Goal: Task Accomplishment & Management: Use online tool/utility

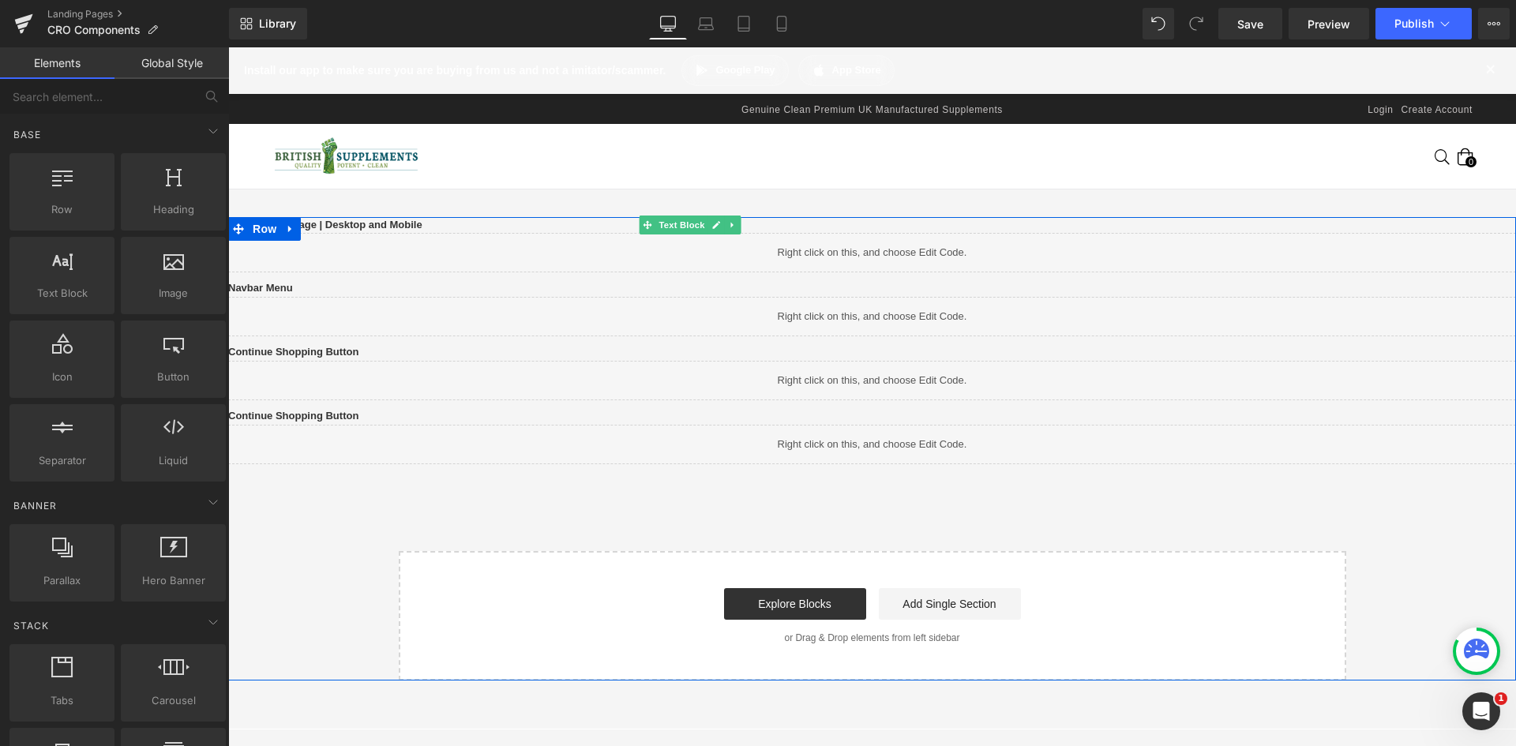
click at [534, 425] on p "Continue Shopping Button" at bounding box center [872, 416] width 1288 height 17
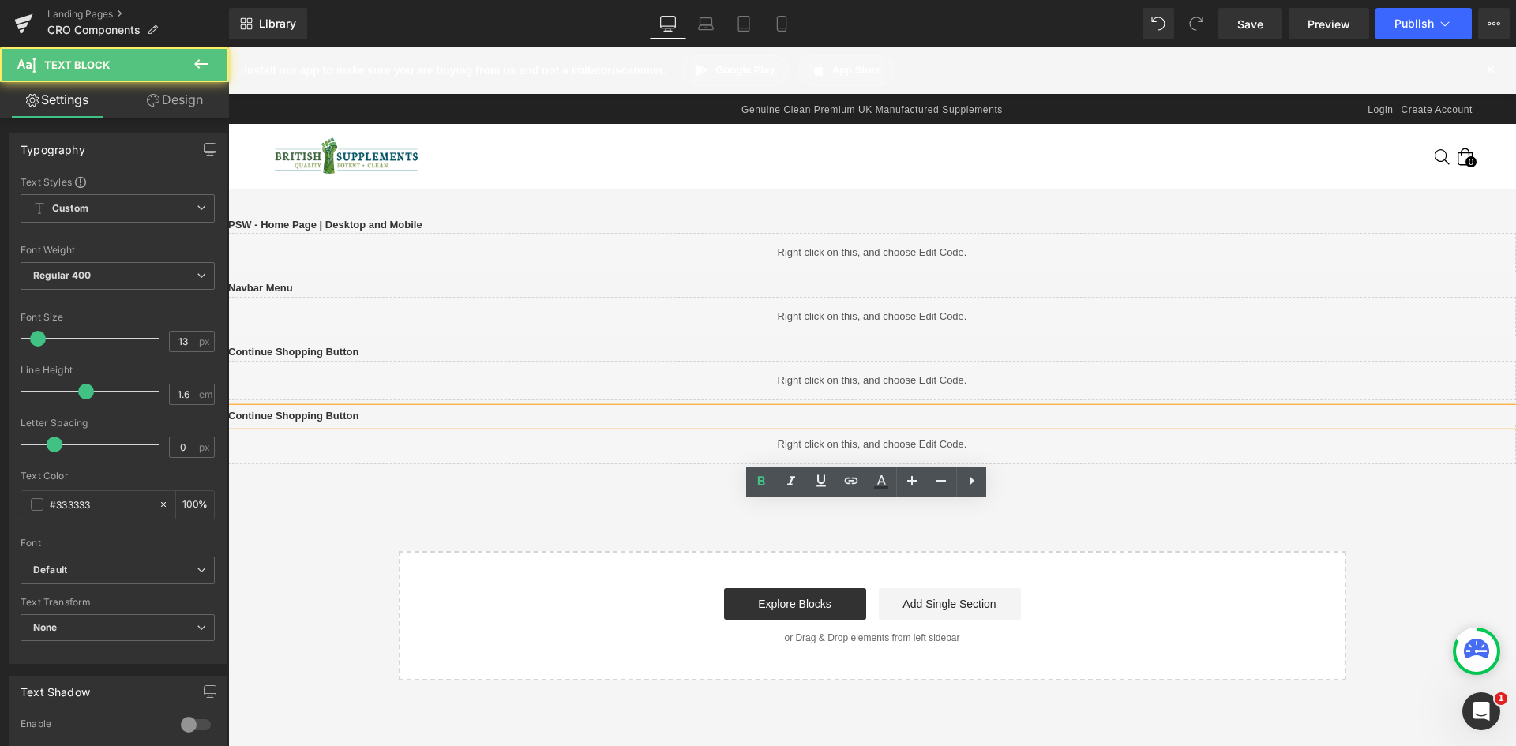
click at [535, 425] on p "Continue Shopping Button" at bounding box center [872, 416] width 1288 height 17
click at [541, 425] on p "Continue Shopping Button" at bounding box center [872, 416] width 1288 height 17
drag, startPoint x: 551, startPoint y: 510, endPoint x: 509, endPoint y: 347, distance: 168.9
click at [415, 425] on p "Continue Shopping Button" at bounding box center [872, 416] width 1288 height 17
click at [359, 422] on b "Continue Shopping Button" at bounding box center [293, 416] width 130 height 12
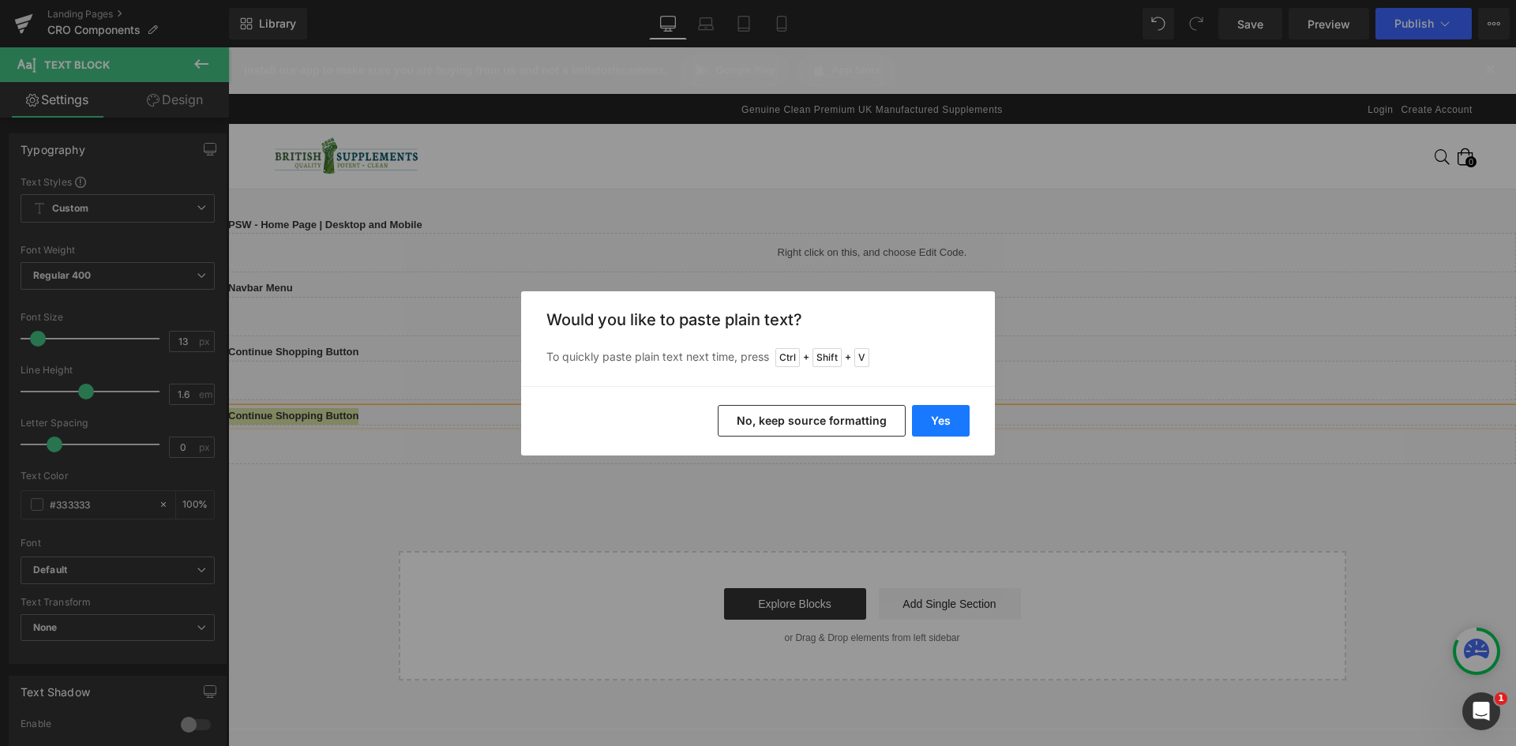
click at [922, 424] on button "Yes" at bounding box center [941, 421] width 58 height 32
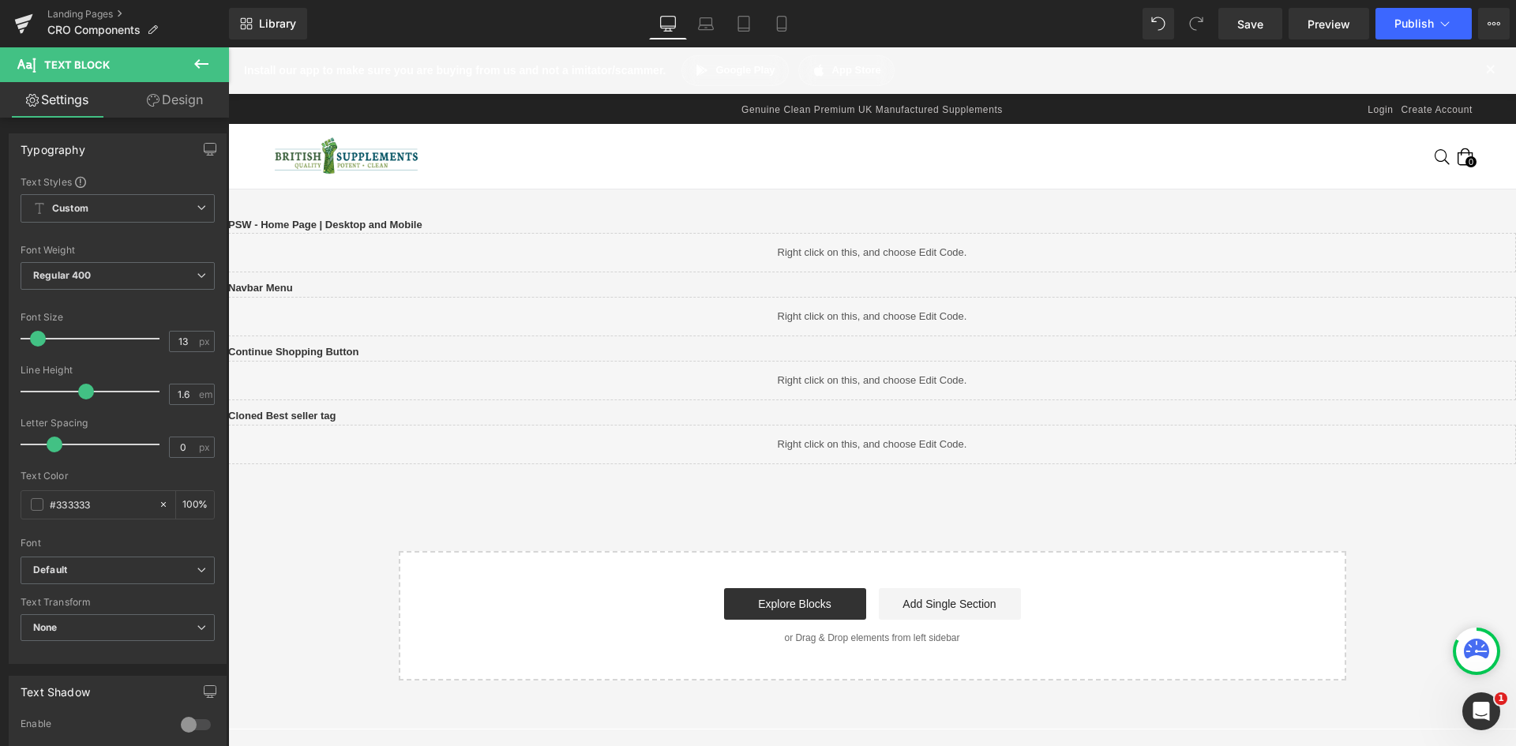
click at [228, 47] on div at bounding box center [228, 47] width 0 height 0
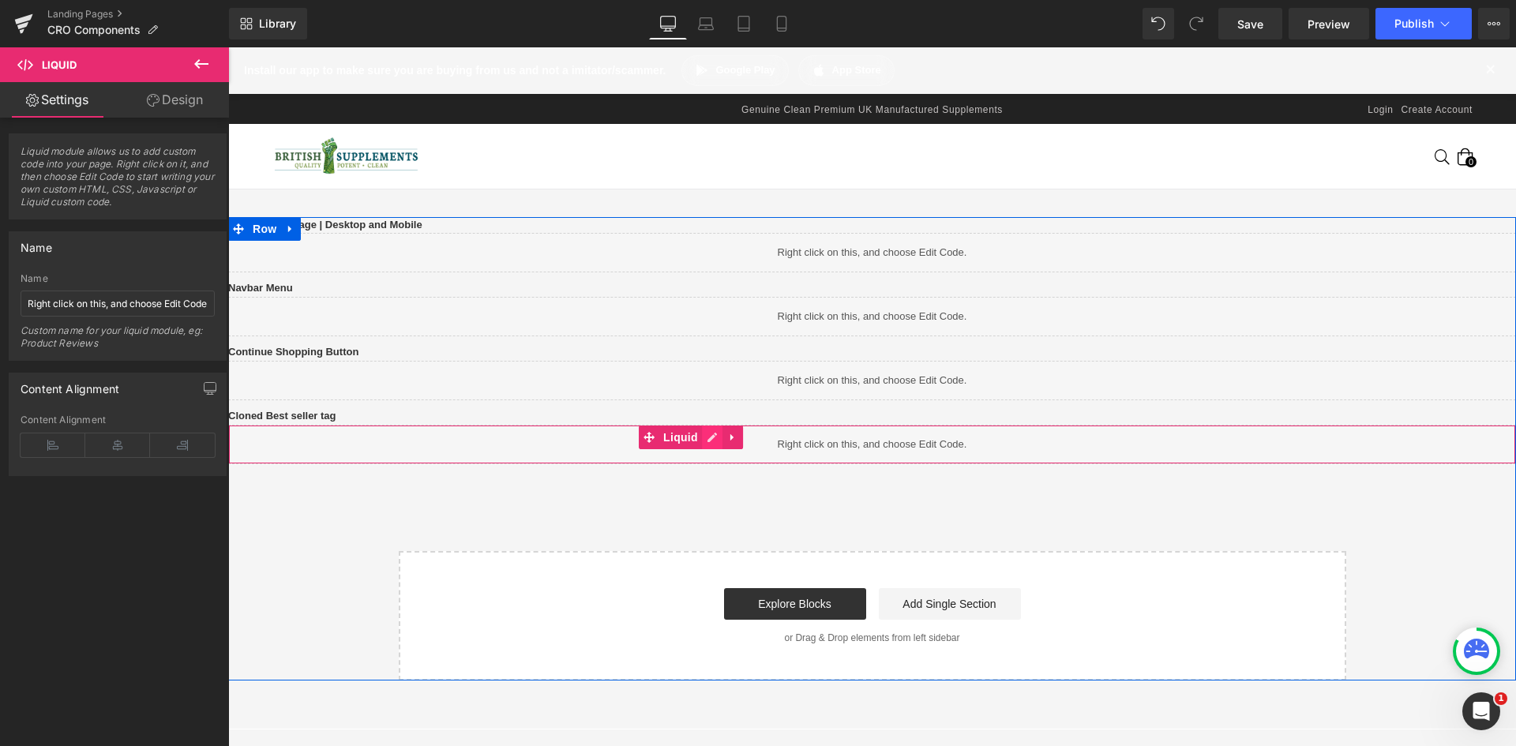
click at [718, 443] on icon at bounding box center [712, 437] width 11 height 12
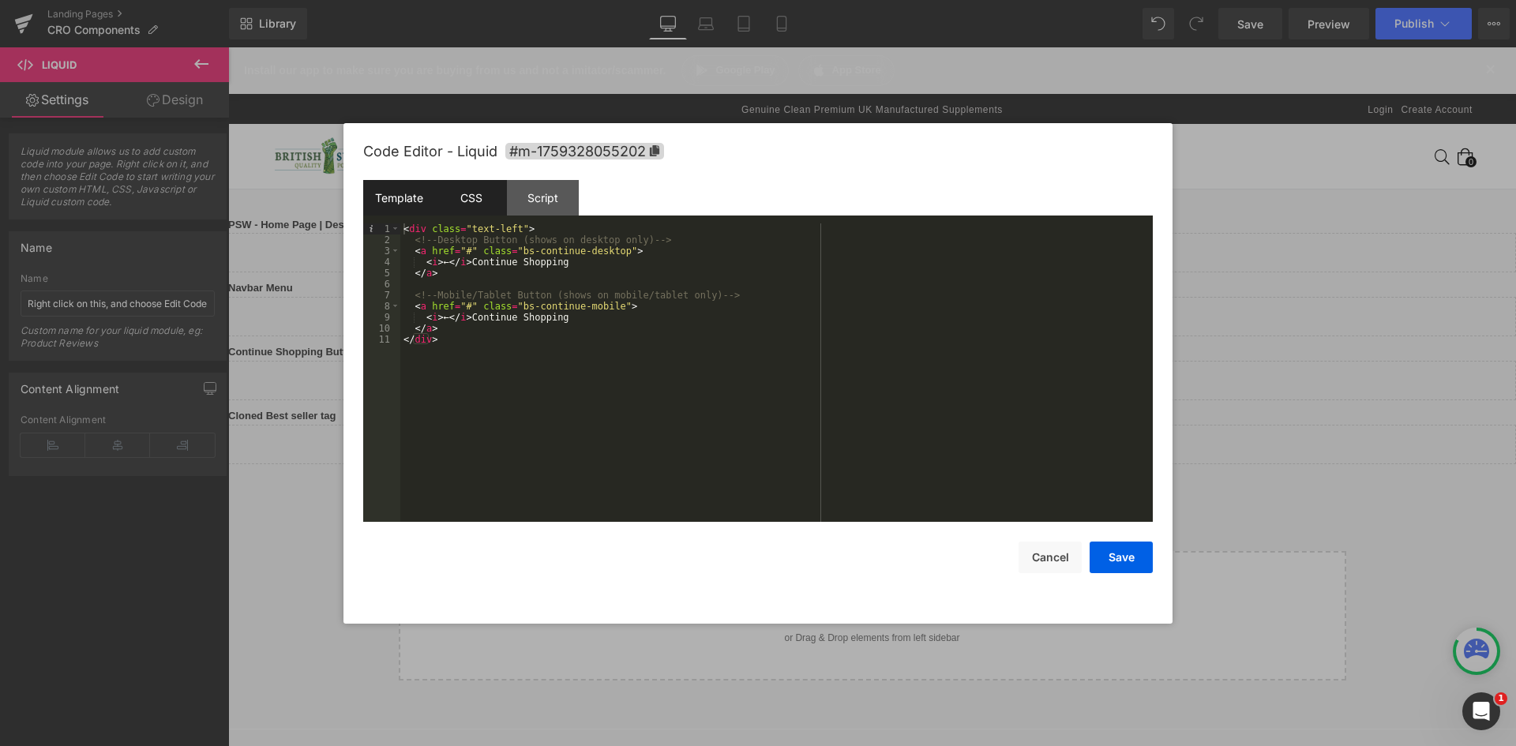
click at [484, 200] on div "CSS" at bounding box center [471, 198] width 72 height 36
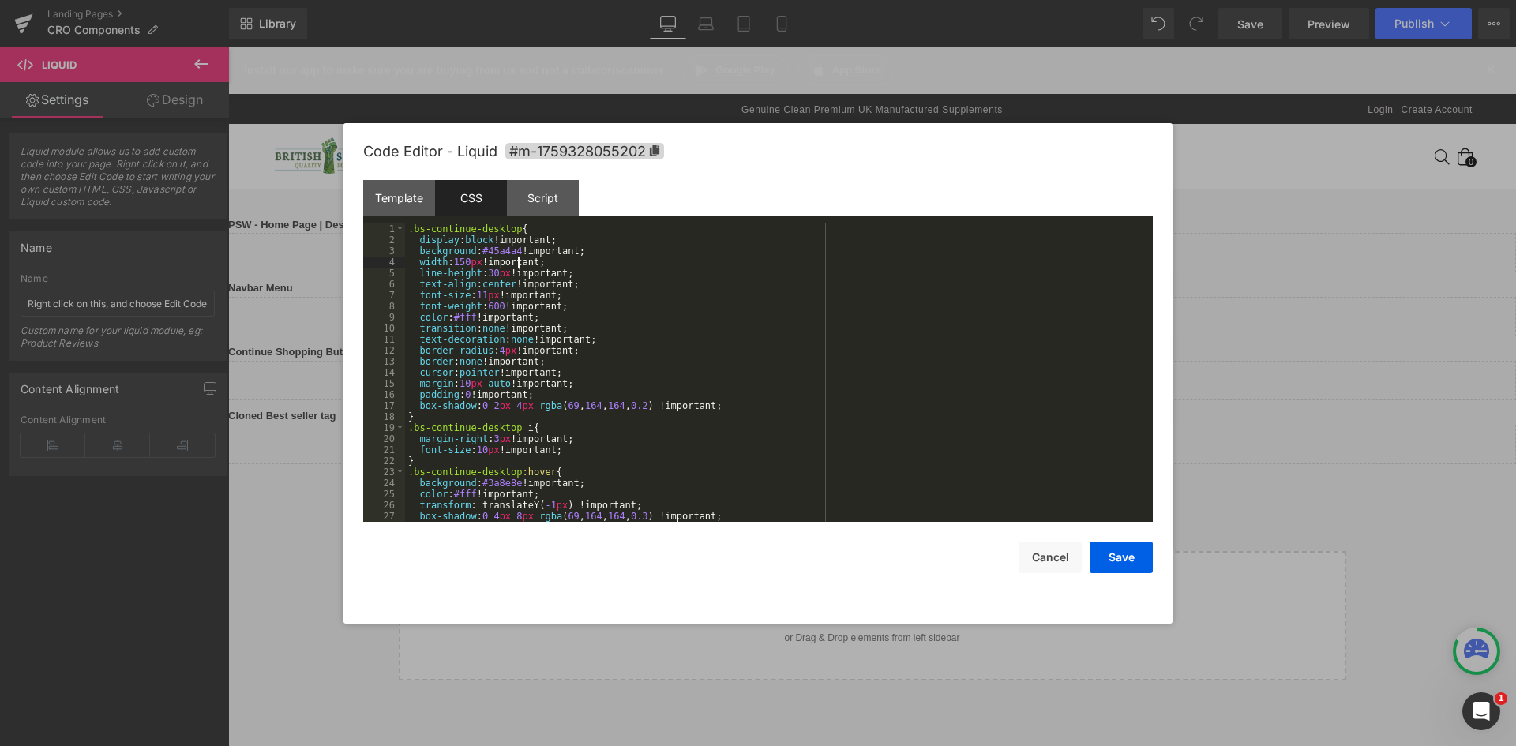
click at [516, 261] on div ".bs-continue-desktop { display : block !important; background : #45a4a4 !import…" at bounding box center [775, 383] width 741 height 321
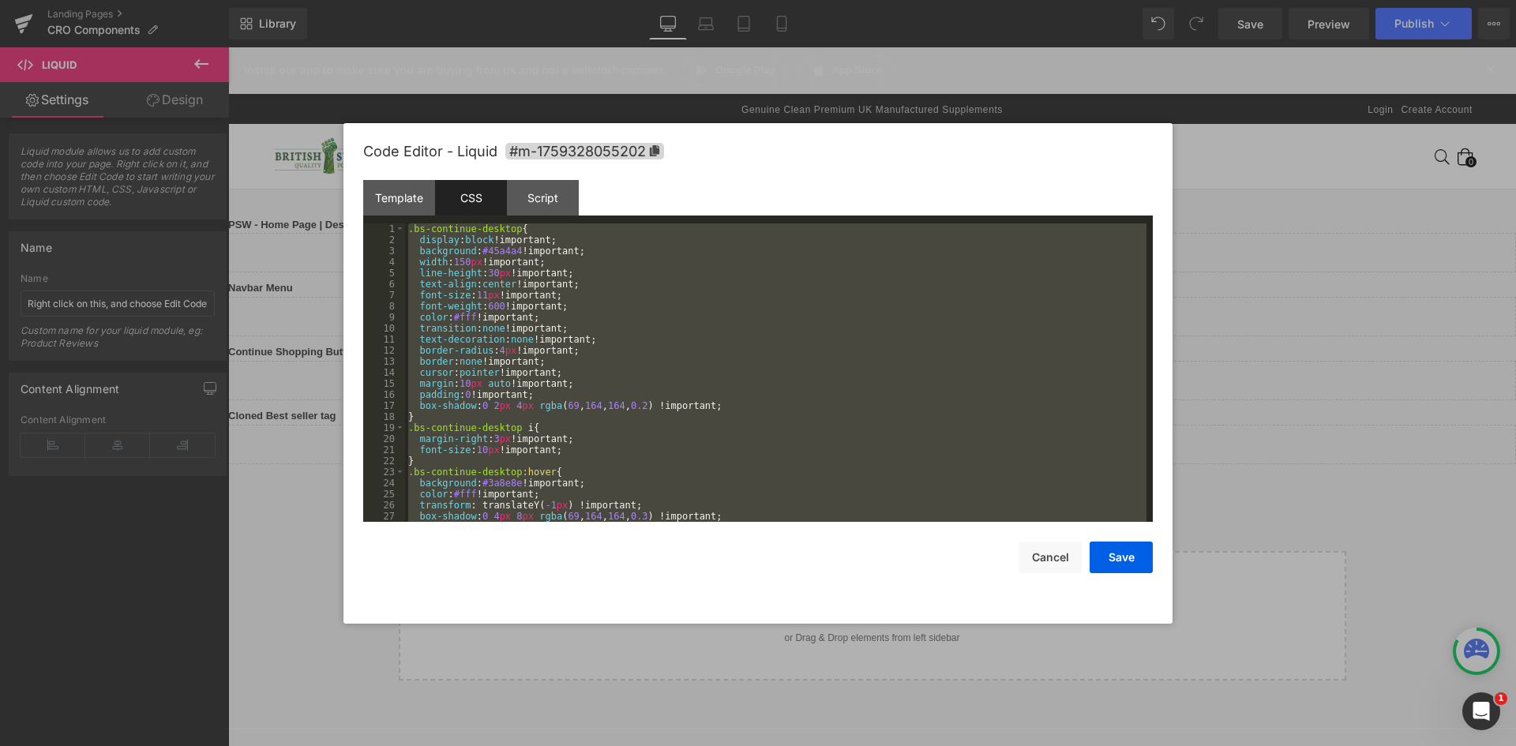
scroll to position [2487, 0]
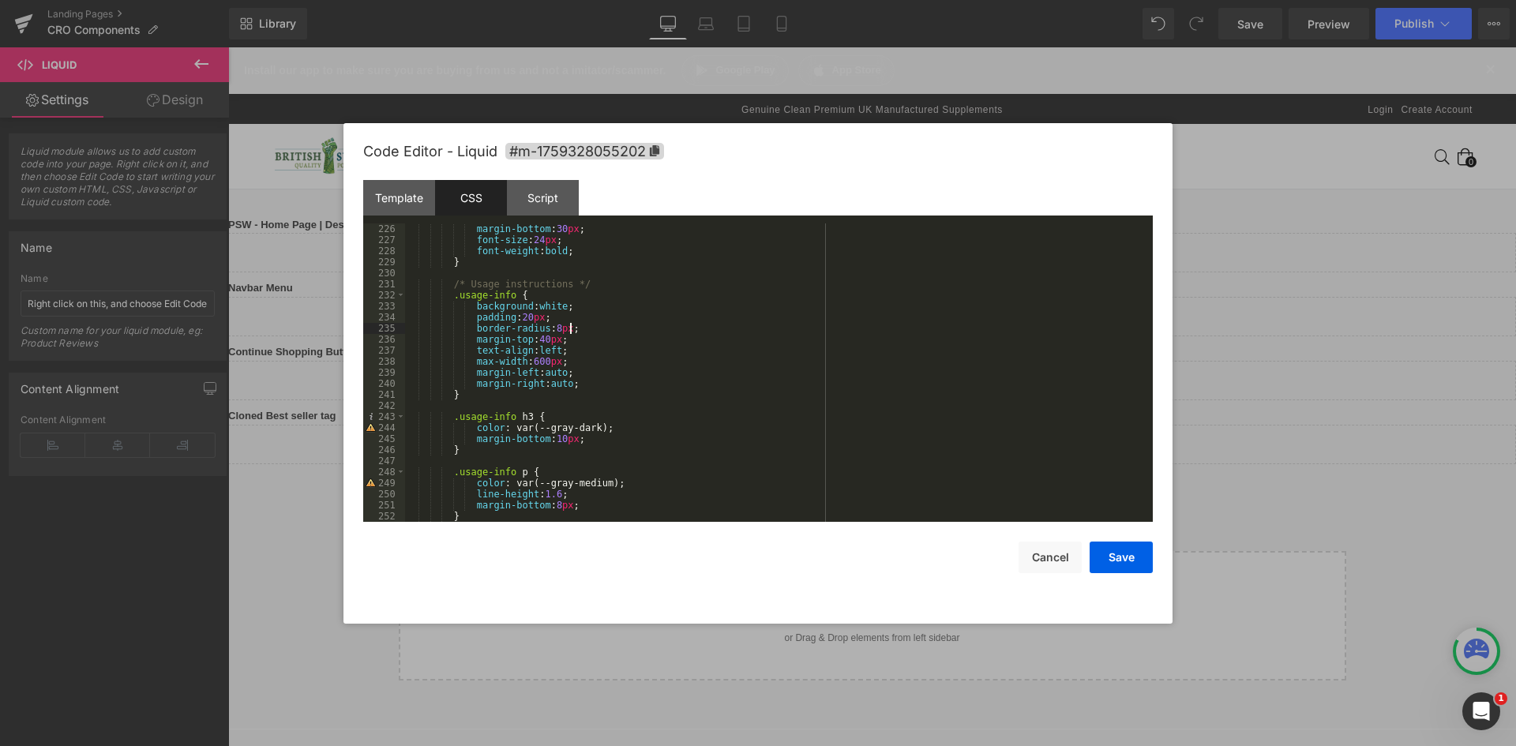
click at [744, 328] on div "margin-bottom : 30 px ; font-size : 24 px ; font-weight : bold ; } /* Usage ins…" at bounding box center [775, 383] width 741 height 321
click at [396, 201] on div "Template" at bounding box center [399, 198] width 72 height 36
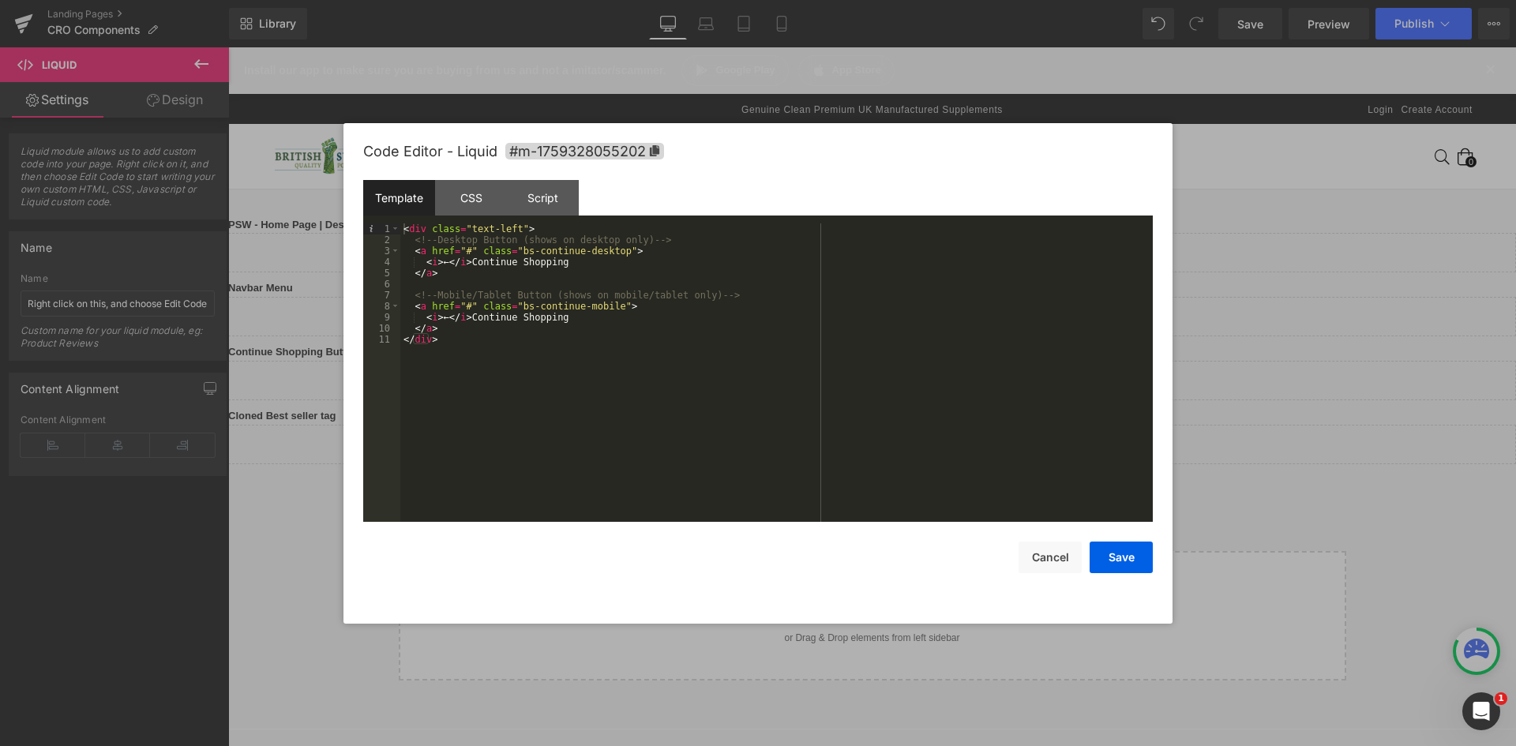
click at [568, 277] on div "< div class = "text-left" > <!-- Desktop Button (shows on desktop only) --> < a…" at bounding box center [776, 383] width 753 height 321
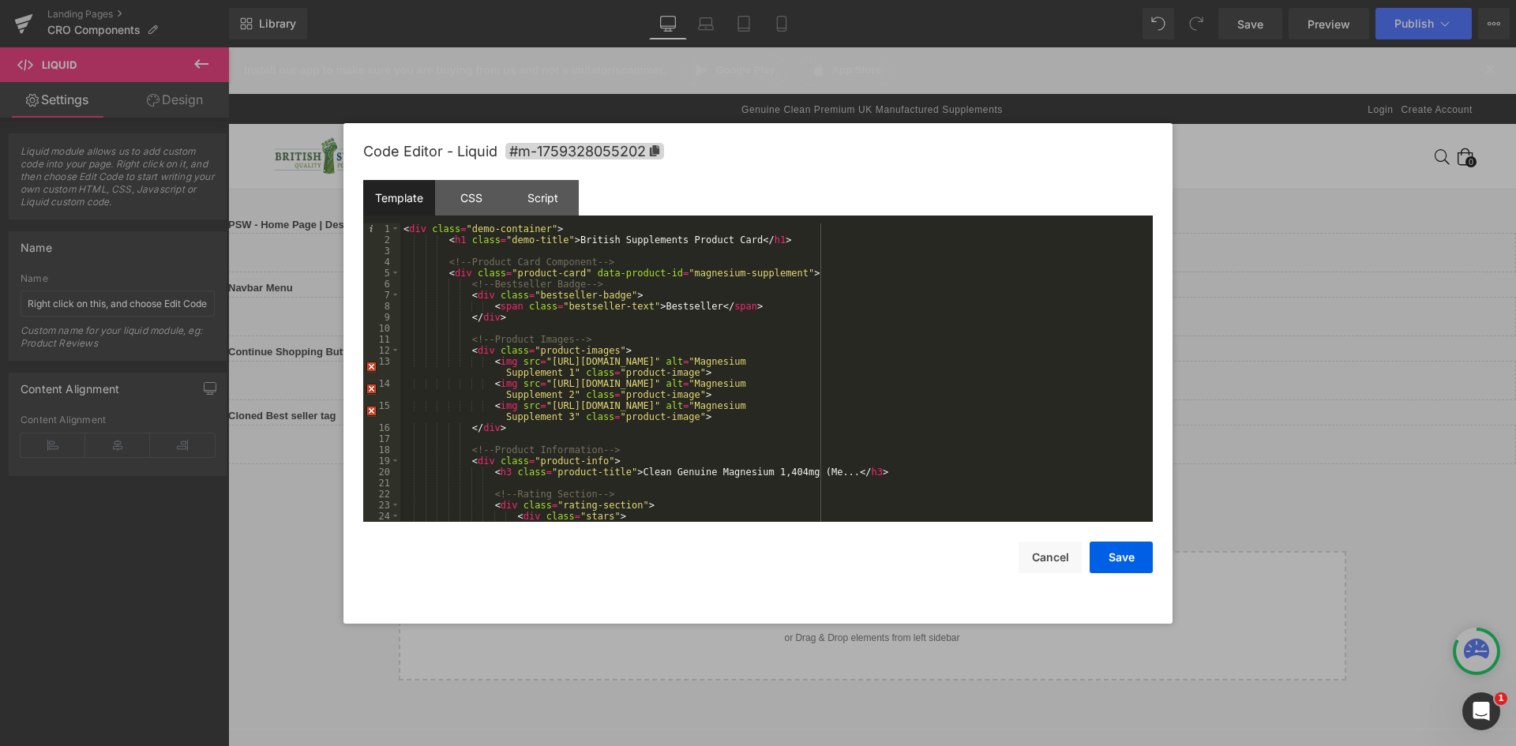
scroll to position [0, 0]
click at [414, 233] on div "< div class = "demo-container" > < h1 class = "demo-title" > British Supplement…" at bounding box center [773, 383] width 746 height 321
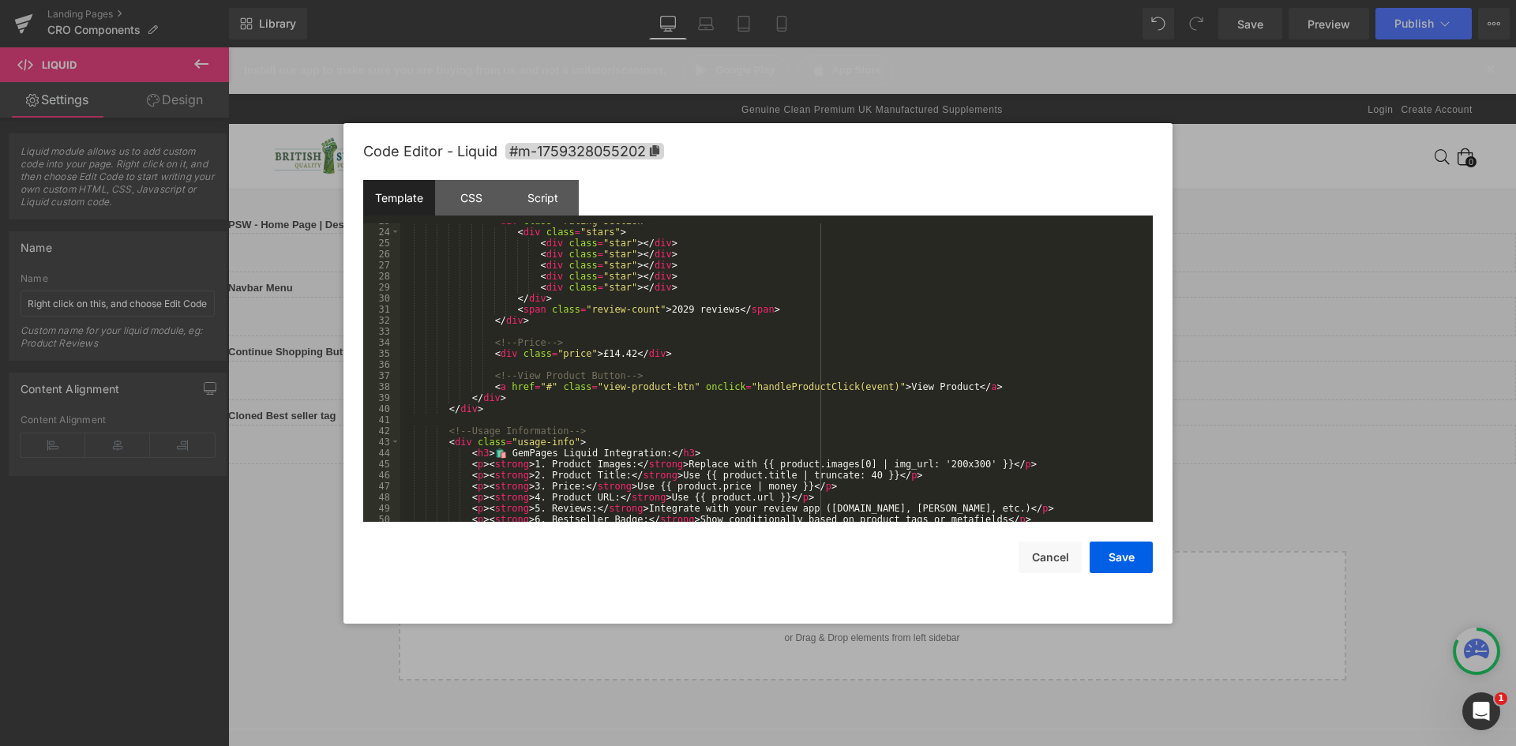
scroll to position [321, 0]
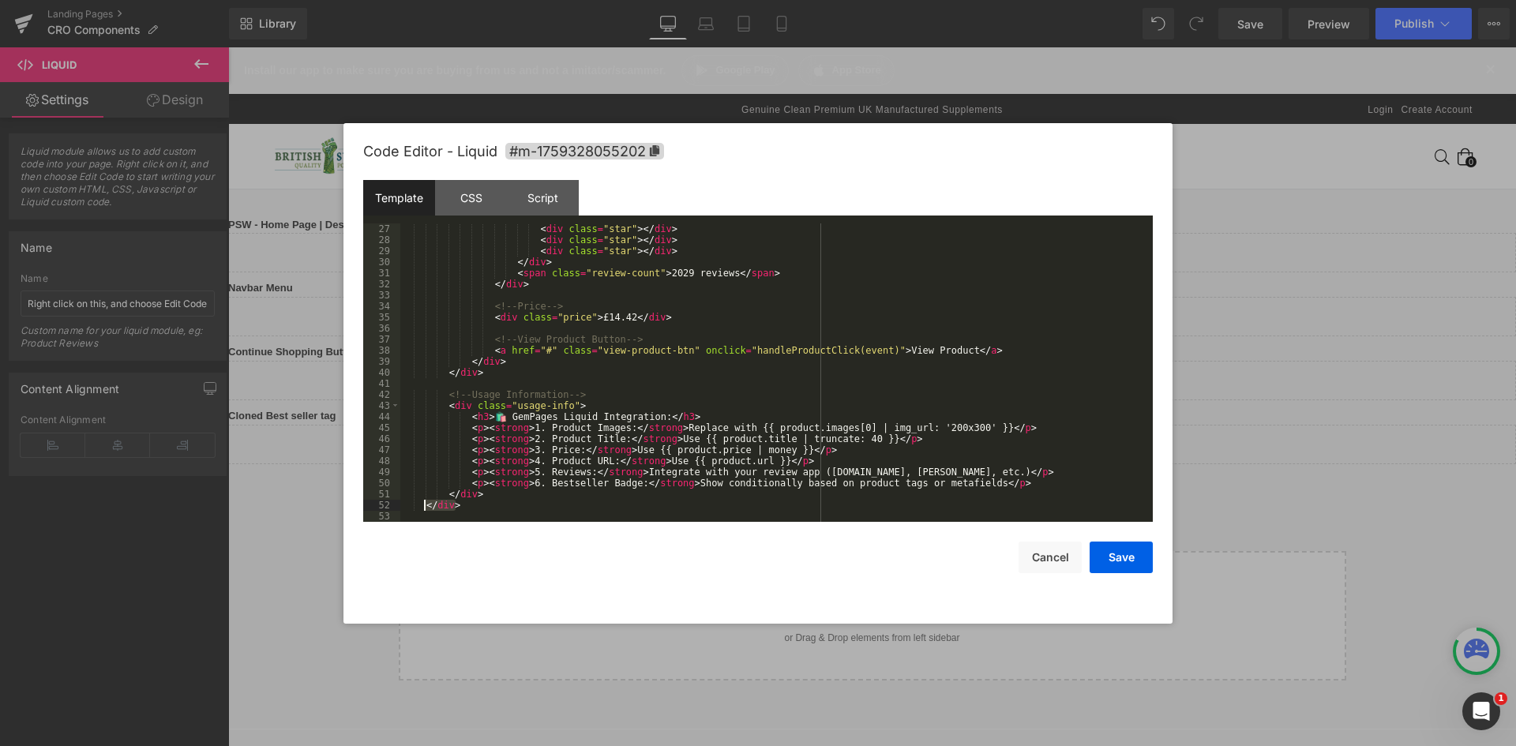
drag, startPoint x: 463, startPoint y: 508, endPoint x: 411, endPoint y: 506, distance: 51.4
click at [411, 506] on div "< div class = "star" > </ div > < div class = "star" > </ div > < div class = "…" at bounding box center [773, 383] width 746 height 321
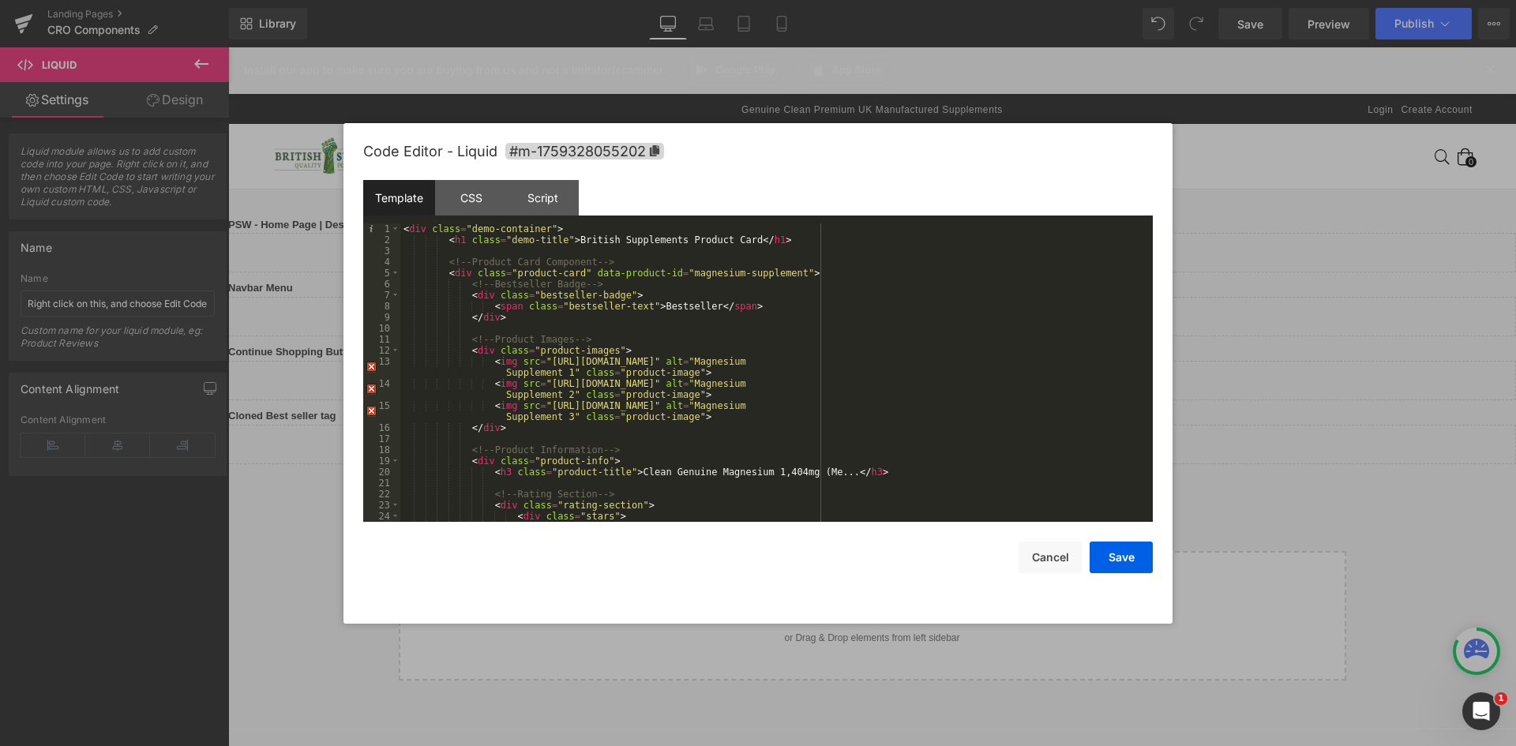
scroll to position [0, 0]
click at [452, 240] on div "< div class = "demo-container" > < h1 class = "demo-title" > British Supplement…" at bounding box center [773, 383] width 746 height 321
click at [457, 270] on div "< div class = "demo-container" > < h1 class = "demo-title" > British Supplement…" at bounding box center [773, 383] width 746 height 321
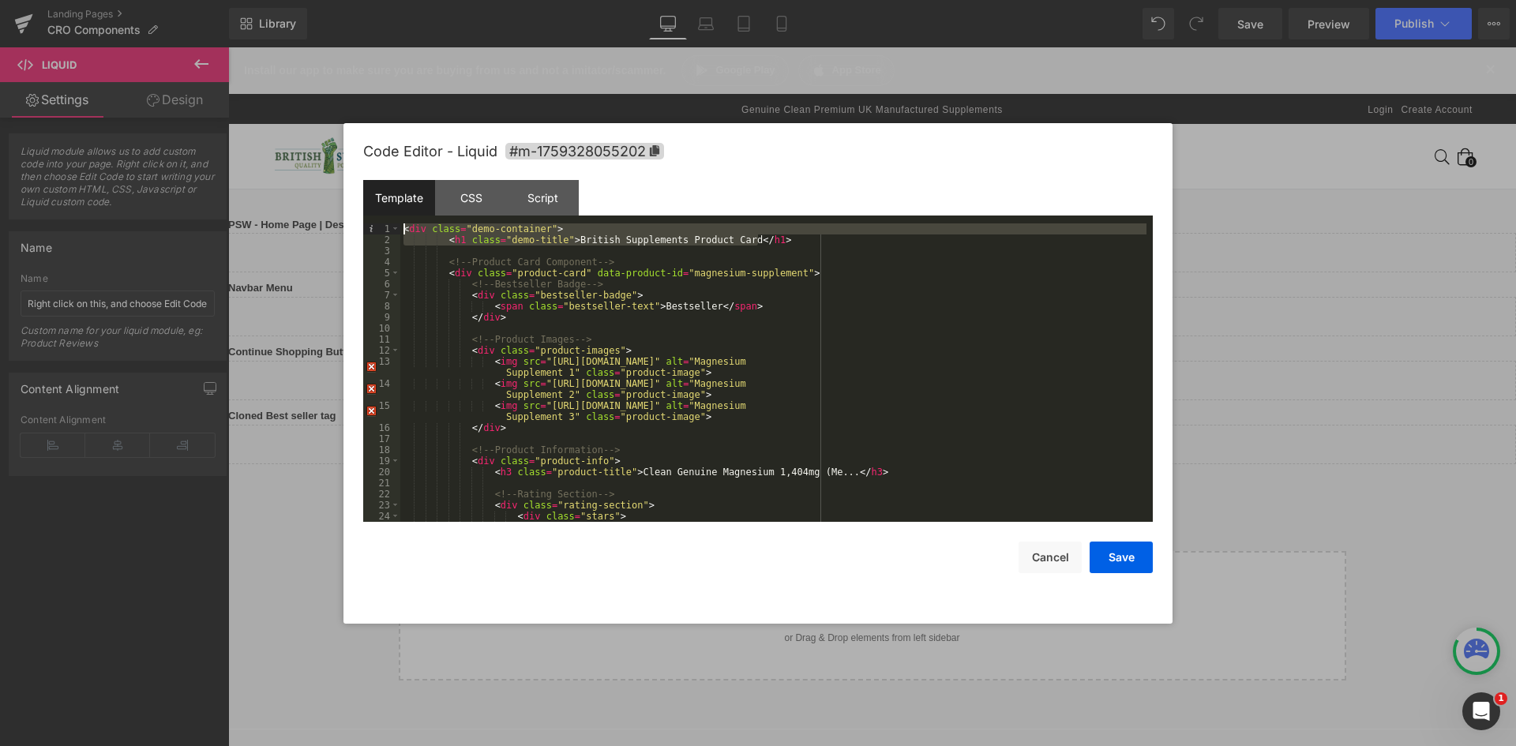
drag, startPoint x: 770, startPoint y: 242, endPoint x: 404, endPoint y: 226, distance: 366.7
click at [404, 226] on div "< div class = "demo-container" > < h1 class = "demo-title" > British Supplement…" at bounding box center [773, 383] width 746 height 321
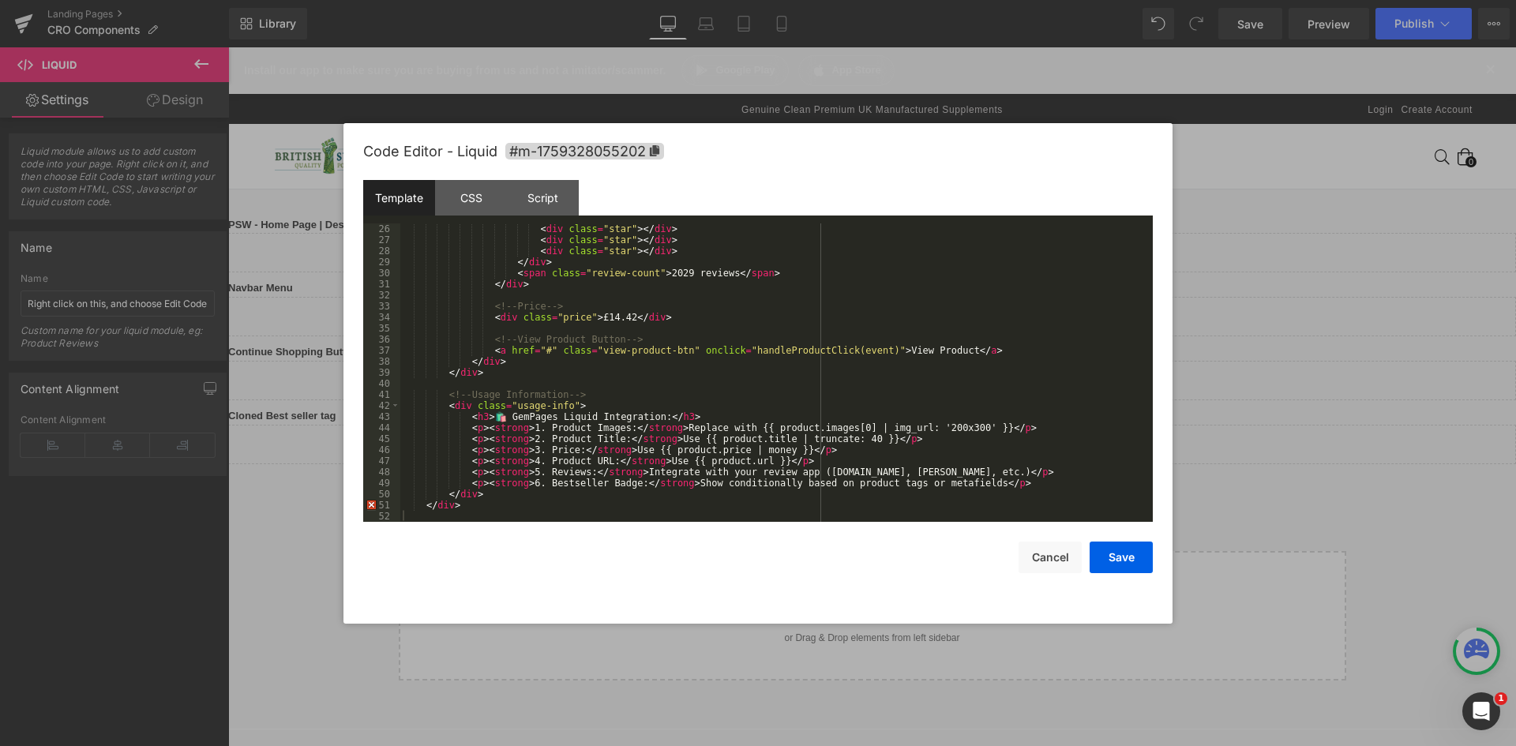
scroll to position [310, 0]
drag, startPoint x: 455, startPoint y: 509, endPoint x: 415, endPoint y: 505, distance: 40.4
click at [415, 506] on div "< div class = "star" > </ div > < div class = "star" > </ div > < div class = "…" at bounding box center [773, 383] width 746 height 321
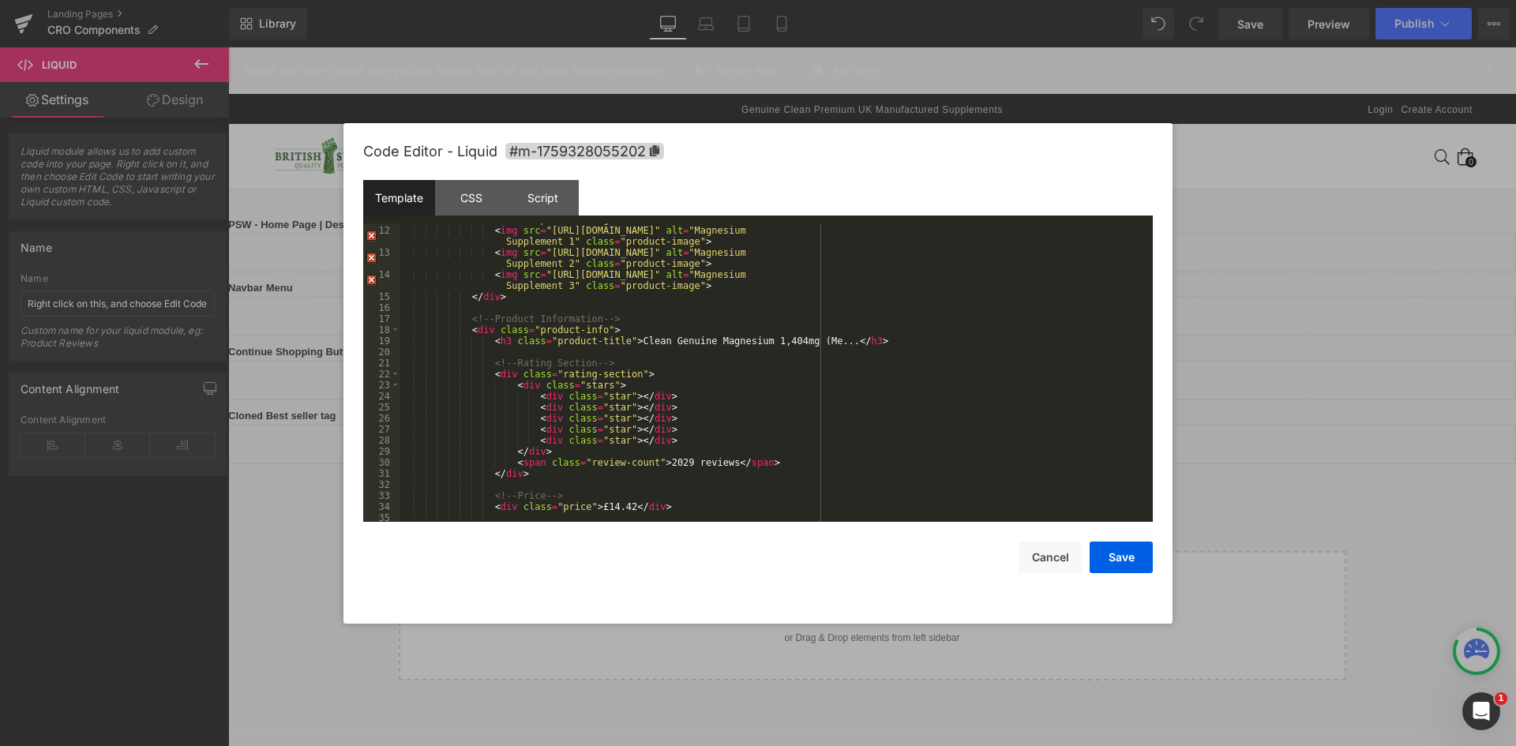
scroll to position [0, 0]
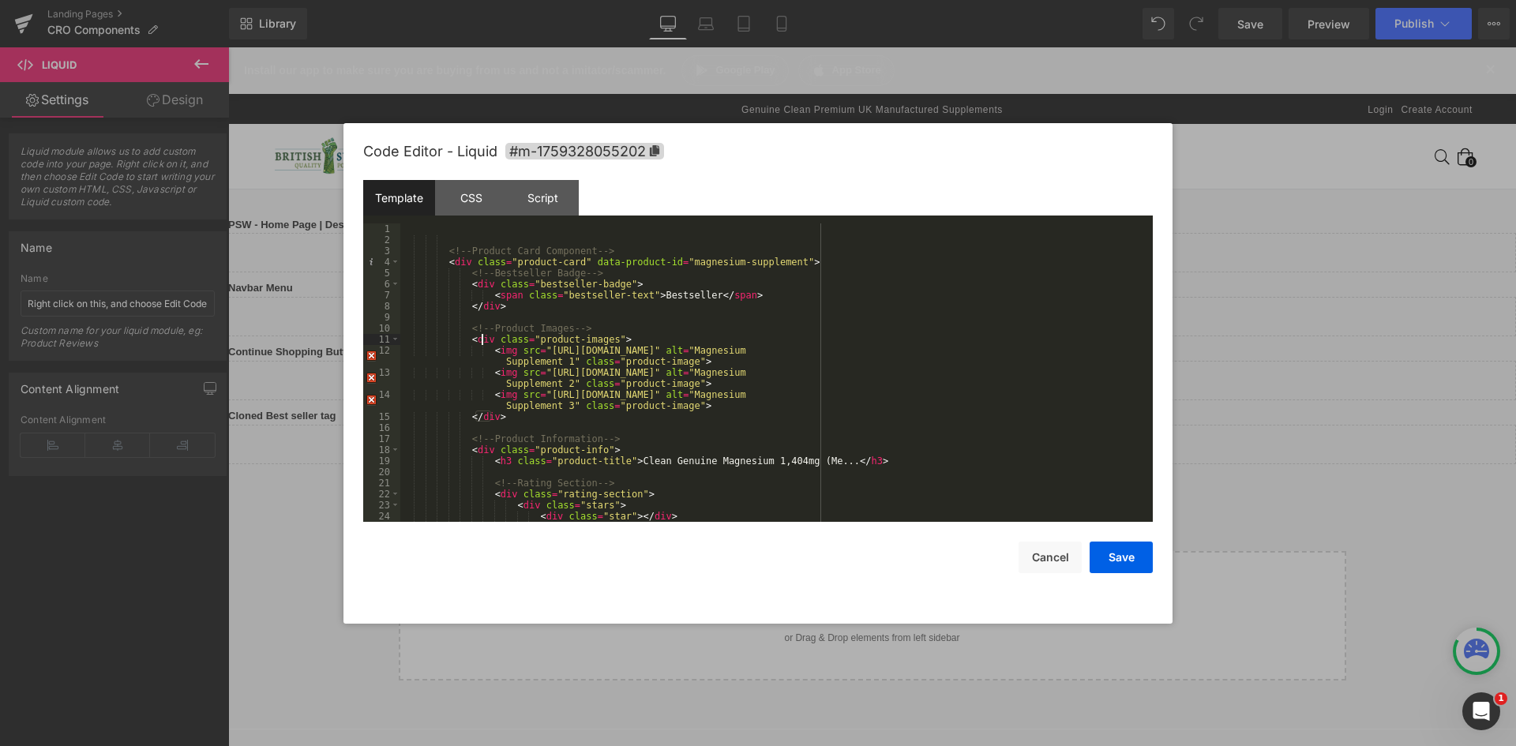
click at [482, 340] on div "<!-- Product Card Component --> < div class = "product-card" data-product-id = …" at bounding box center [773, 383] width 746 height 321
click at [790, 353] on div "<!-- Product Card Component --> < div class = "product-card" data-product-id = …" at bounding box center [773, 383] width 746 height 321
click at [892, 347] on div "<!-- Product Card Component --> < div class = "product-card" data-product-id = …" at bounding box center [773, 383] width 746 height 321
drag, startPoint x: 520, startPoint y: 354, endPoint x: 554, endPoint y: 354, distance: 34.7
click at [521, 354] on div "<!-- Product Card Component --> < div class = "product-card" data-product-id = …" at bounding box center [773, 383] width 746 height 321
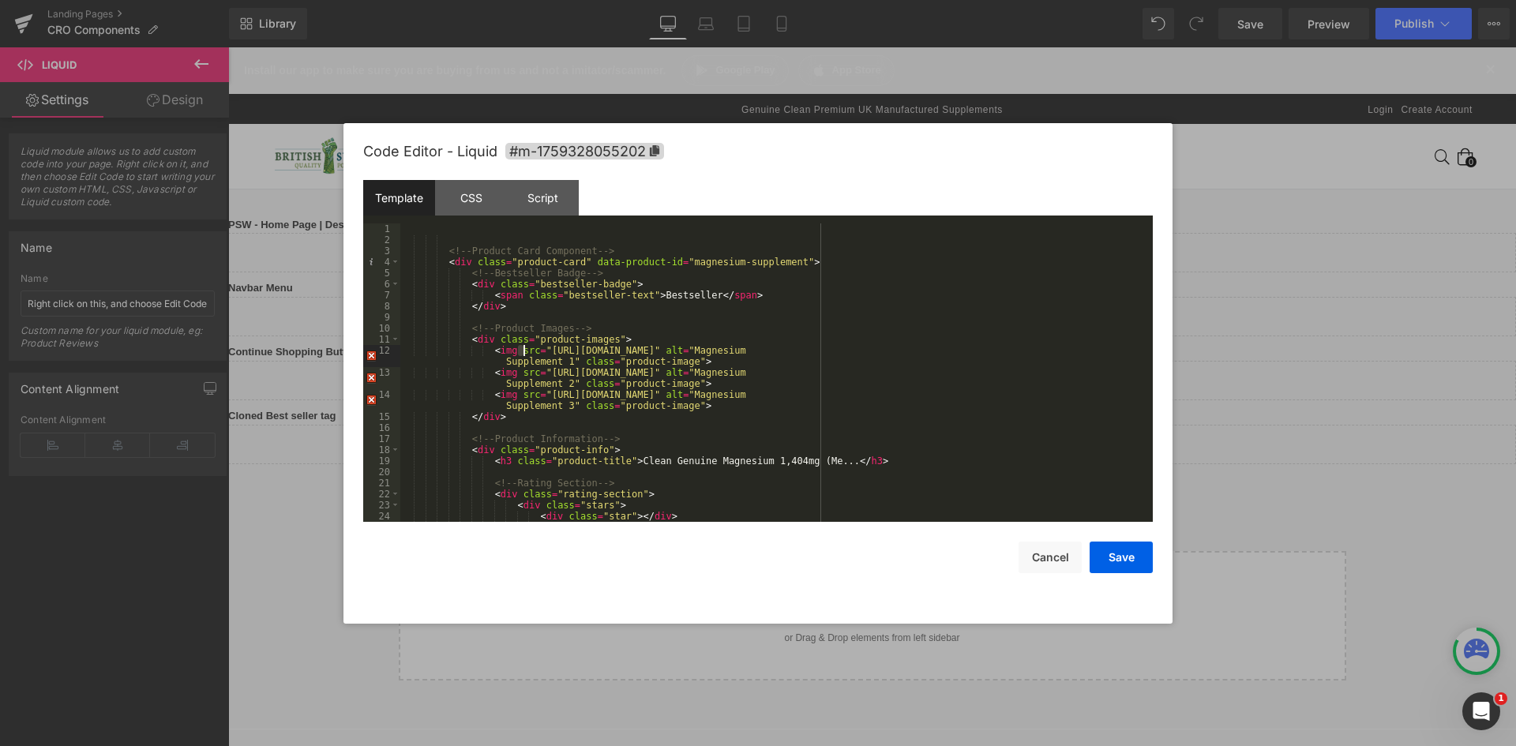
click at [616, 349] on div "<!-- Product Card Component --> < div class = "product-card" data-product-id = …" at bounding box center [773, 383] width 746 height 321
click at [536, 350] on div "<!-- Product Card Component --> < div class = "product-card" data-product-id = …" at bounding box center [773, 383] width 746 height 321
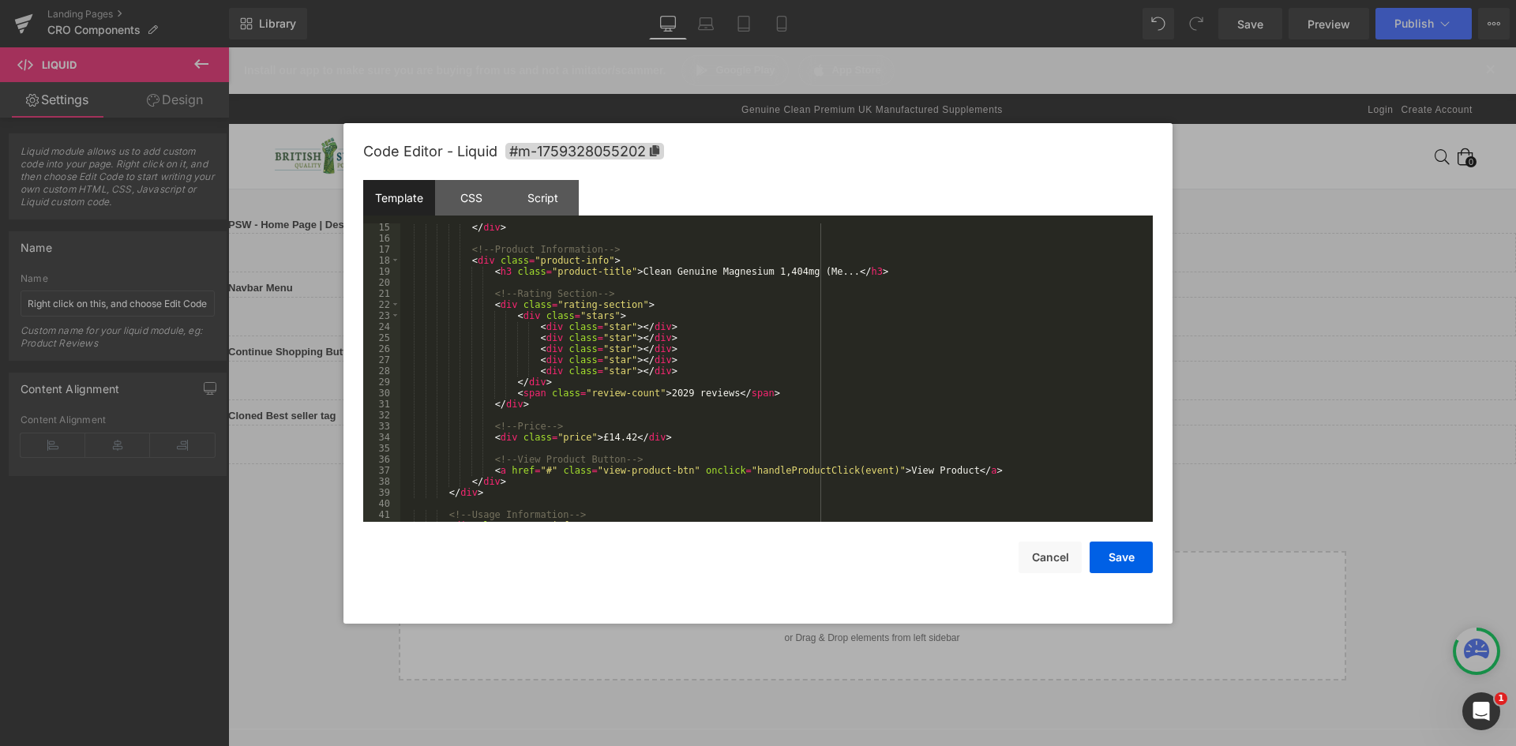
scroll to position [310, 0]
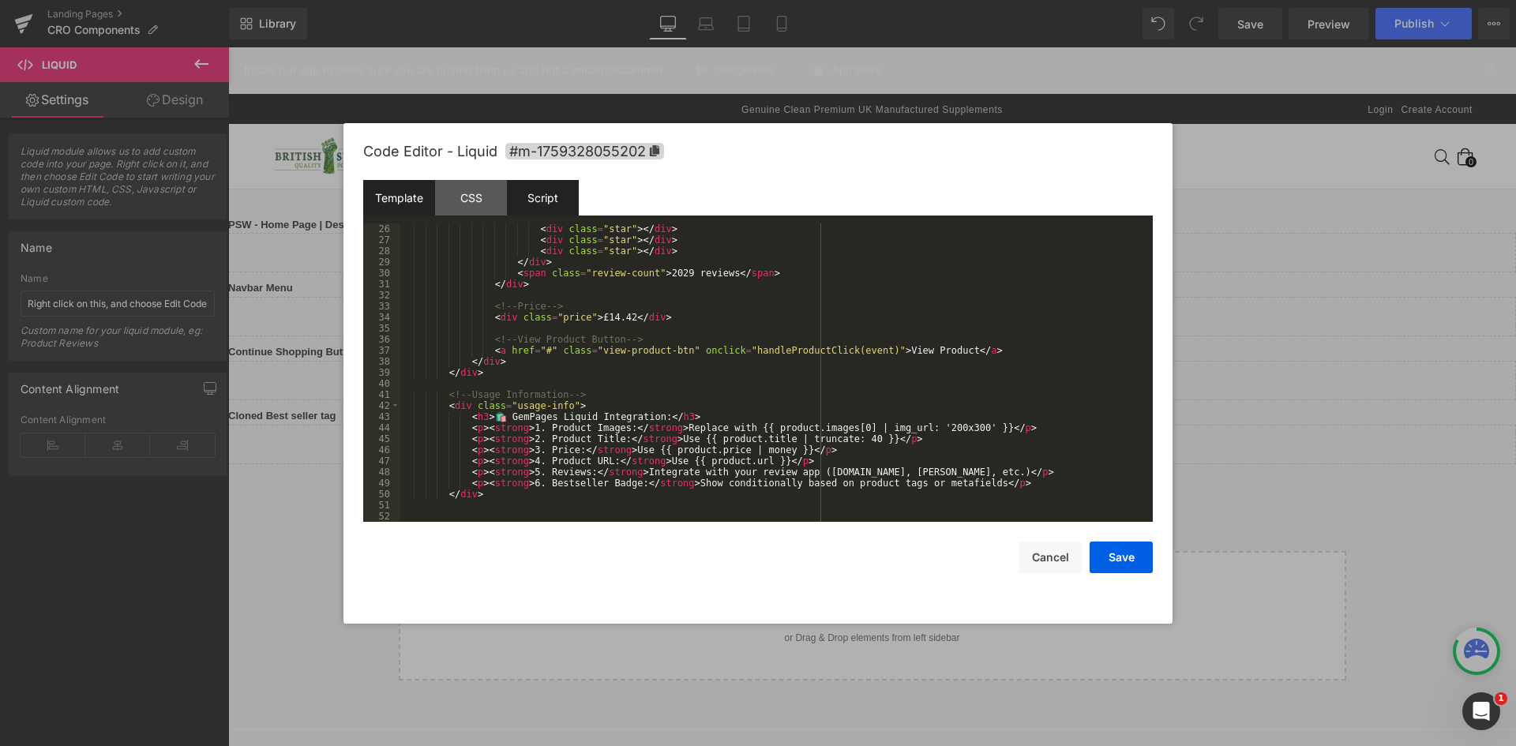
click at [550, 199] on div "Script" at bounding box center [543, 198] width 72 height 36
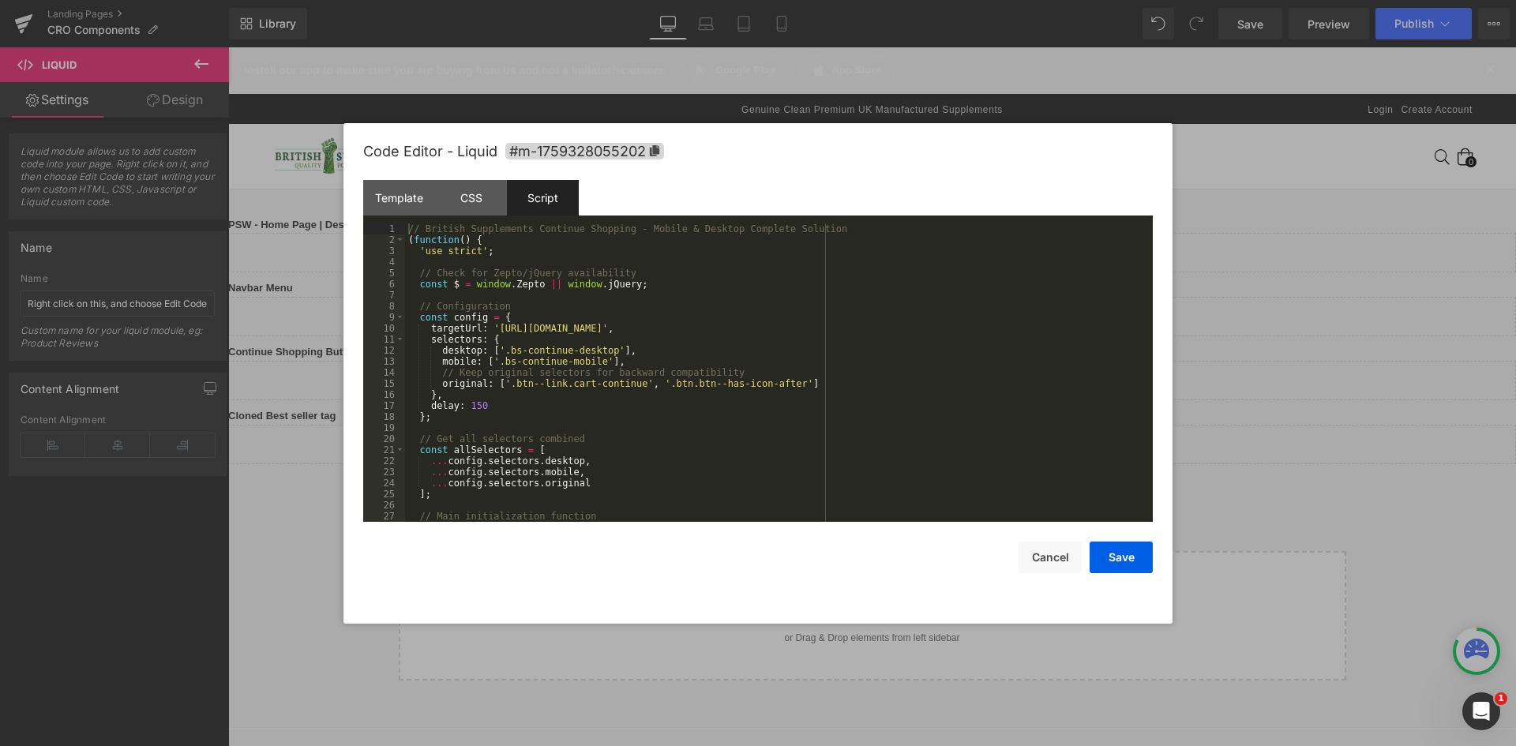
click at [508, 246] on div "// British Supplements Continue Shopping - Mobile & Desktop Complete Solution (…" at bounding box center [775, 383] width 741 height 321
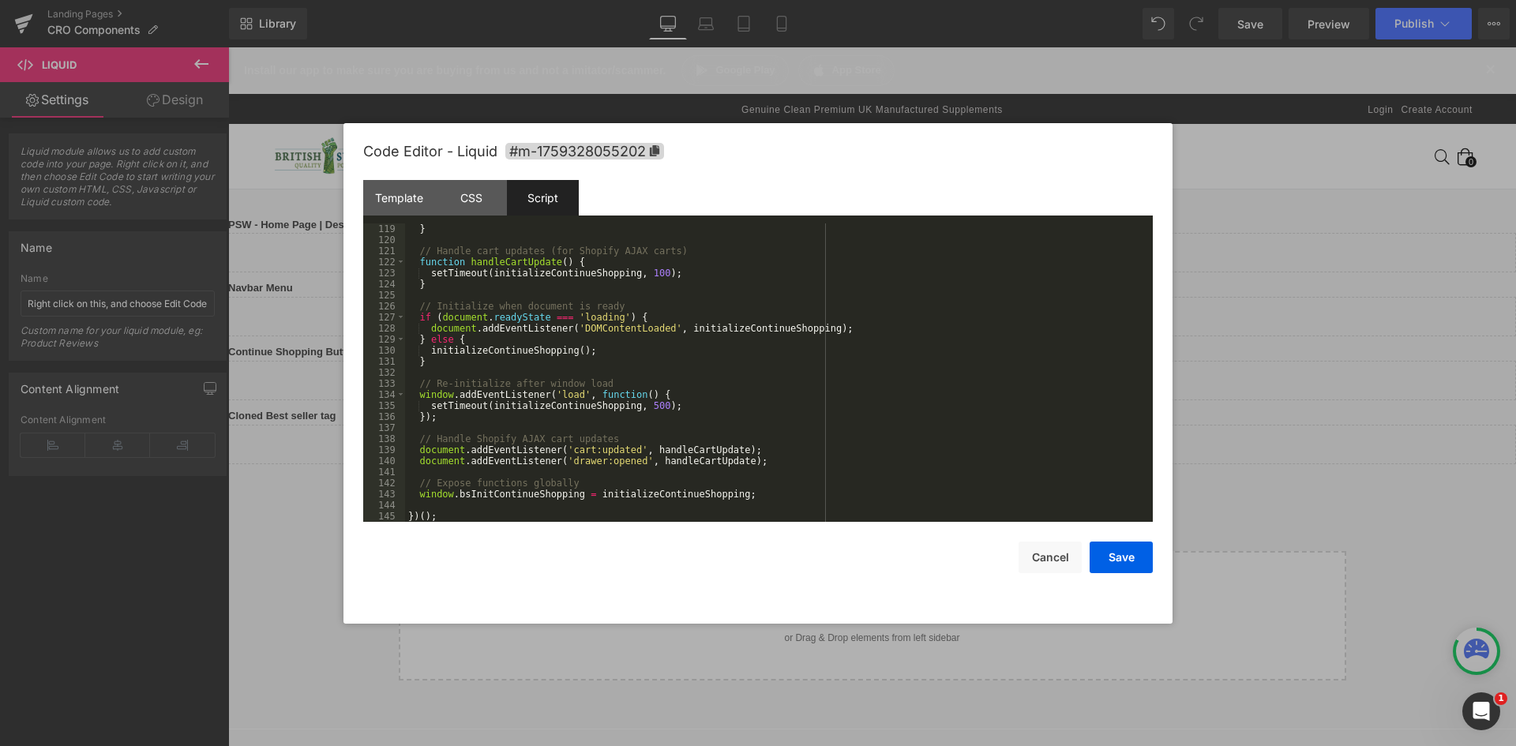
scroll to position [1305, 0]
click at [646, 417] on div "} // Handle cart updates (for Shopify AJAX carts) function handleCartUpdate ( )…" at bounding box center [775, 383] width 741 height 321
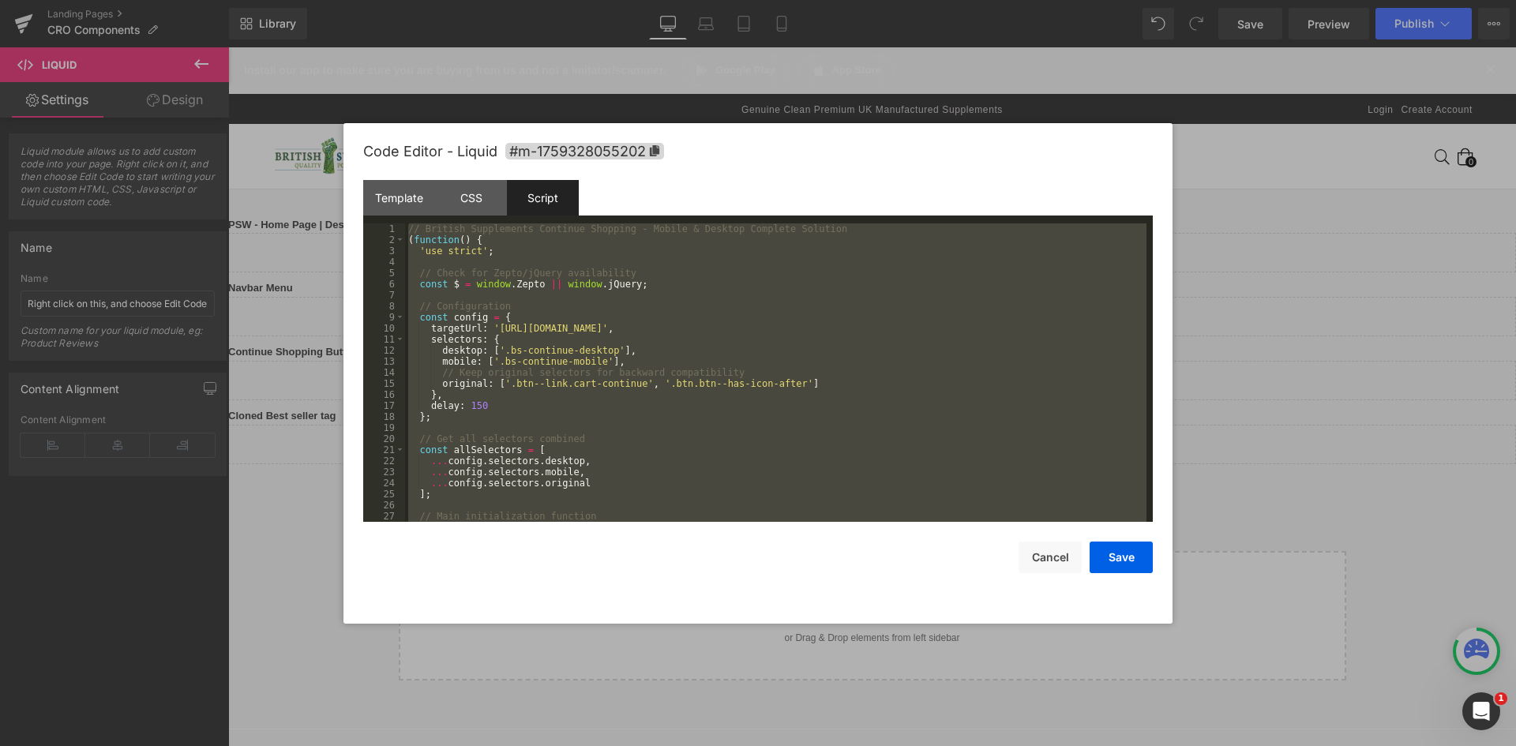
scroll to position [0, 0]
click at [491, 243] on div "// British Supplements Continue Shopping - Mobile & Desktop Complete Solution (…" at bounding box center [775, 372] width 741 height 298
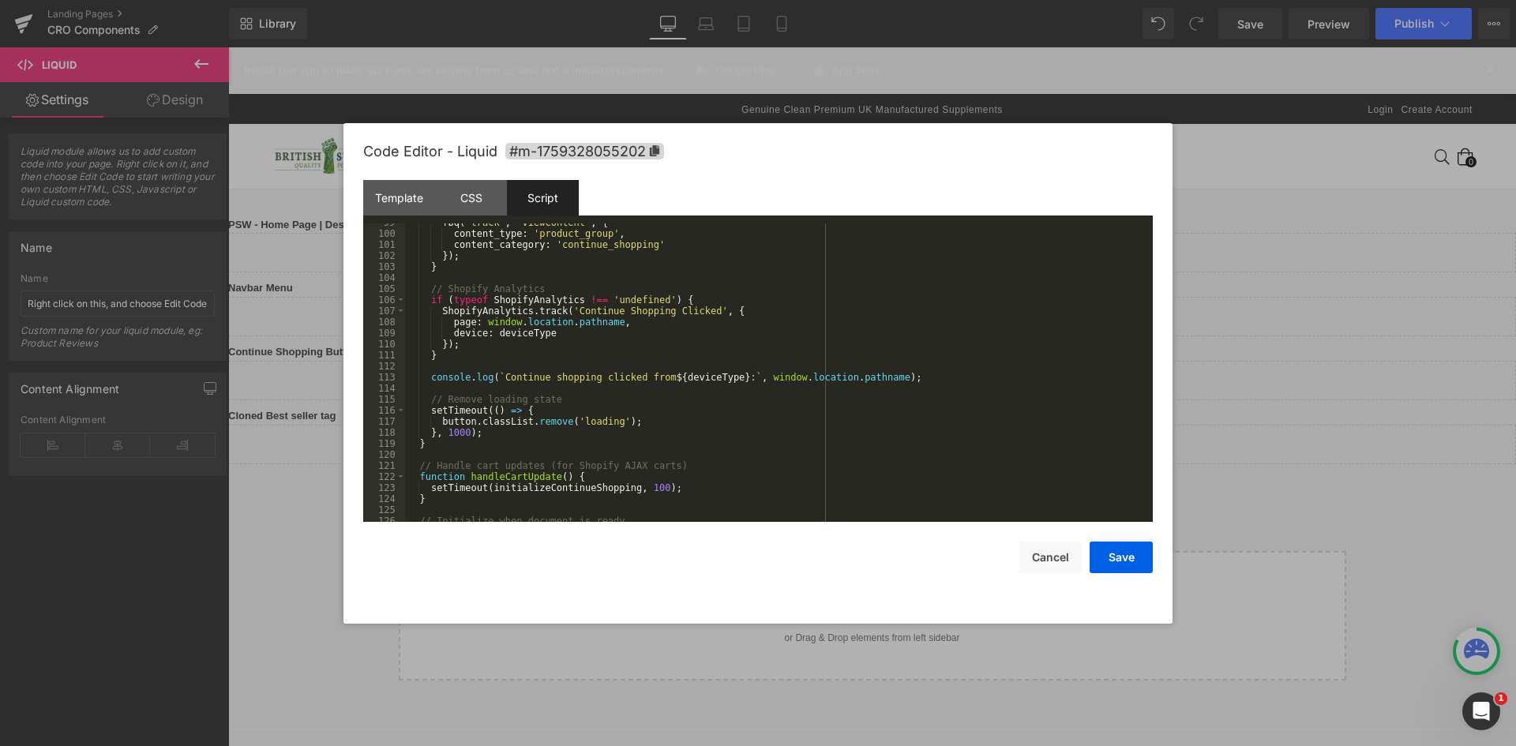
scroll to position [1305, 0]
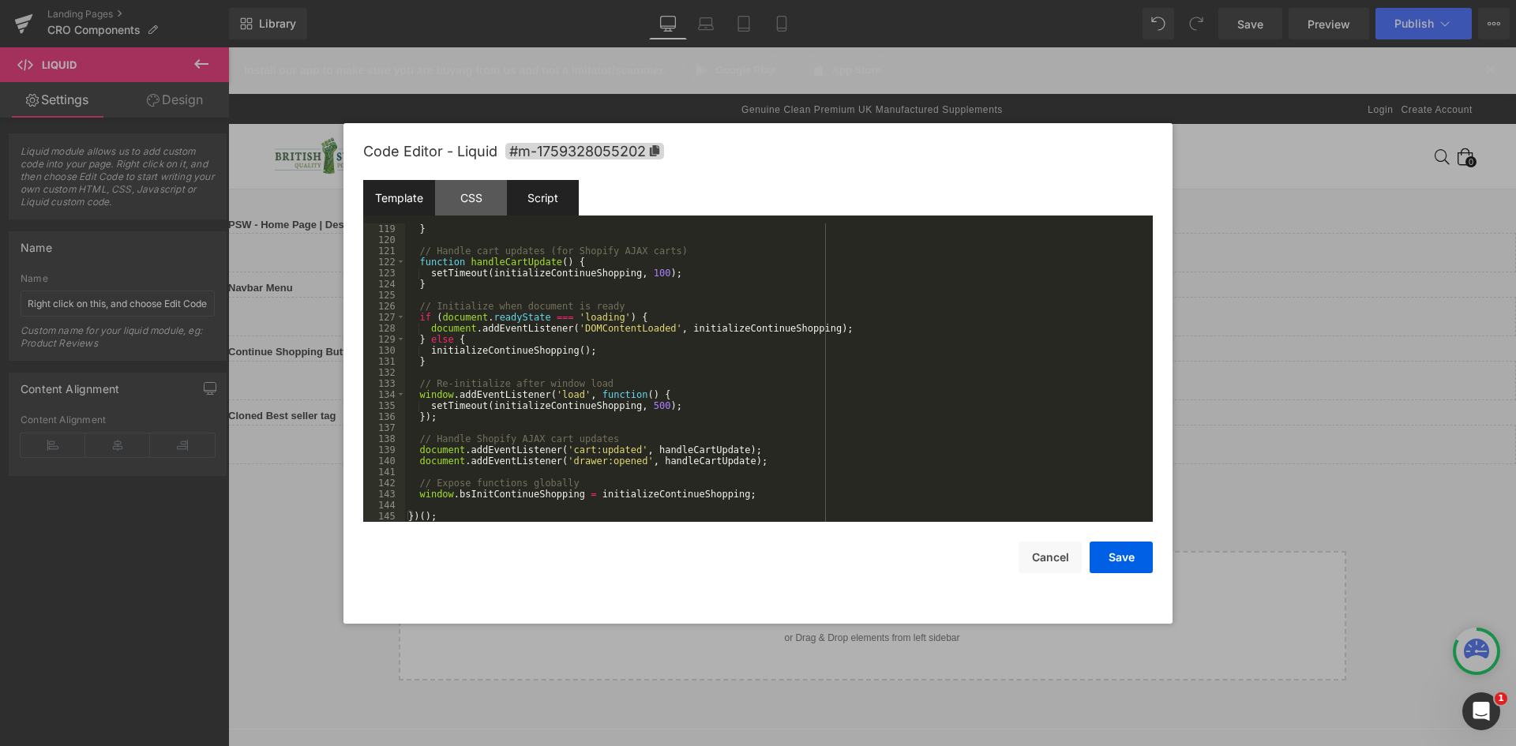
click at [412, 201] on div "Template" at bounding box center [399, 198] width 72 height 36
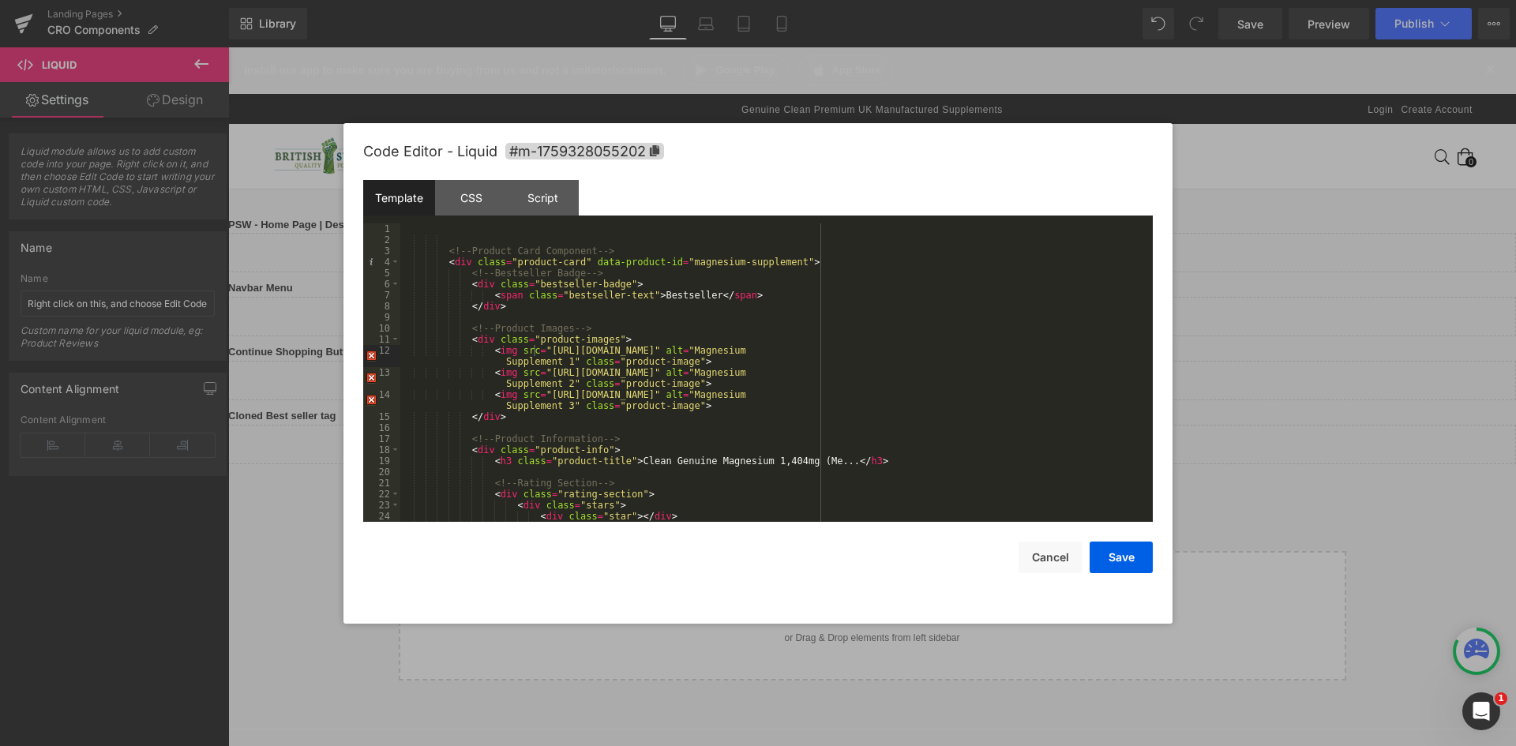
scroll to position [0, 0]
click at [453, 190] on div "CSS" at bounding box center [471, 198] width 72 height 36
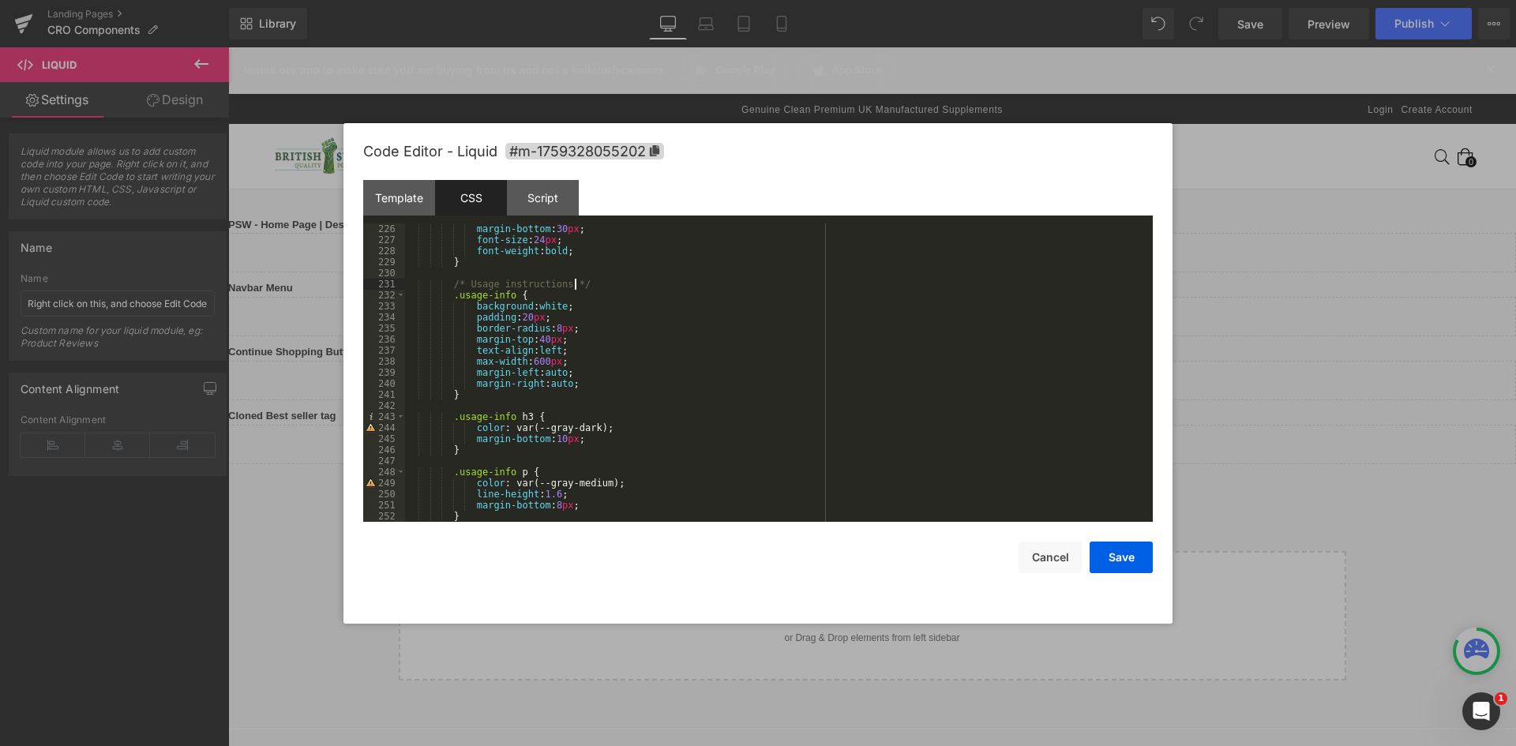
click at [589, 287] on div "margin-bottom : 30 px ; font-size : 24 px ; font-weight : bold ; } /* Usage ins…" at bounding box center [775, 383] width 741 height 321
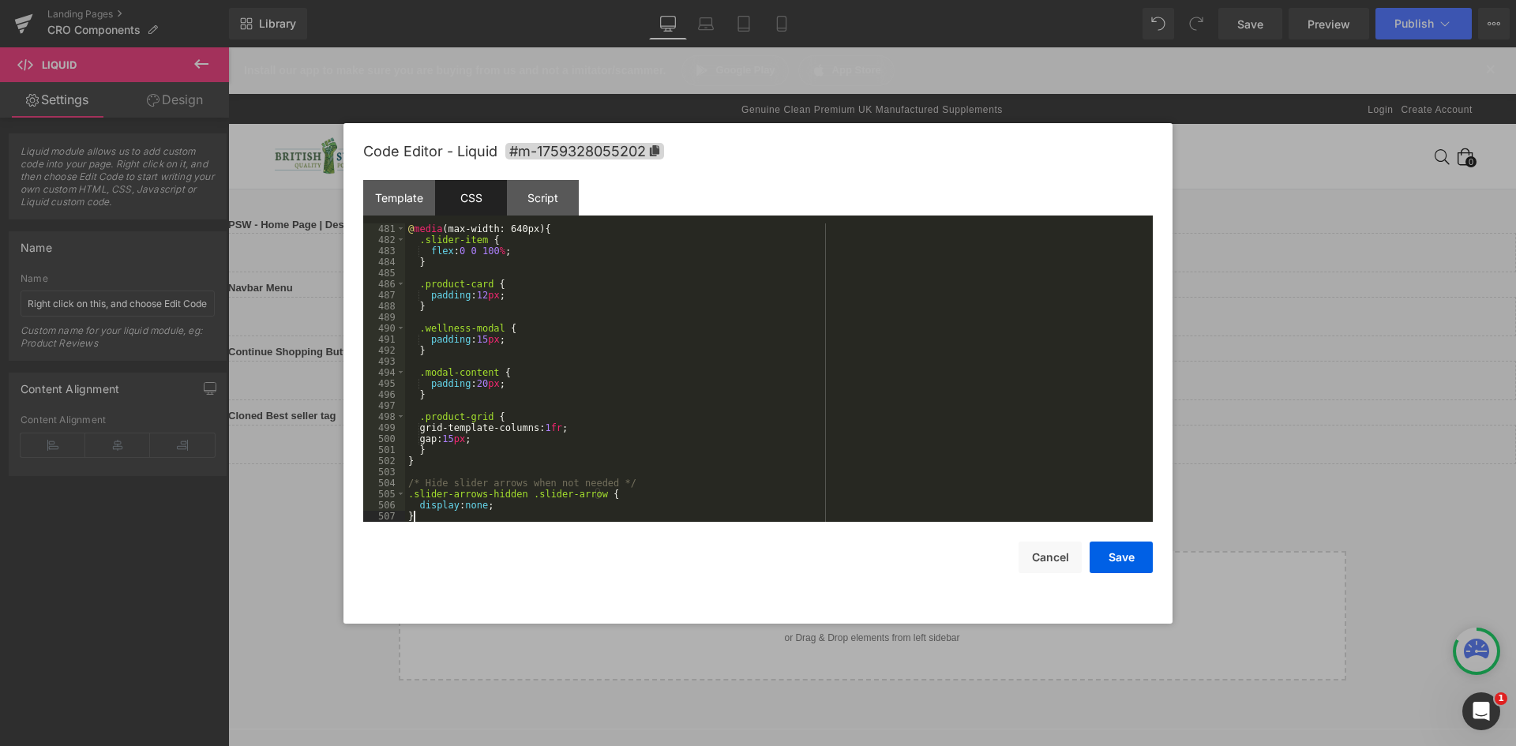
scroll to position [5307, 0]
click at [539, 325] on div "@ media (max-width: 640px) { .slider-item { flex : 0 0 100 % ; } .product-card …" at bounding box center [775, 383] width 741 height 321
click at [408, 207] on div "Template" at bounding box center [399, 198] width 72 height 36
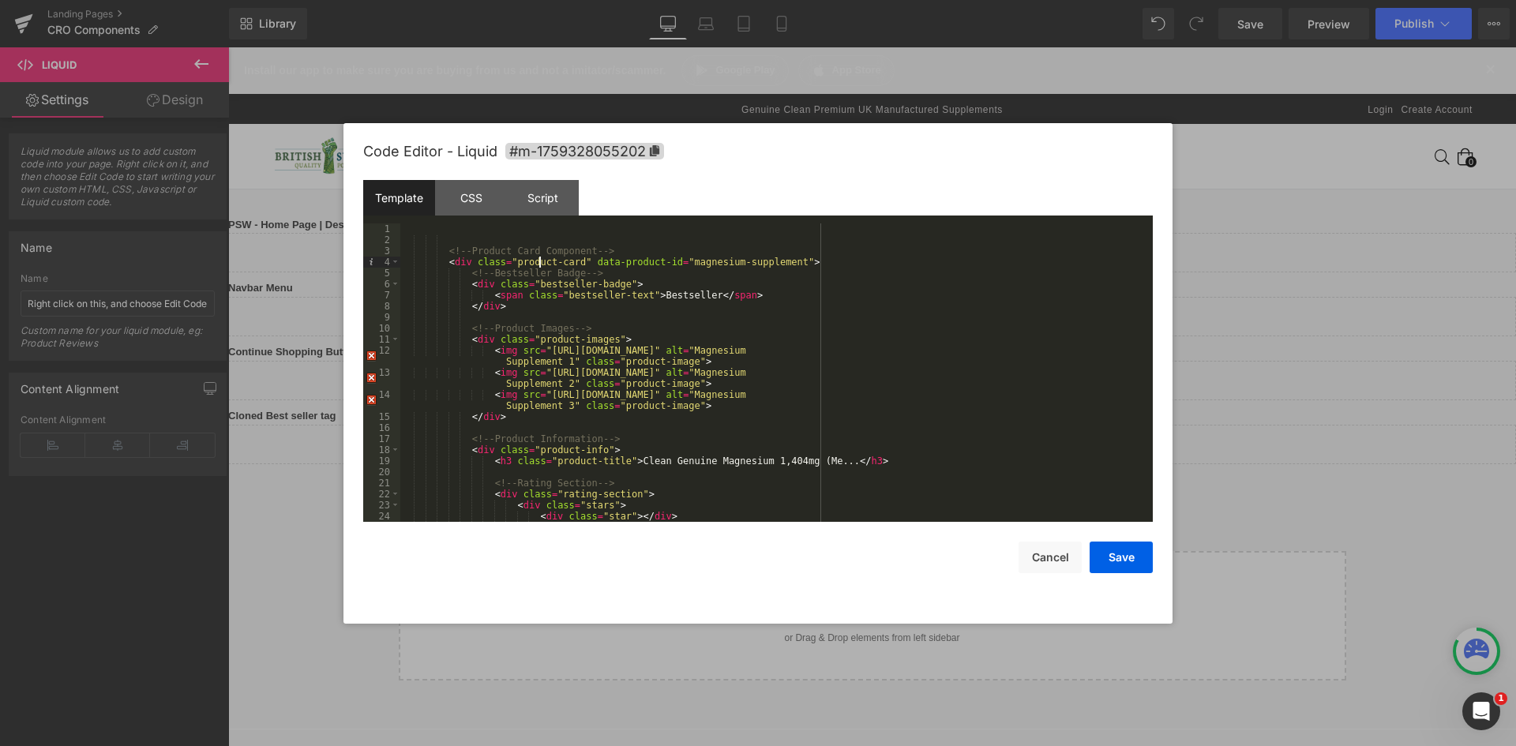
click at [540, 266] on div "<!-- Product Card Component --> < div class = "product-card" data-product-id = …" at bounding box center [773, 383] width 746 height 321
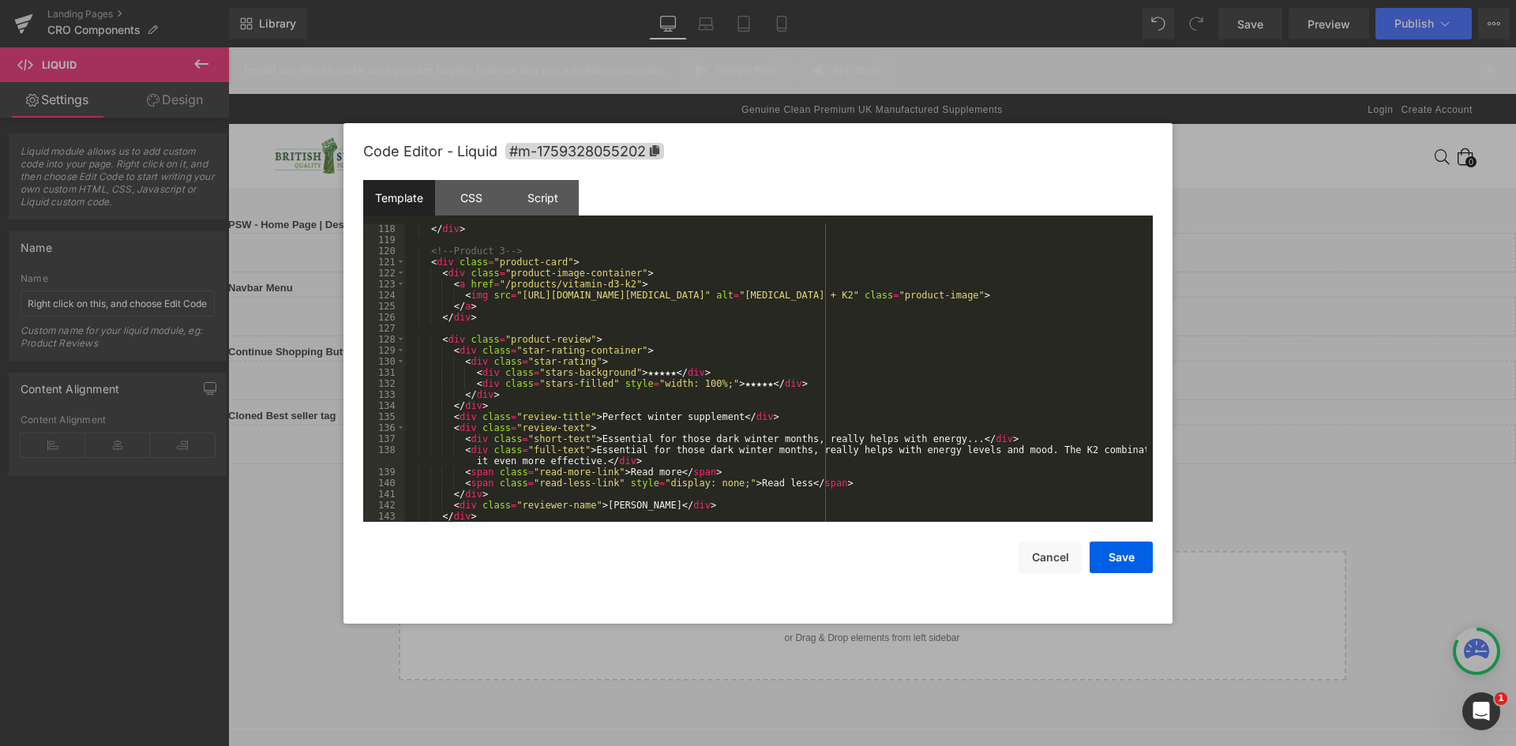
scroll to position [1079, 0]
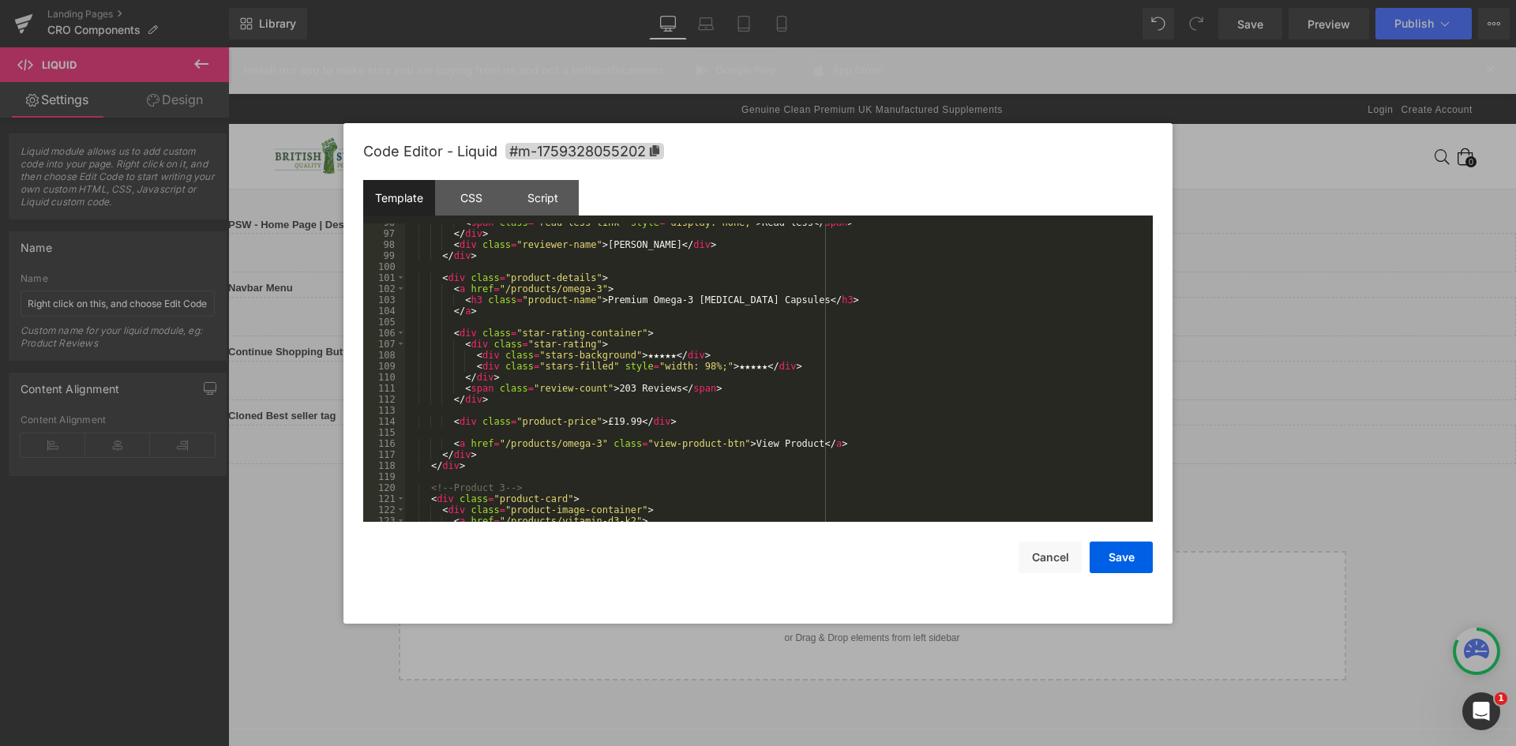
click at [1153, 385] on div "Code Editor - Liquid #m-1759328055202 Template CSS Script Data 96 97 98 99 100 …" at bounding box center [758, 373] width 829 height 501
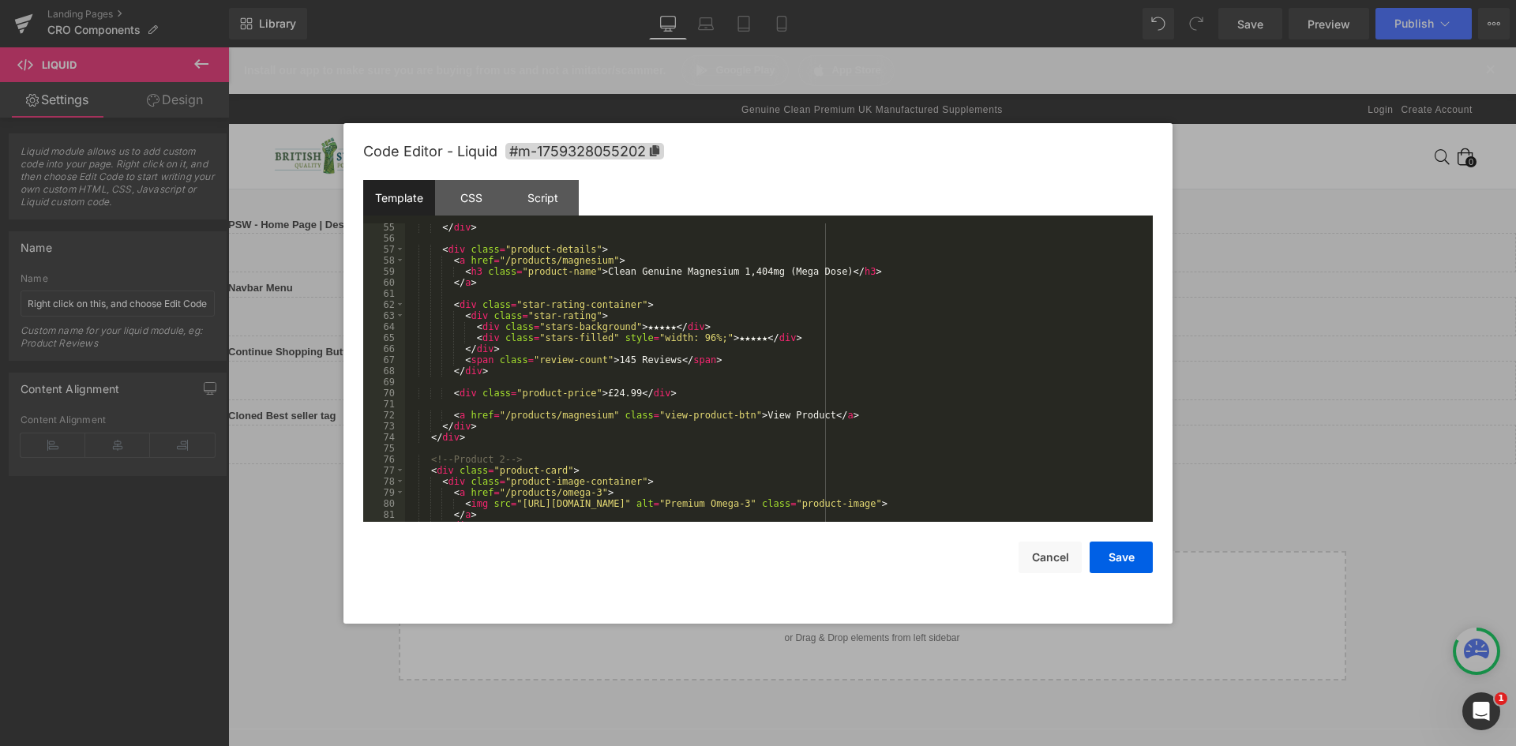
scroll to position [0, 0]
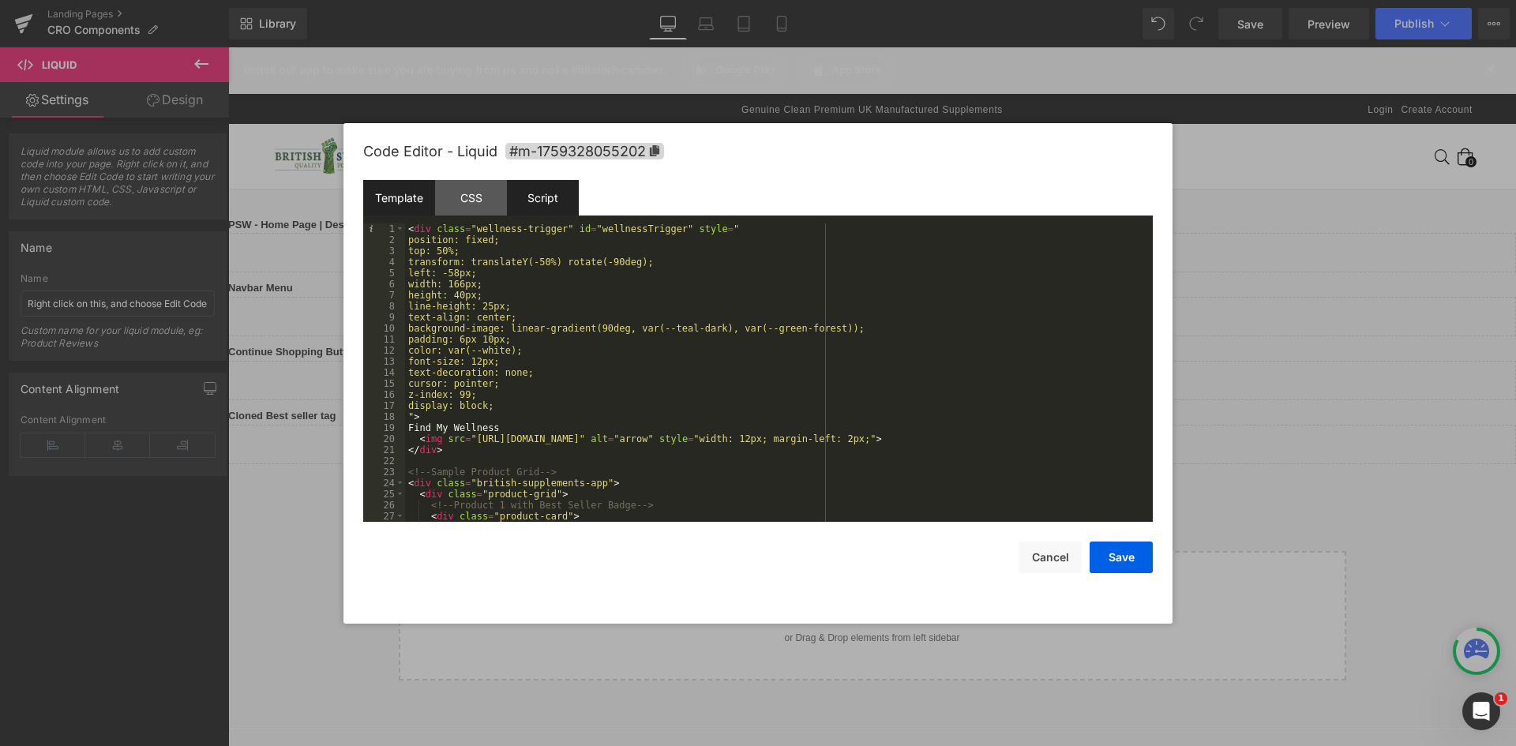
click at [551, 206] on div "Script" at bounding box center [543, 198] width 72 height 36
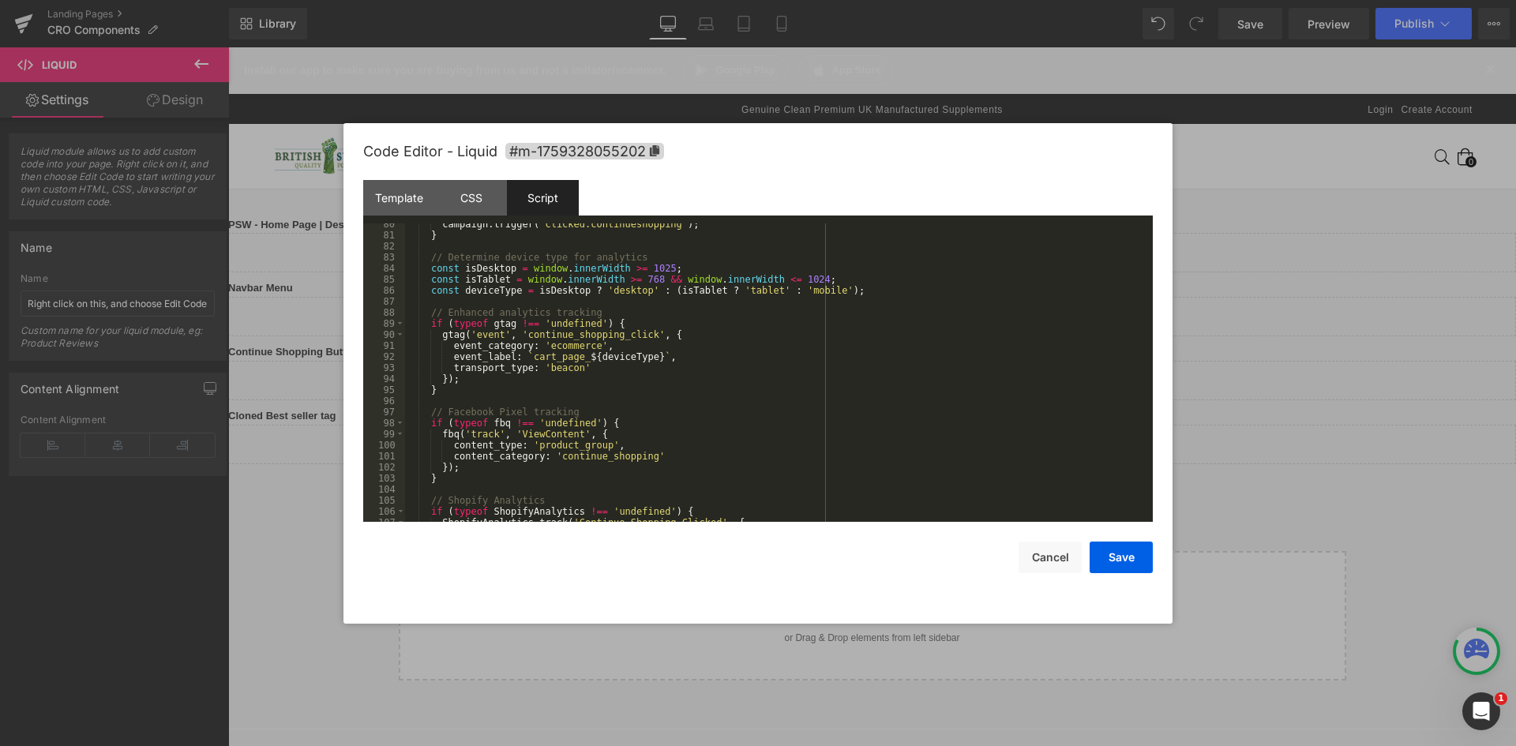
scroll to position [878, 0]
click at [1153, 428] on div "Code Editor - Liquid #m-1759328055202 Template CSS Script Data 1 2 3 4 5 6 7 8 …" at bounding box center [758, 373] width 829 height 501
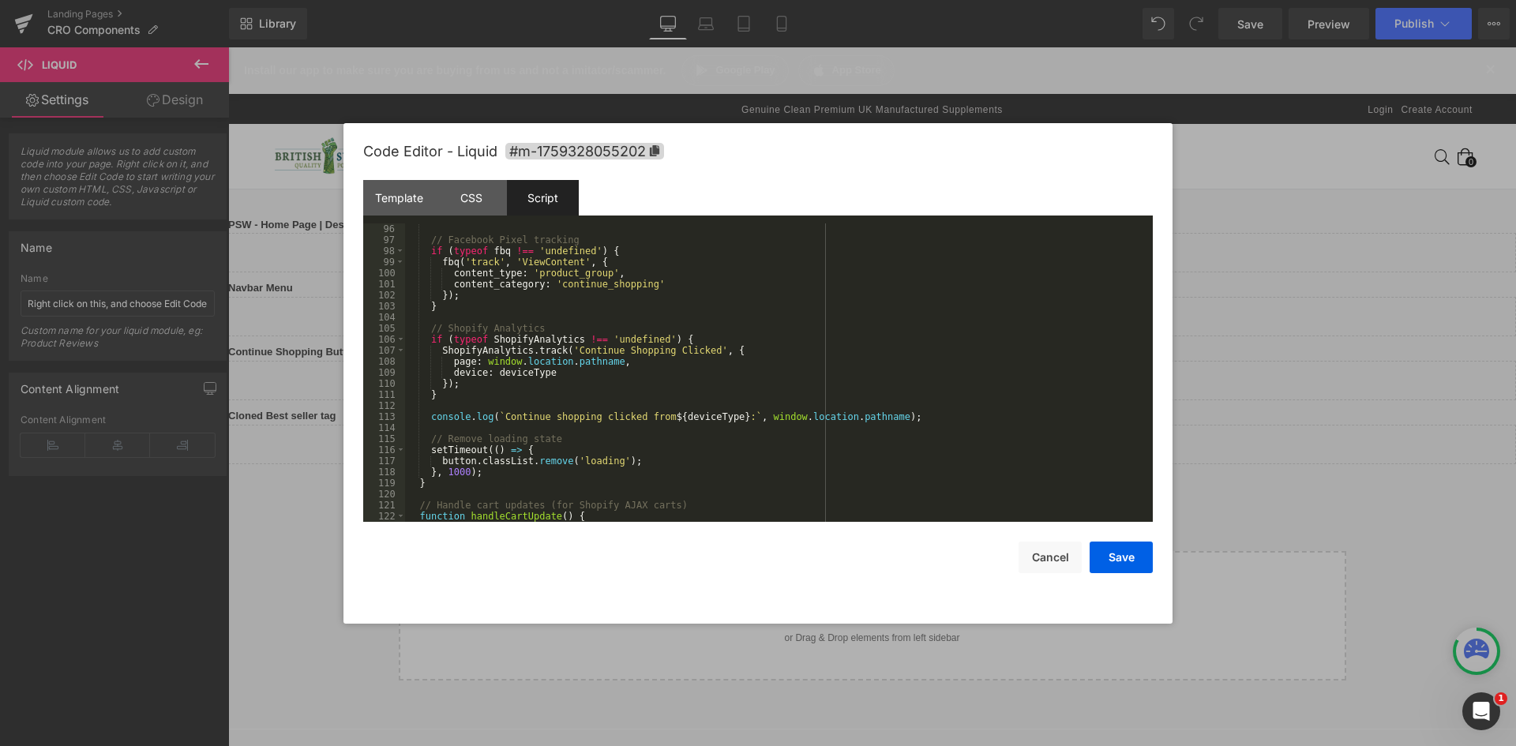
scroll to position [1305, 0]
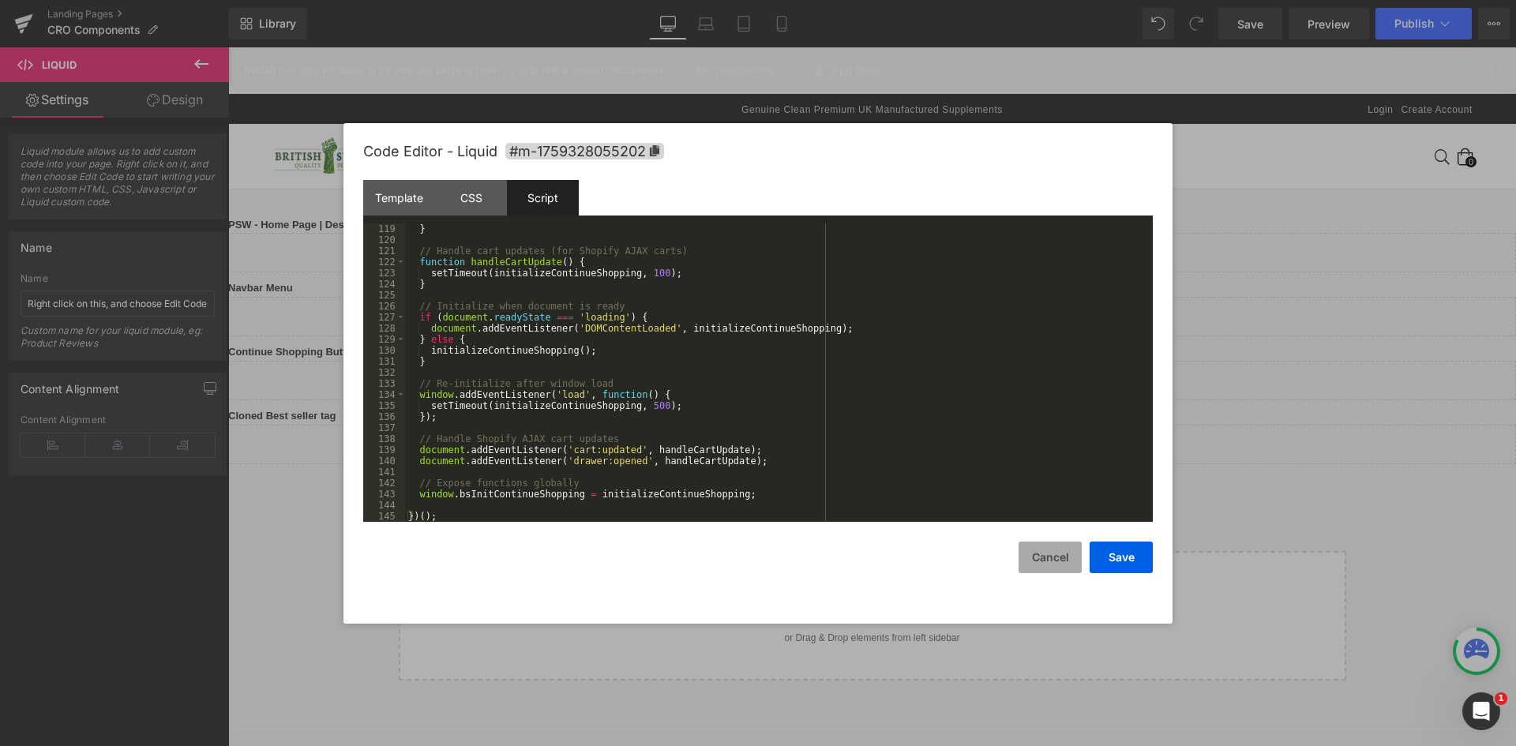
click at [1055, 566] on button "Cancel" at bounding box center [1050, 558] width 63 height 32
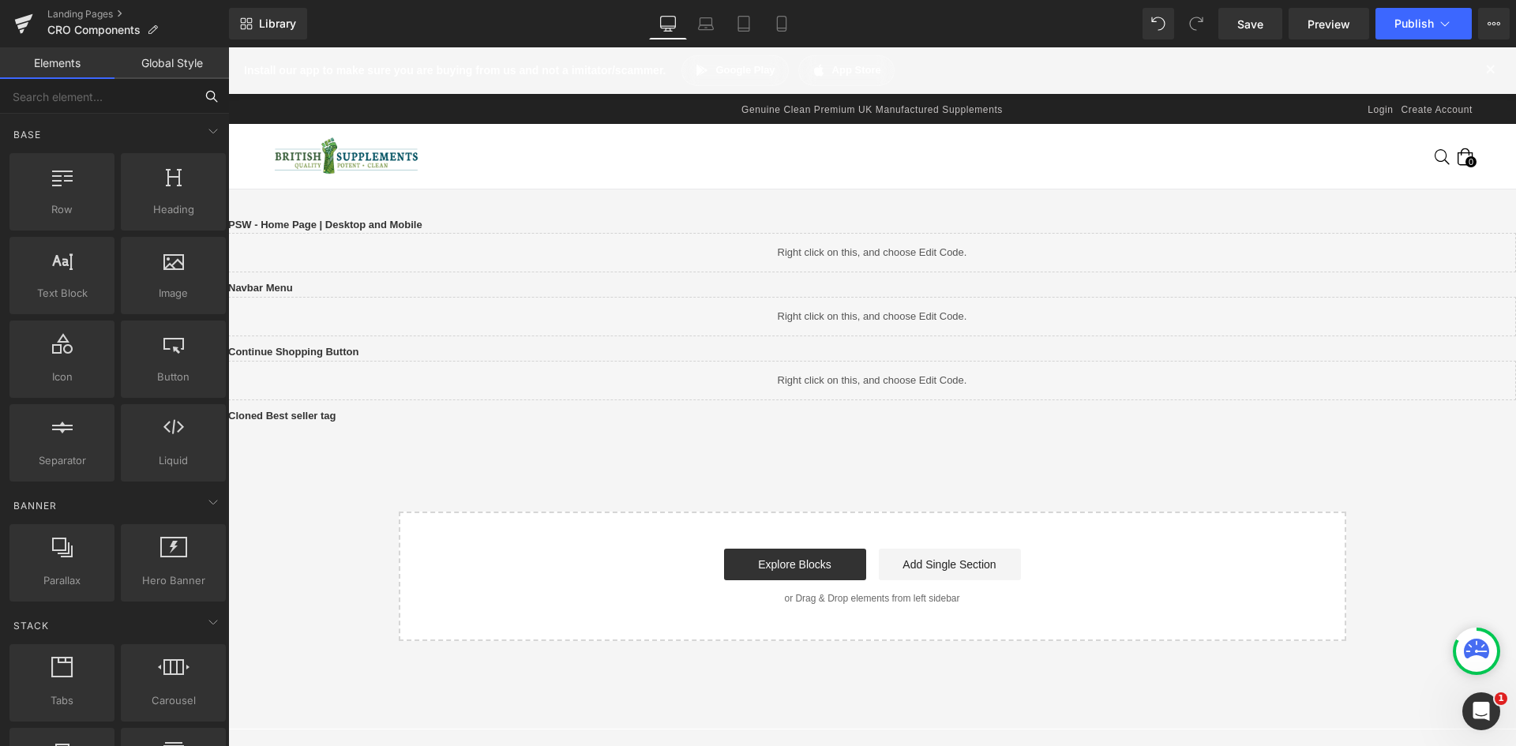
click at [159, 100] on input "text" at bounding box center [97, 96] width 194 height 35
type input "liq"
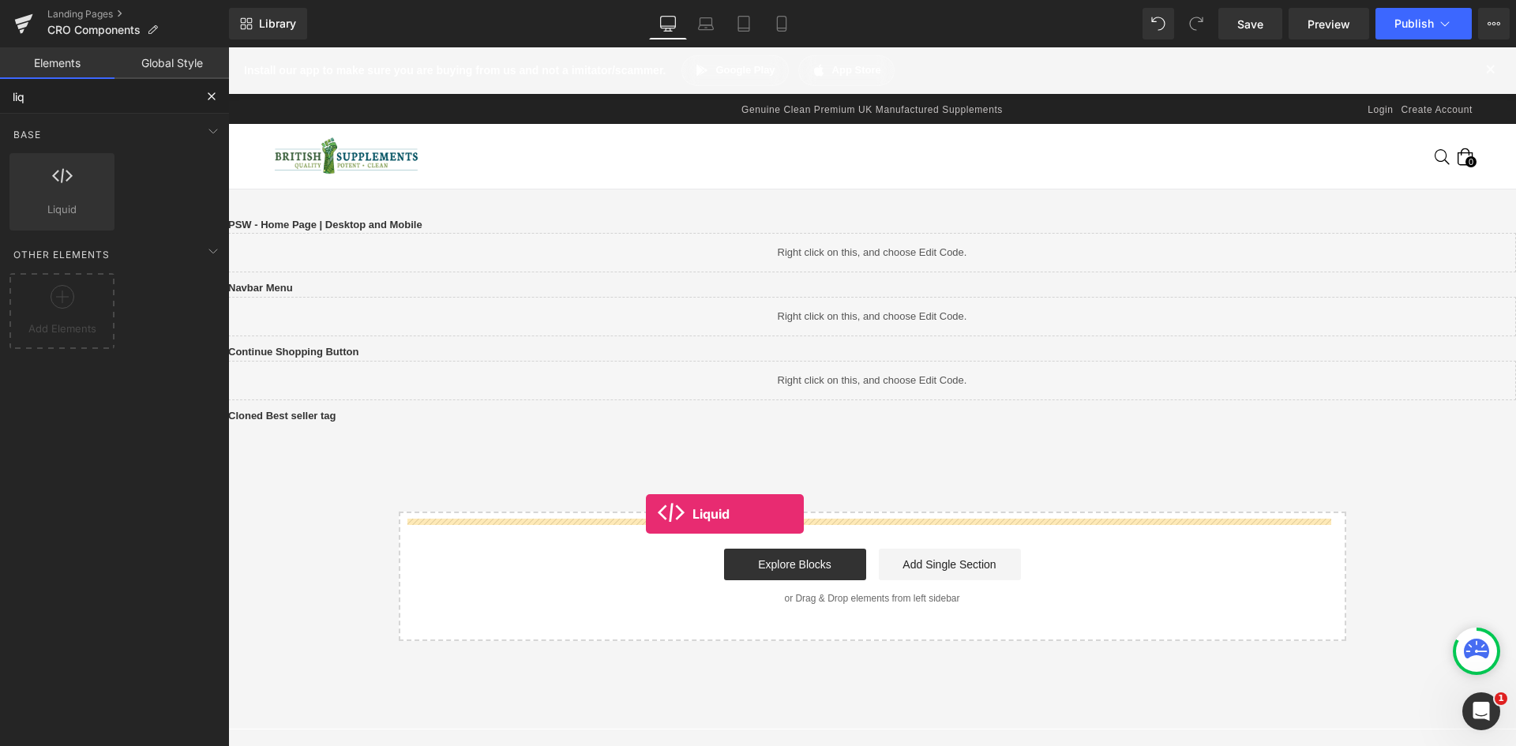
drag, startPoint x: 446, startPoint y: 283, endPoint x: 646, endPoint y: 514, distance: 305.7
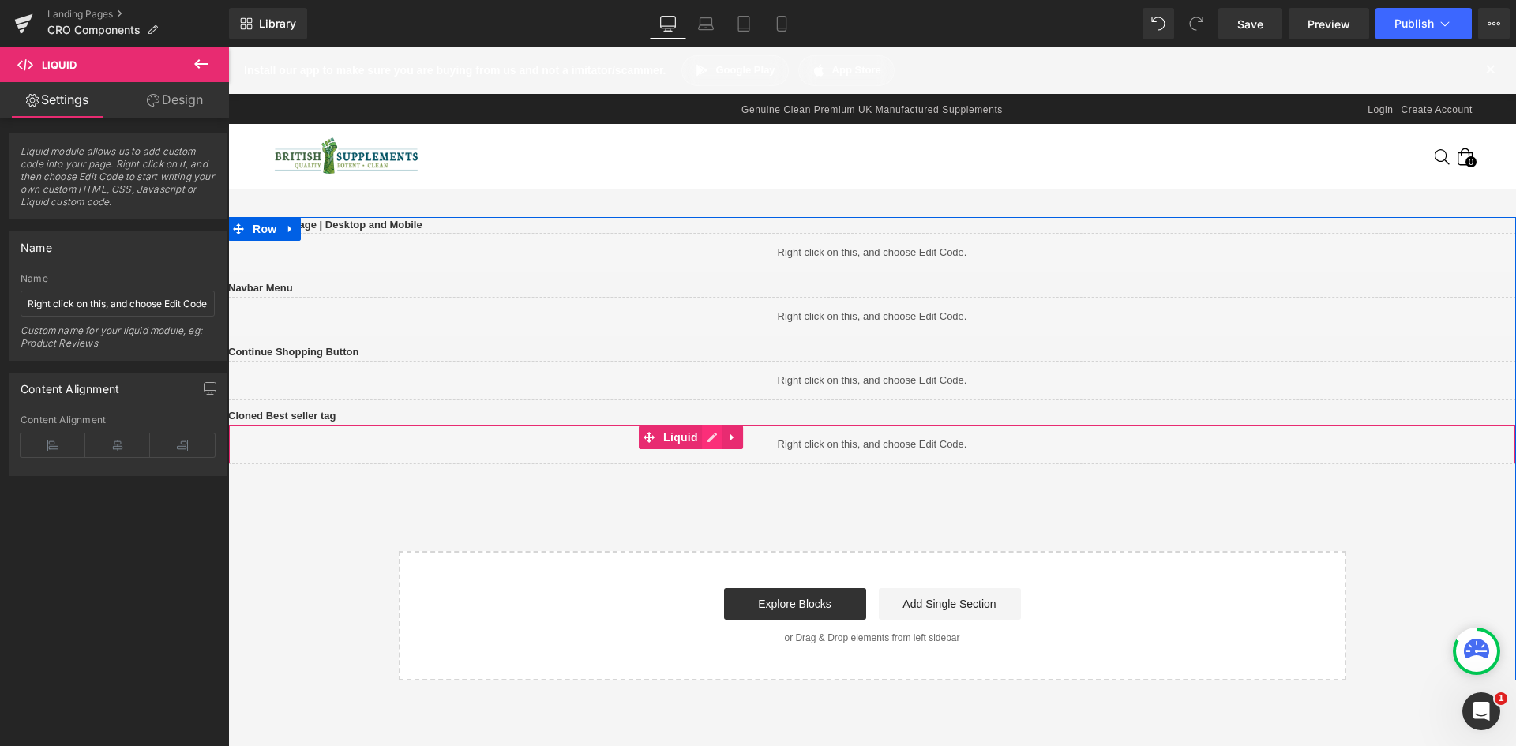
click at [718, 443] on icon at bounding box center [712, 437] width 11 height 12
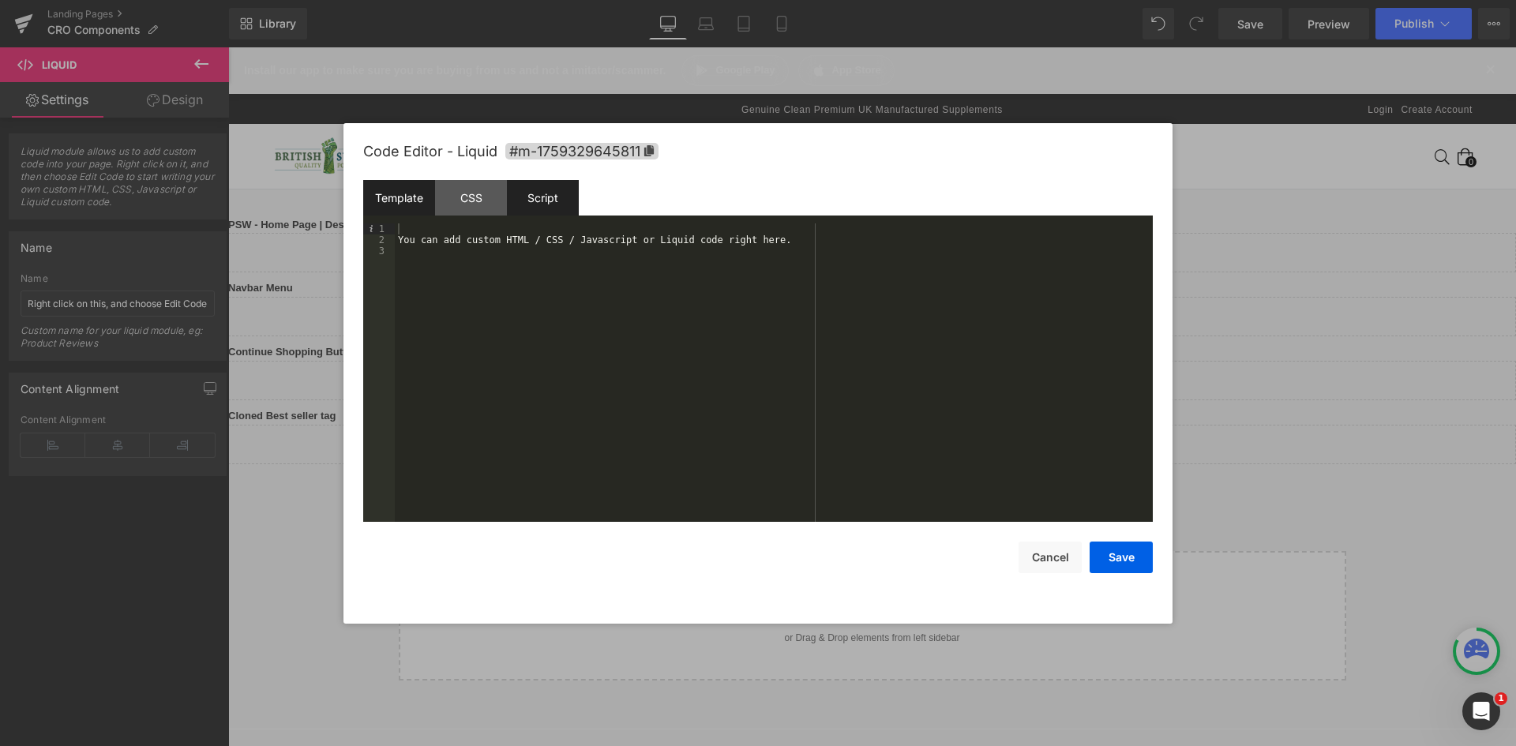
click at [524, 197] on div "Script" at bounding box center [543, 198] width 72 height 36
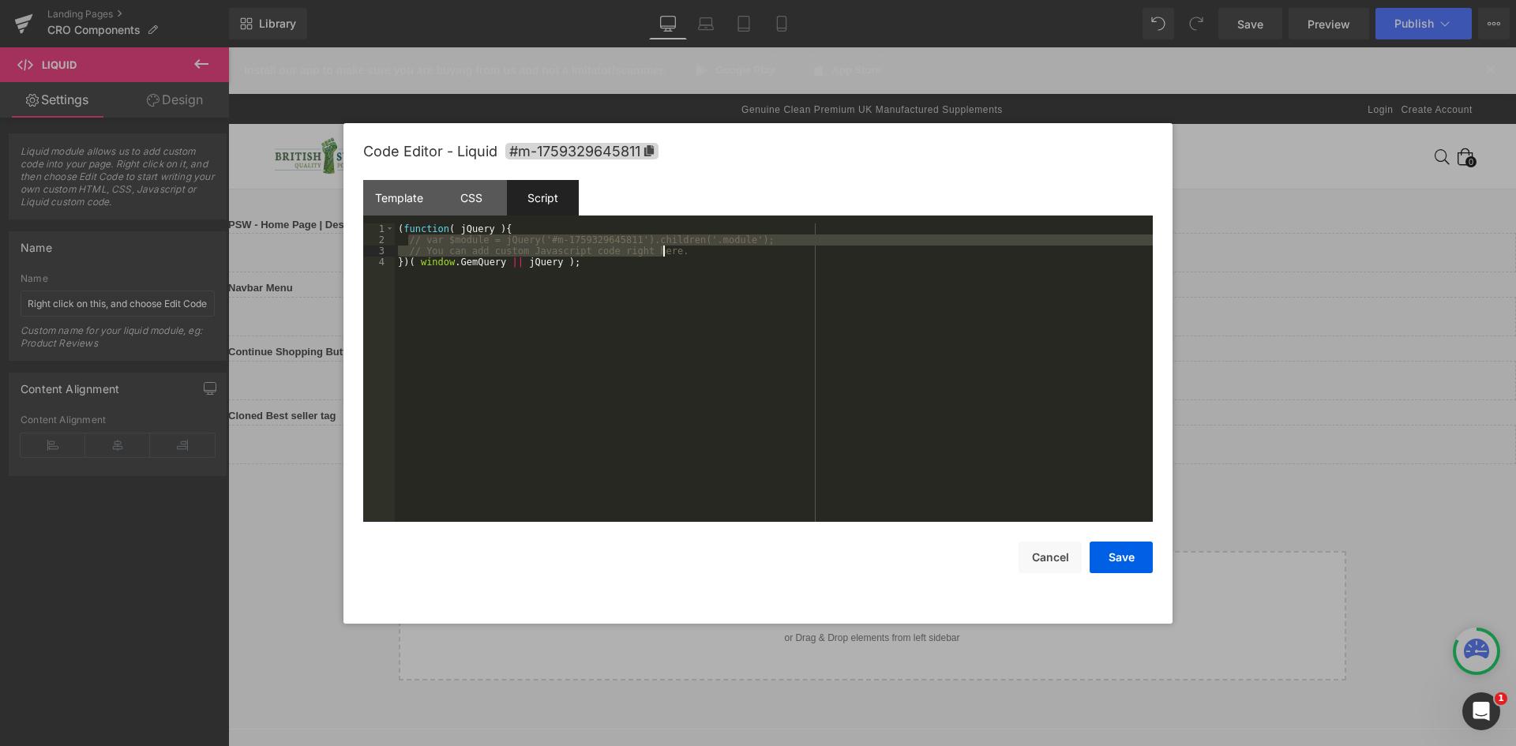
drag, startPoint x: 407, startPoint y: 240, endPoint x: 677, endPoint y: 246, distance: 269.3
click at [677, 246] on div "( function ( jQuery ) { // var $module = jQuery('#m-1759329645811').children('.…" at bounding box center [774, 383] width 758 height 321
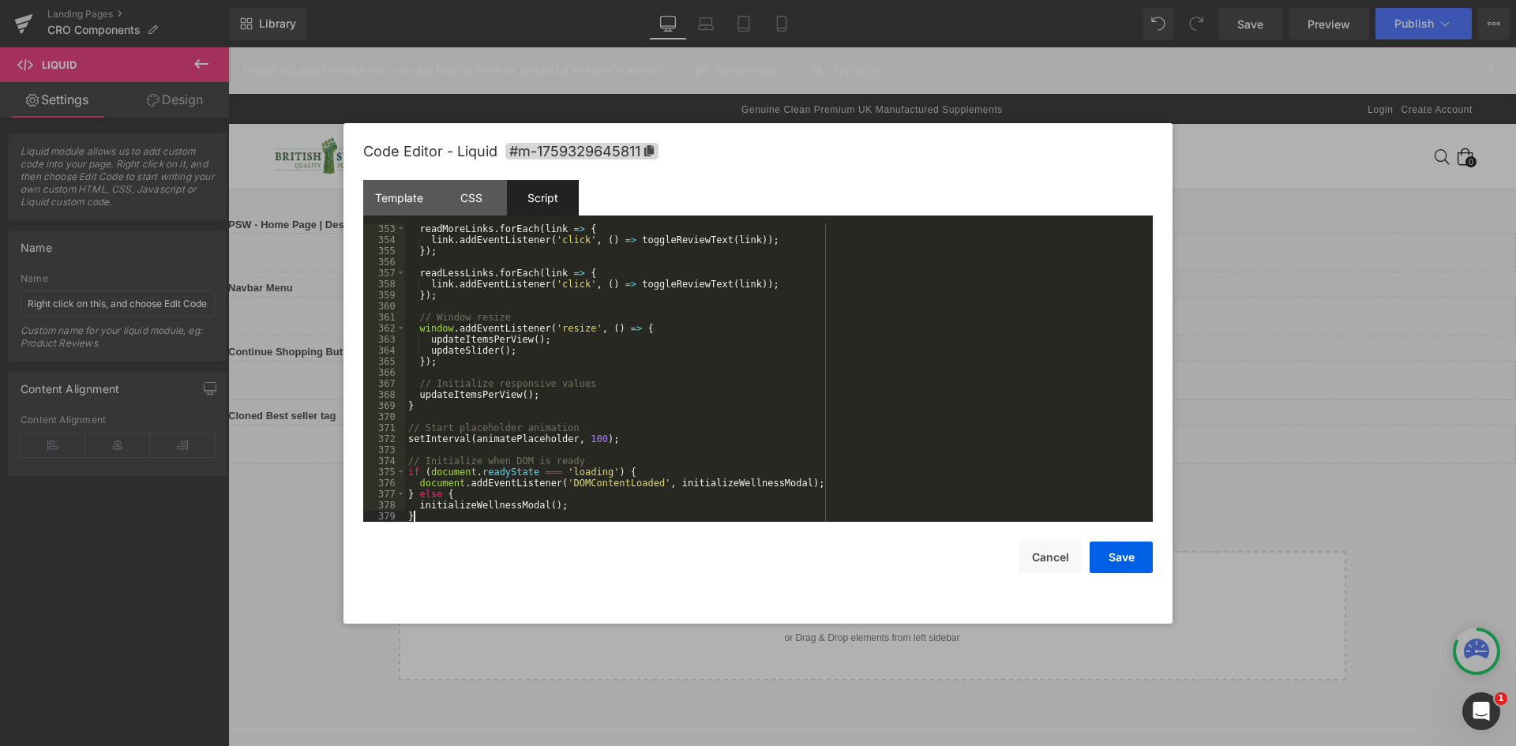
scroll to position [3891, 0]
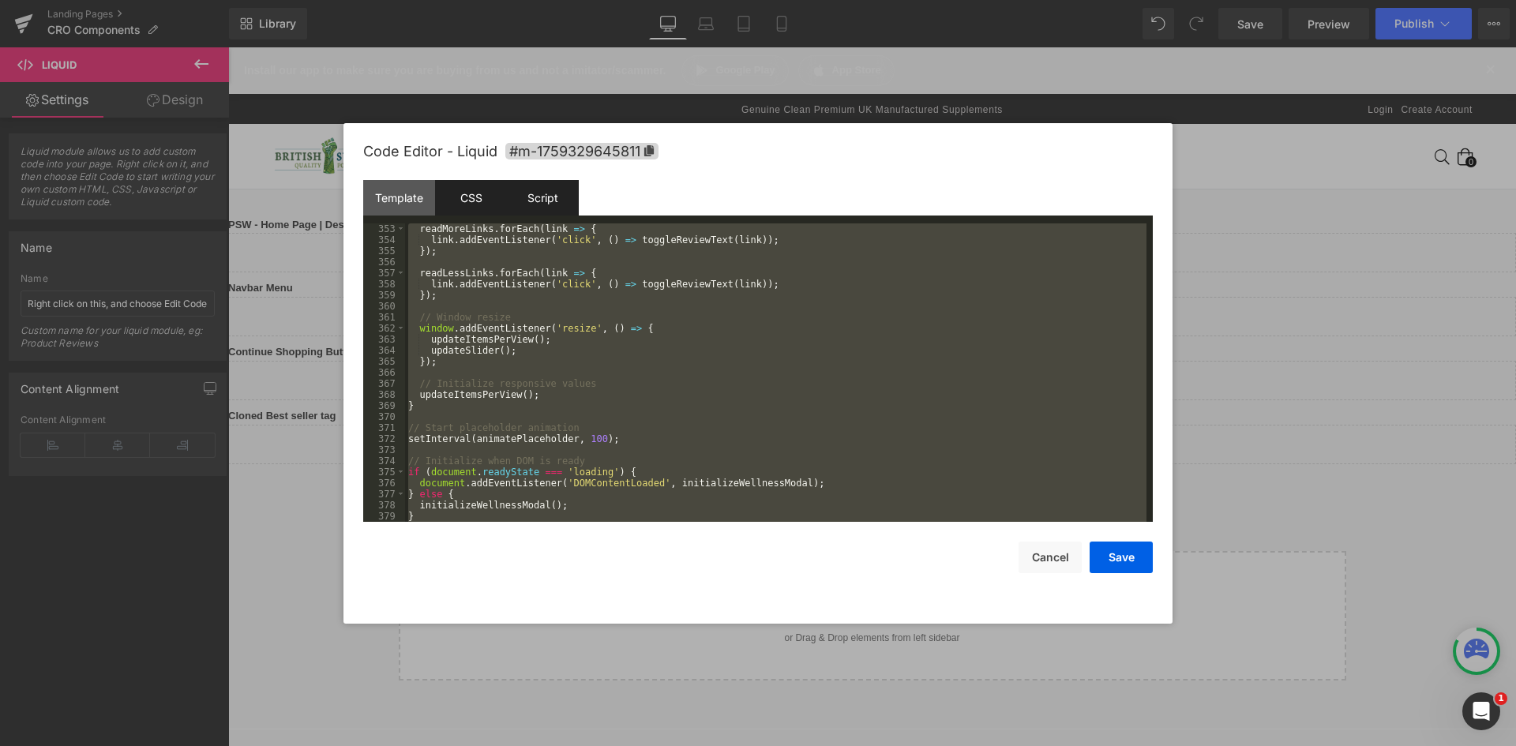
click at [479, 202] on div "CSS" at bounding box center [471, 198] width 72 height 36
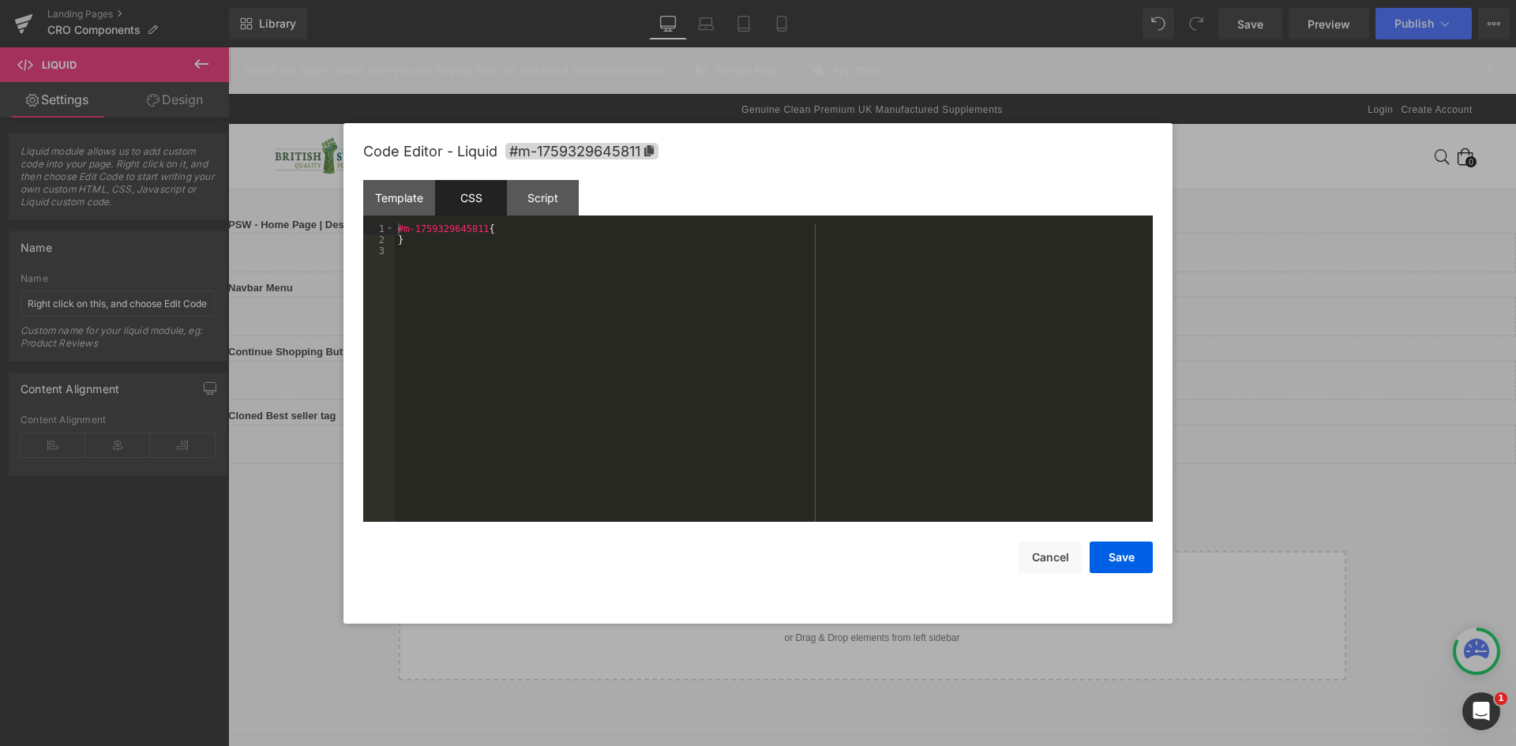
click at [520, 257] on div "#m-1759329645811 { }" at bounding box center [774, 383] width 758 height 321
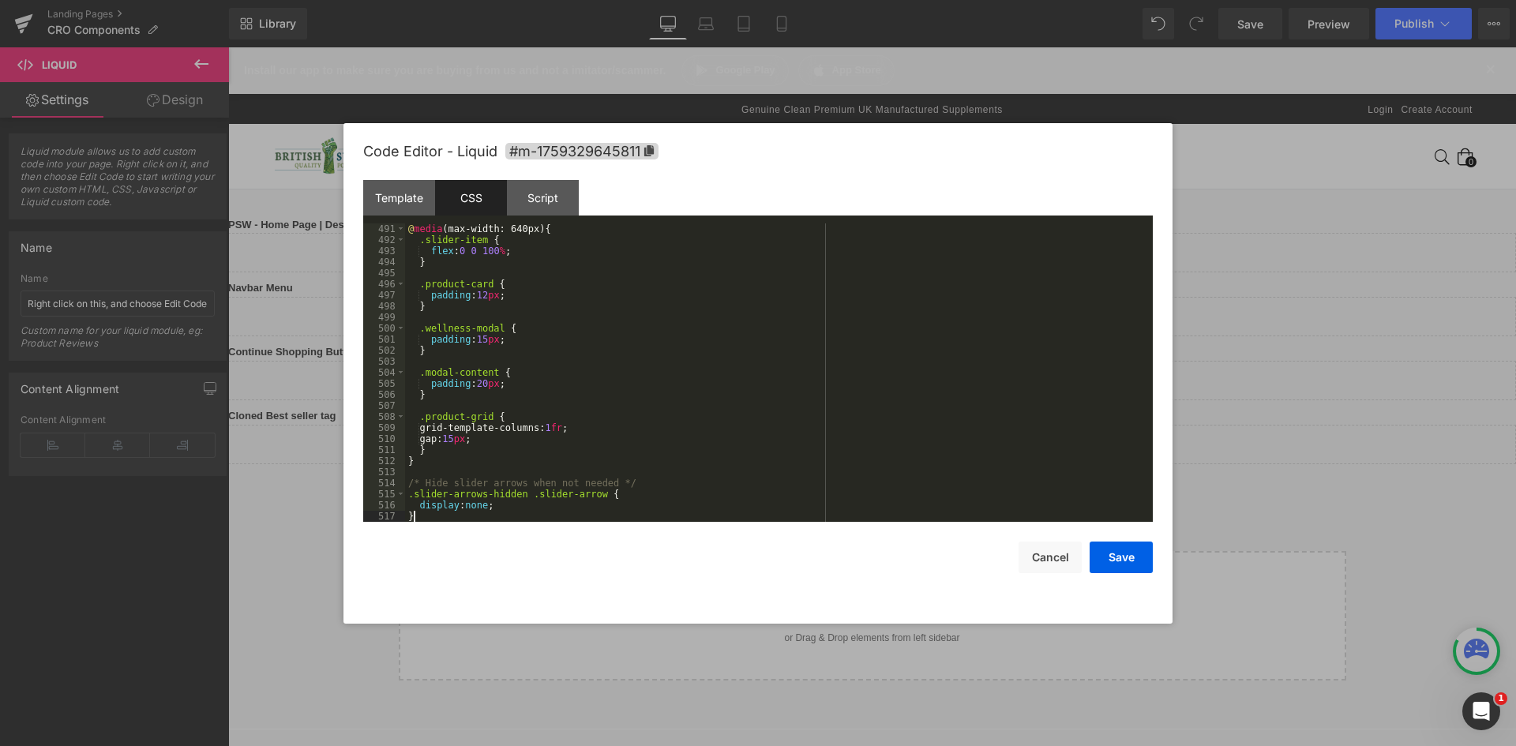
scroll to position [5417, 0]
click at [392, 205] on div "Template" at bounding box center [399, 198] width 72 height 36
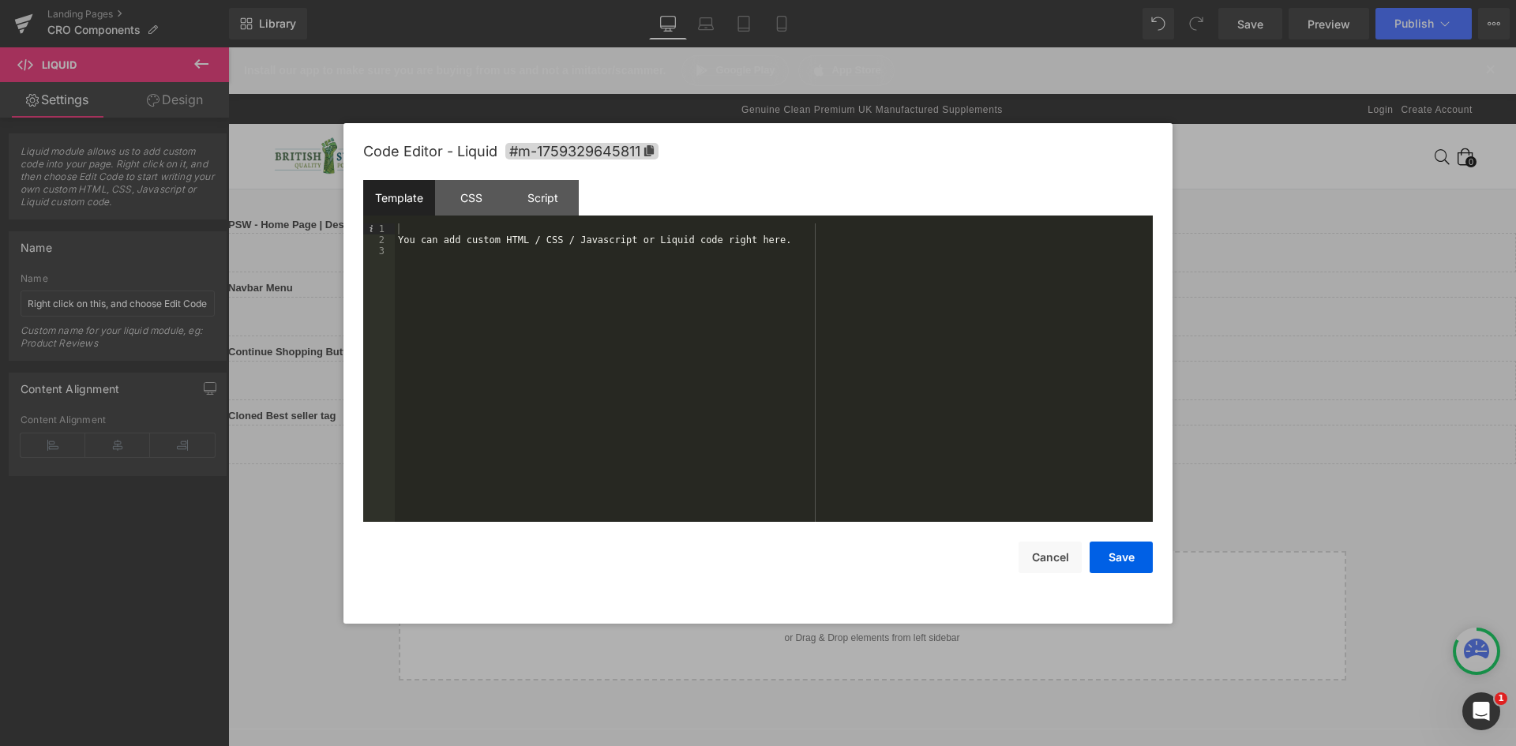
click at [484, 303] on div "You can add custom HTML / CSS / Javascript or Liquid code right here." at bounding box center [774, 383] width 758 height 321
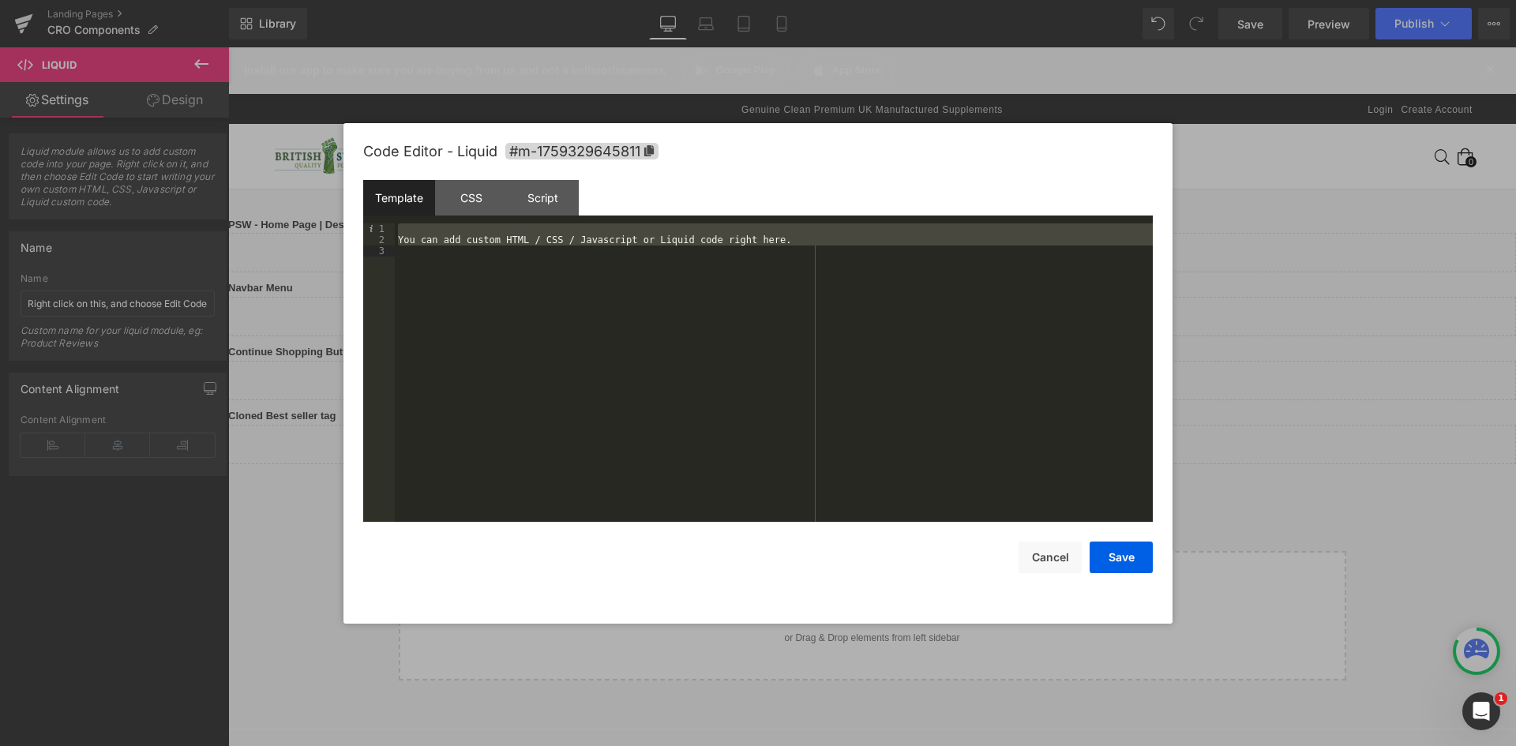
scroll to position [1990, 0]
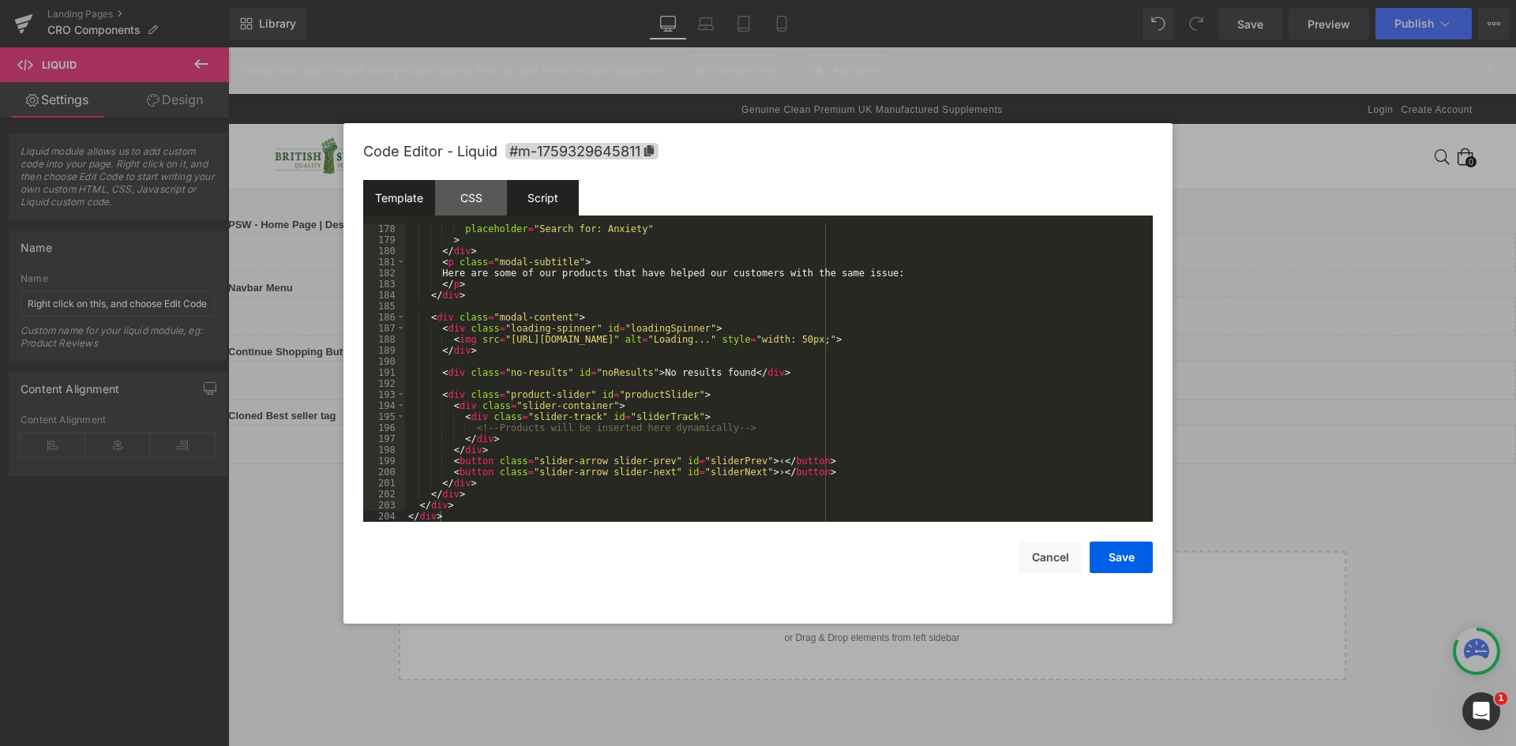
click at [554, 210] on div "Script" at bounding box center [543, 198] width 72 height 36
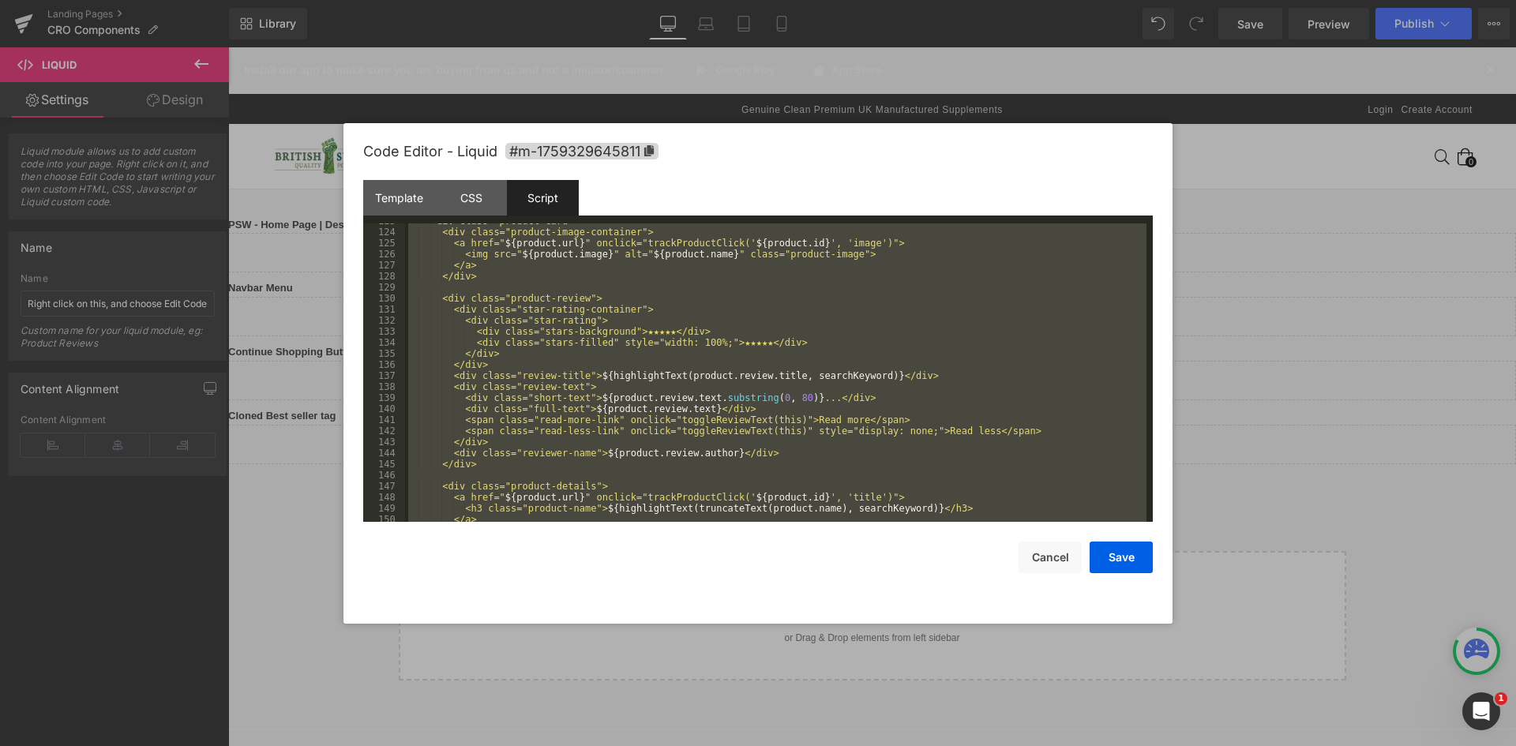
scroll to position [0, 0]
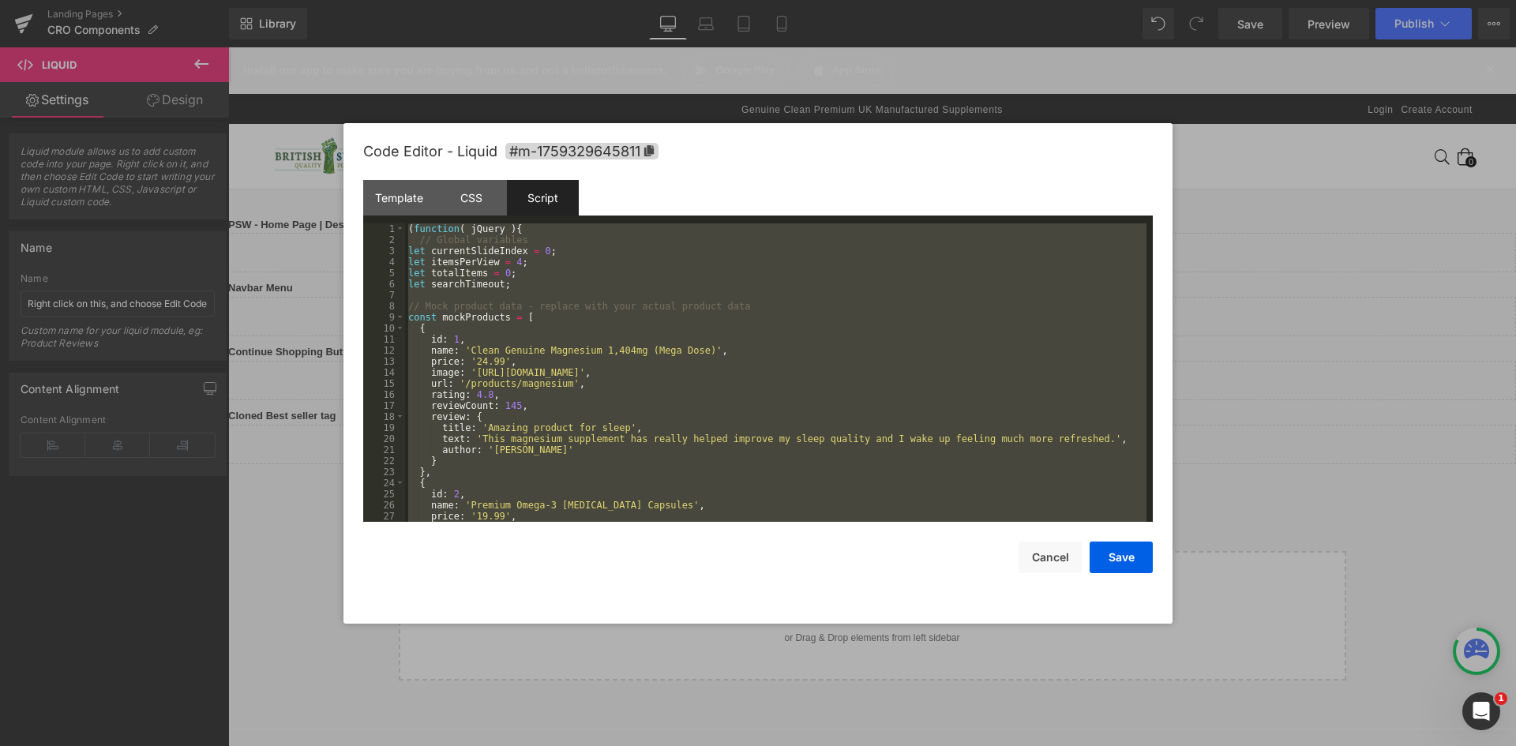
click at [490, 251] on div "( function ( jQuery ) { // Global variables let currentSlideIndex = 0 ; let ite…" at bounding box center [775, 372] width 741 height 298
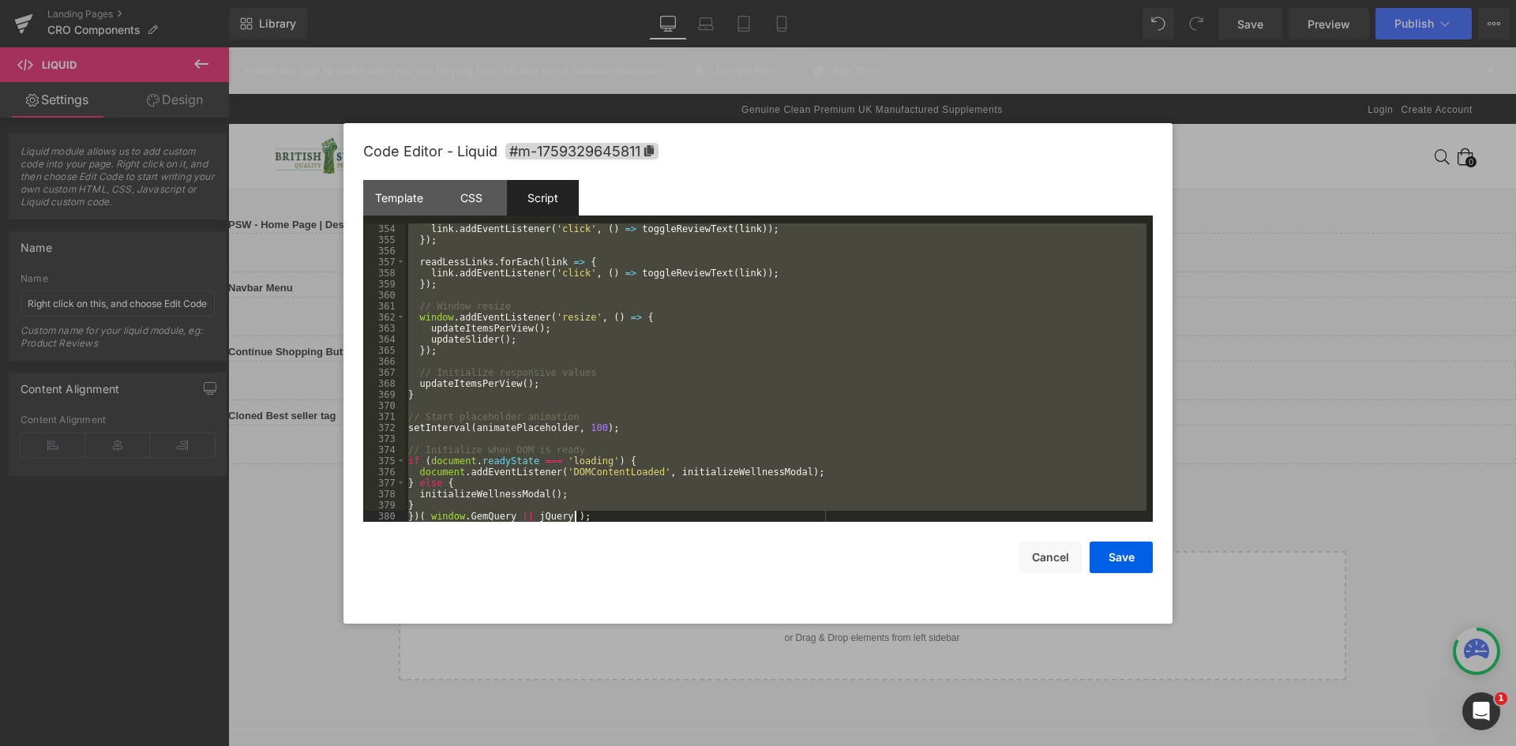
scroll to position [3903, 0]
drag, startPoint x: 418, startPoint y: 240, endPoint x: 558, endPoint y: 502, distance: 297.5
click at [558, 502] on div "link . addEventListener ( 'click' , ( ) => toggleReviewText ( link )) ; }) ; re…" at bounding box center [775, 383] width 741 height 321
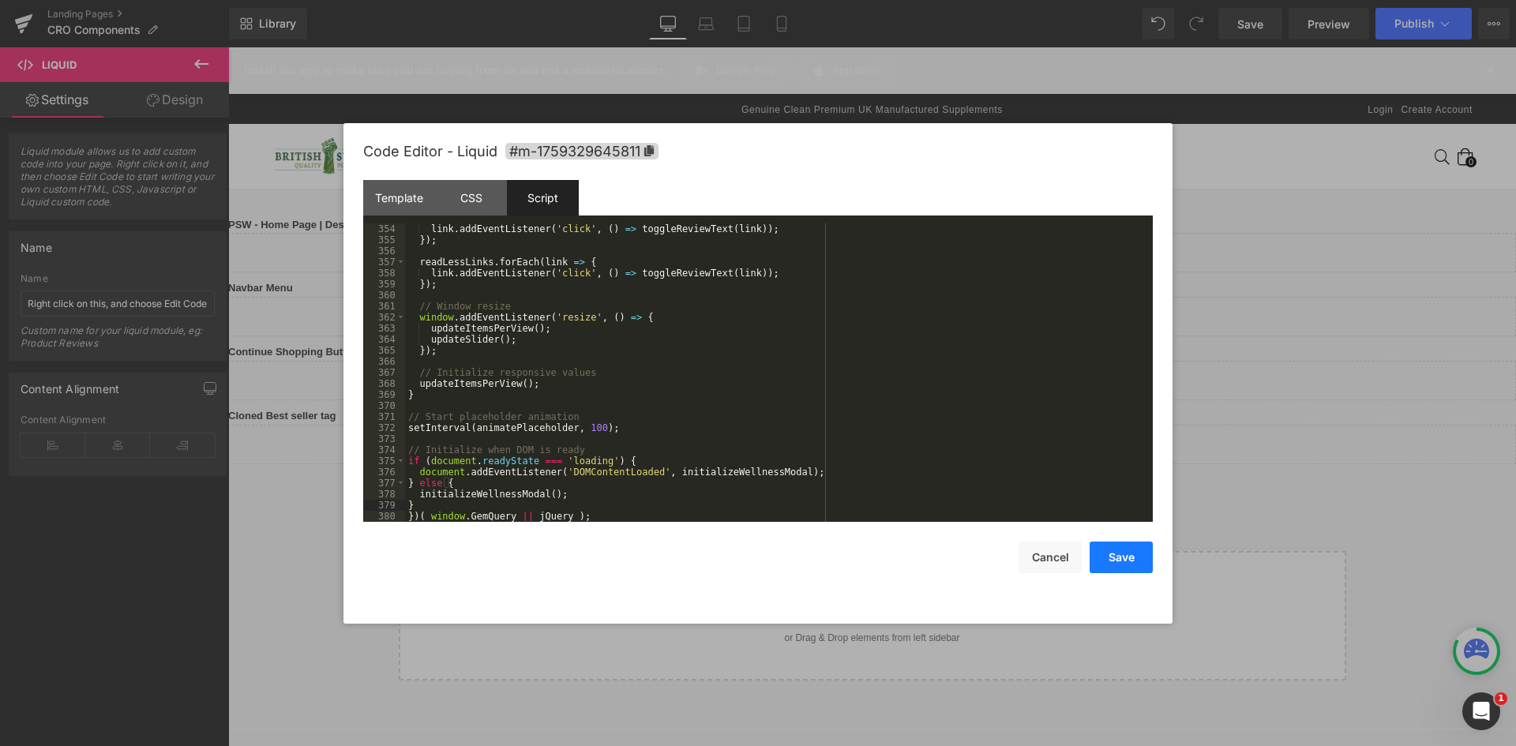
click at [1142, 562] on button "Save" at bounding box center [1121, 558] width 63 height 32
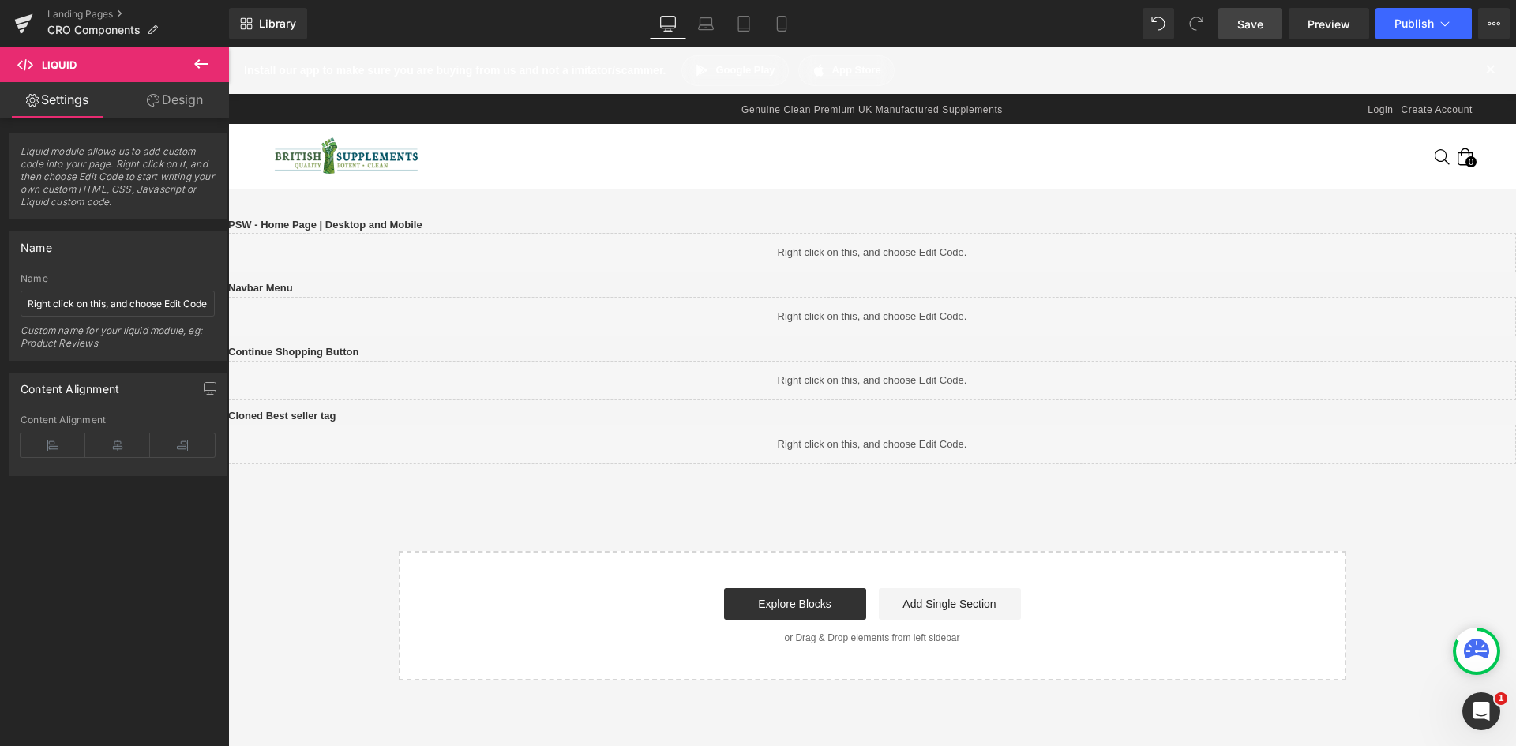
click at [1253, 28] on span "Save" at bounding box center [1250, 24] width 26 height 17
click at [1239, 24] on span "Save" at bounding box center [1250, 24] width 26 height 17
click at [463, 22] on div "Library Desktop Desktop Laptop Tablet Mobile Save Preview Publish Scheduled Vie…" at bounding box center [872, 24] width 1287 height 32
drag, startPoint x: 1328, startPoint y: 24, endPoint x: 1342, endPoint y: 23, distance: 14.3
click at [1330, 24] on span "Preview" at bounding box center [1329, 24] width 43 height 17
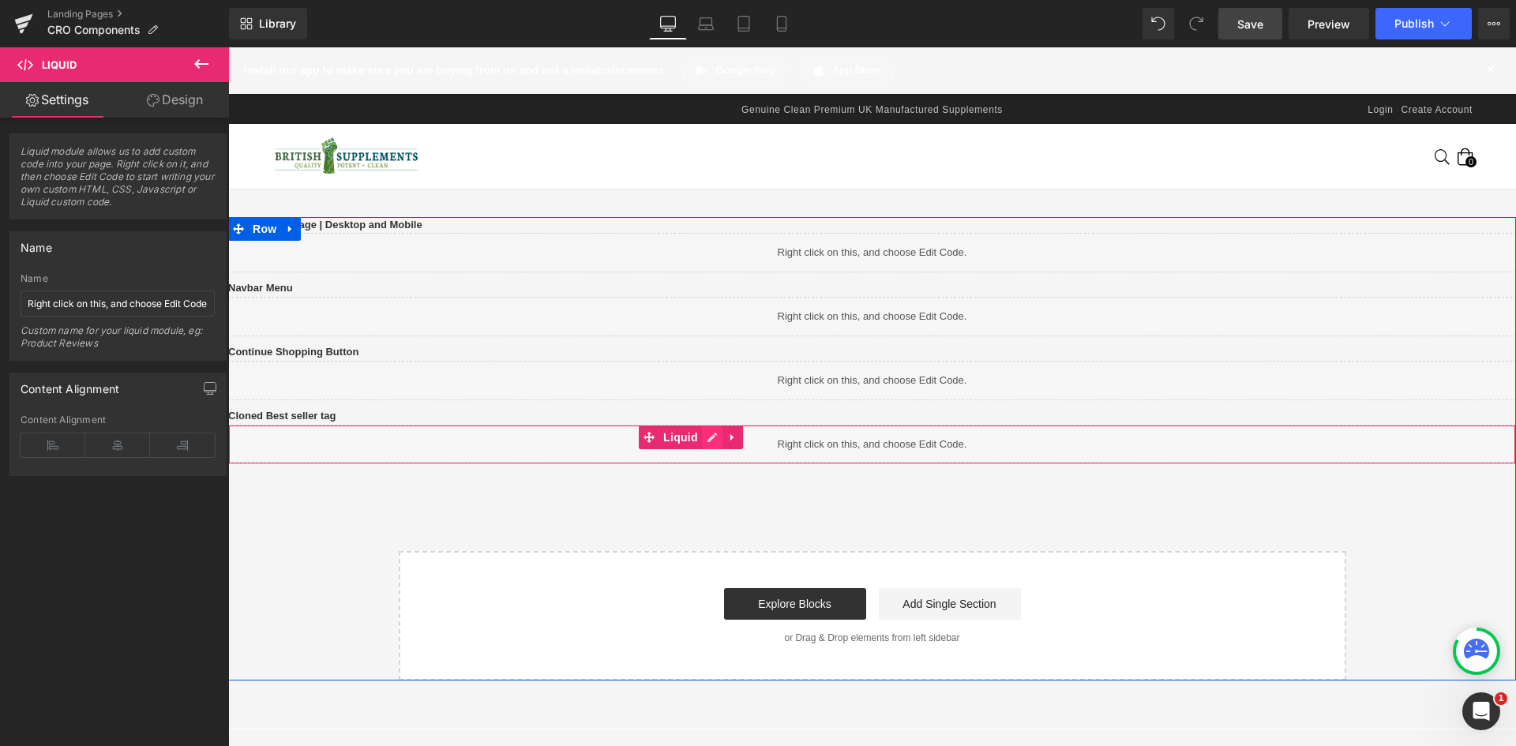
click at [718, 443] on icon at bounding box center [712, 437] width 11 height 12
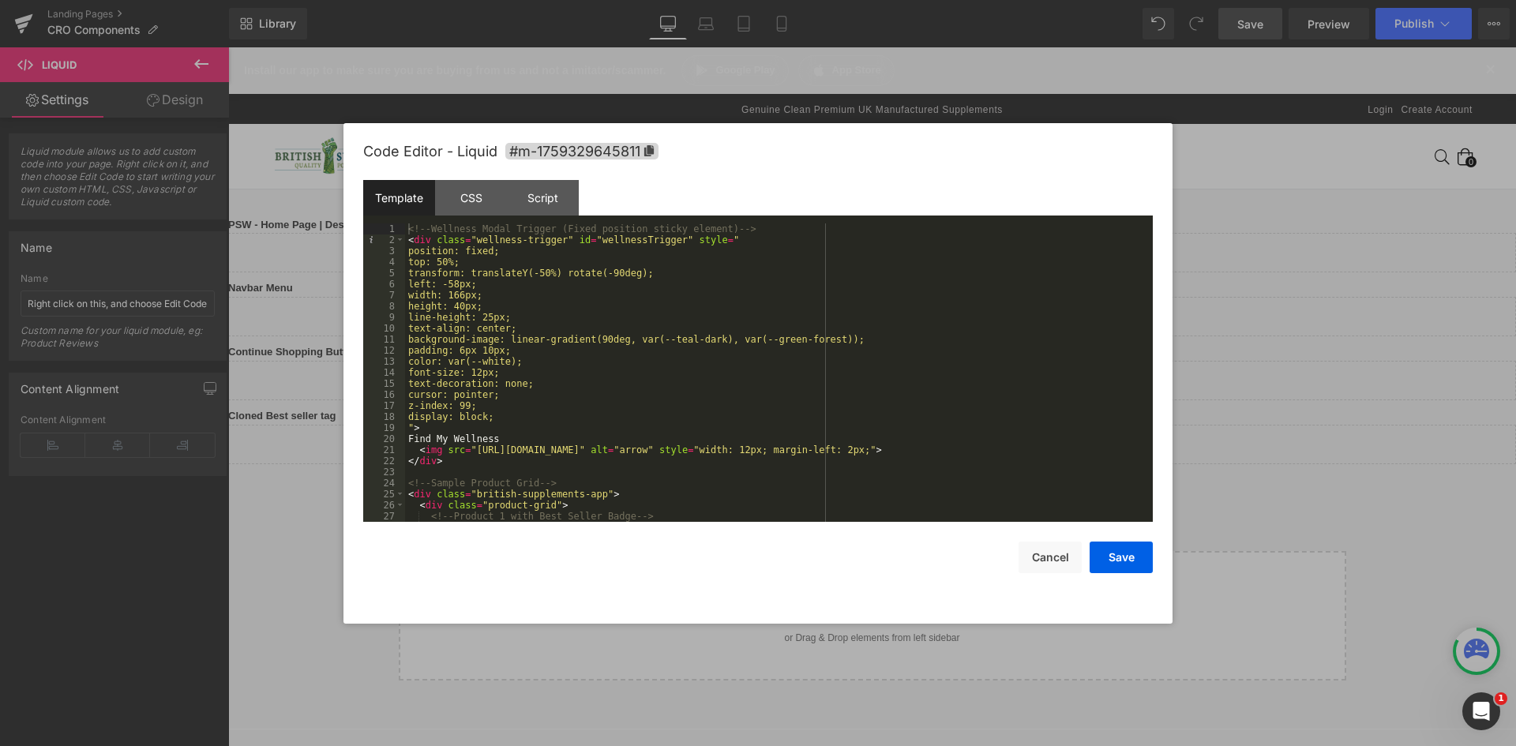
click at [415, 253] on div "<!-- Wellness Modal Trigger (Fixed position sticky element) --> < div class = "…" at bounding box center [775, 383] width 741 height 321
click at [506, 271] on div "<!-- Wellness Modal Trigger (Fixed position sticky element) --> < div class = "…" at bounding box center [775, 383] width 741 height 321
drag, startPoint x: 1061, startPoint y: 567, endPoint x: 667, endPoint y: 360, distance: 444.4
click at [1061, 567] on button "Cancel" at bounding box center [1050, 558] width 63 height 32
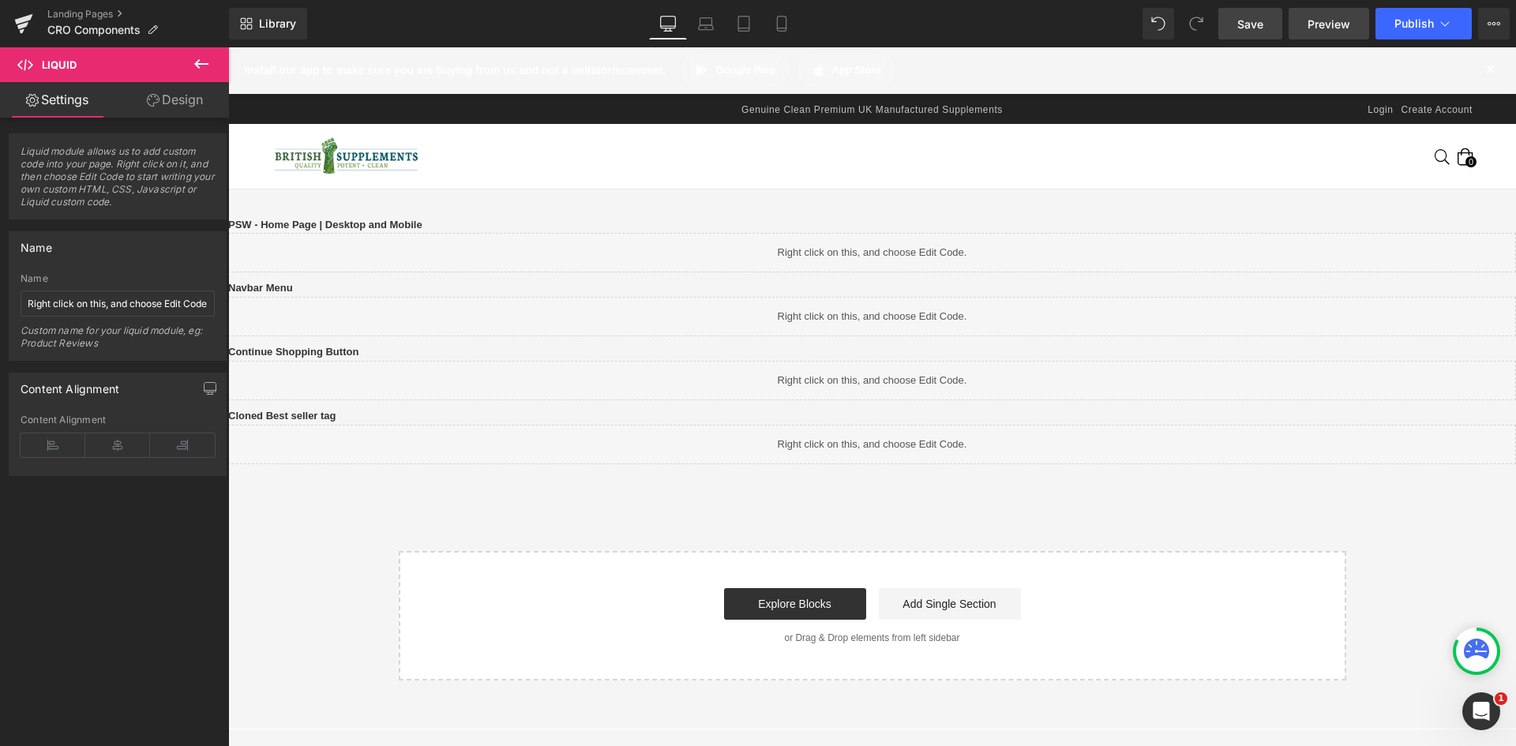
click at [1323, 21] on span "Preview" at bounding box center [1329, 24] width 43 height 17
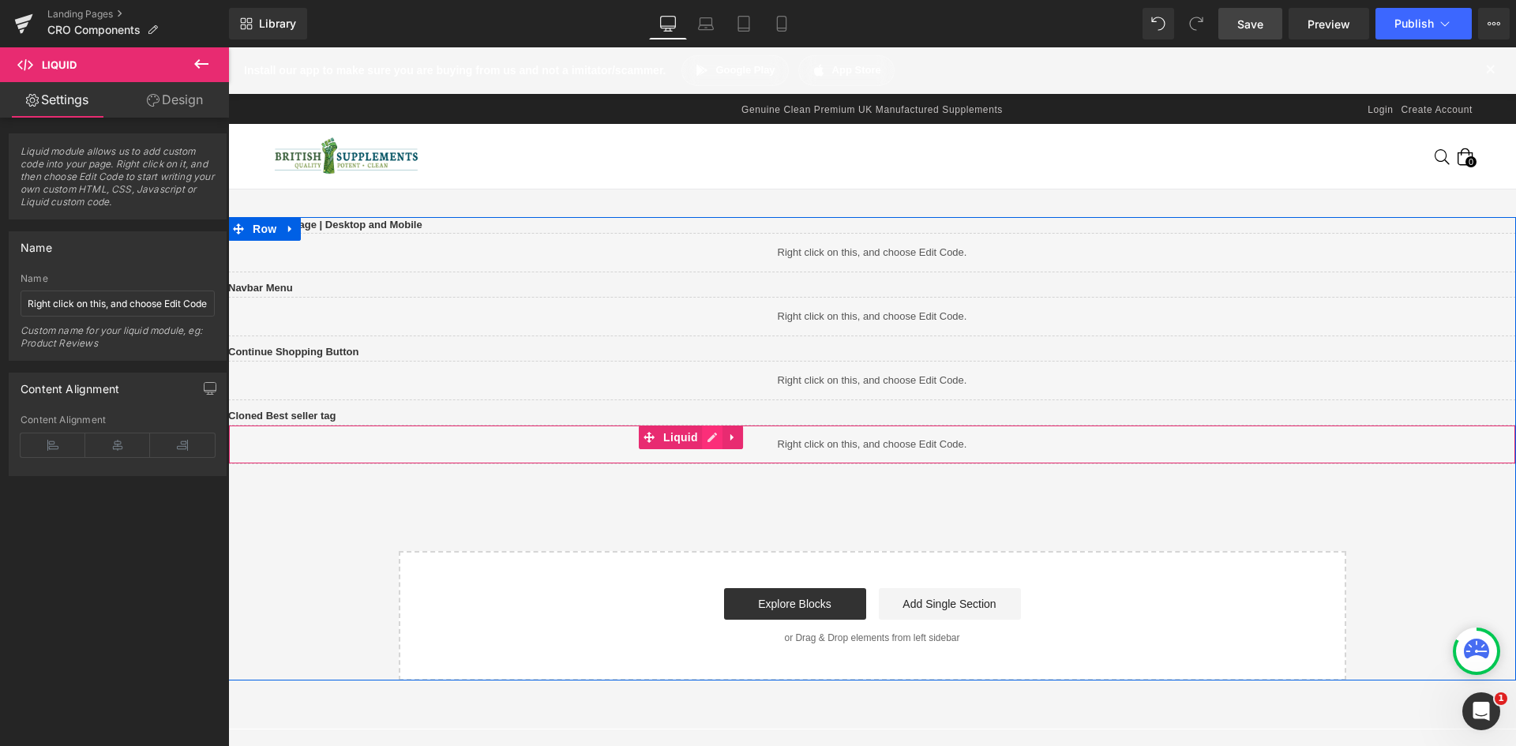
click at [723, 449] on link at bounding box center [712, 438] width 21 height 24
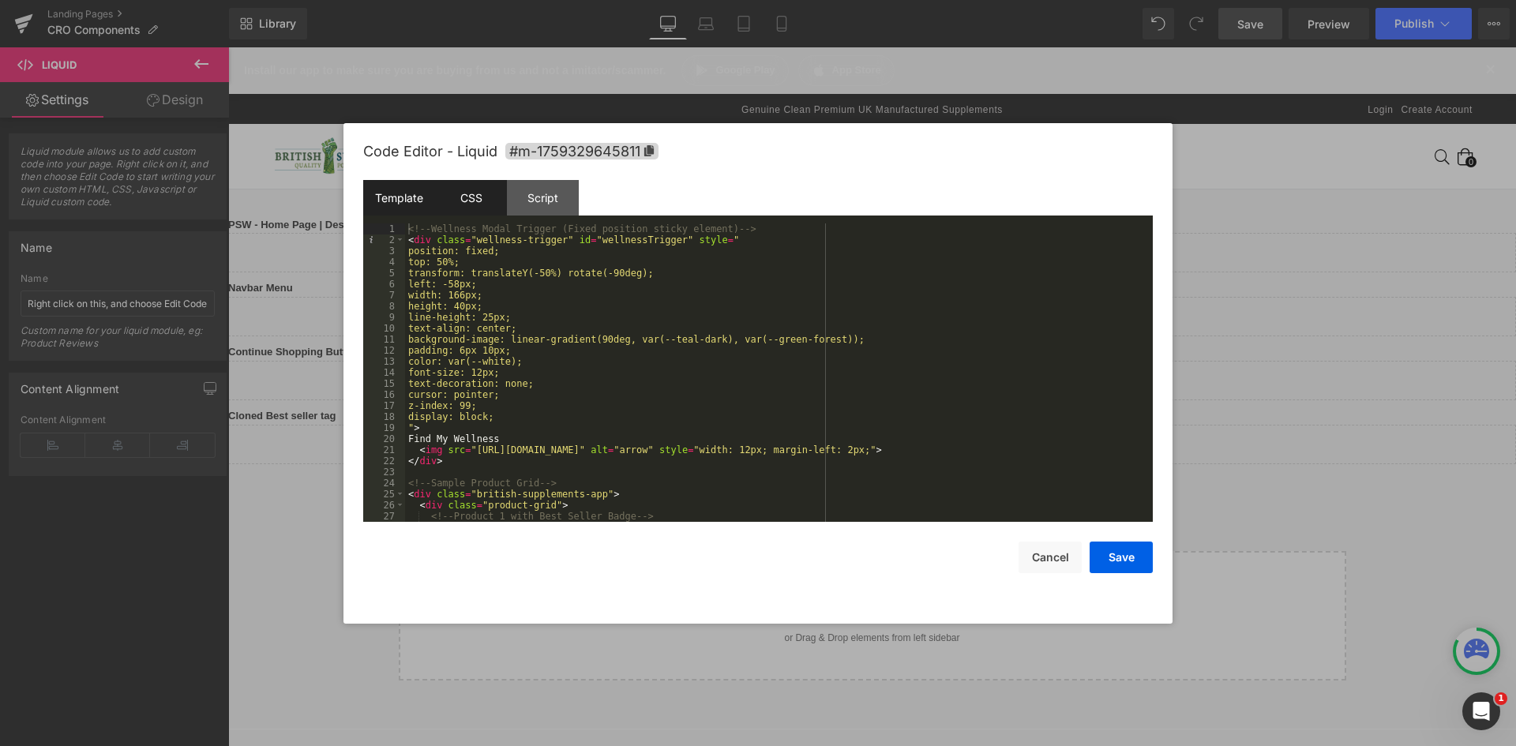
click at [464, 206] on div "CSS" at bounding box center [471, 198] width 72 height 36
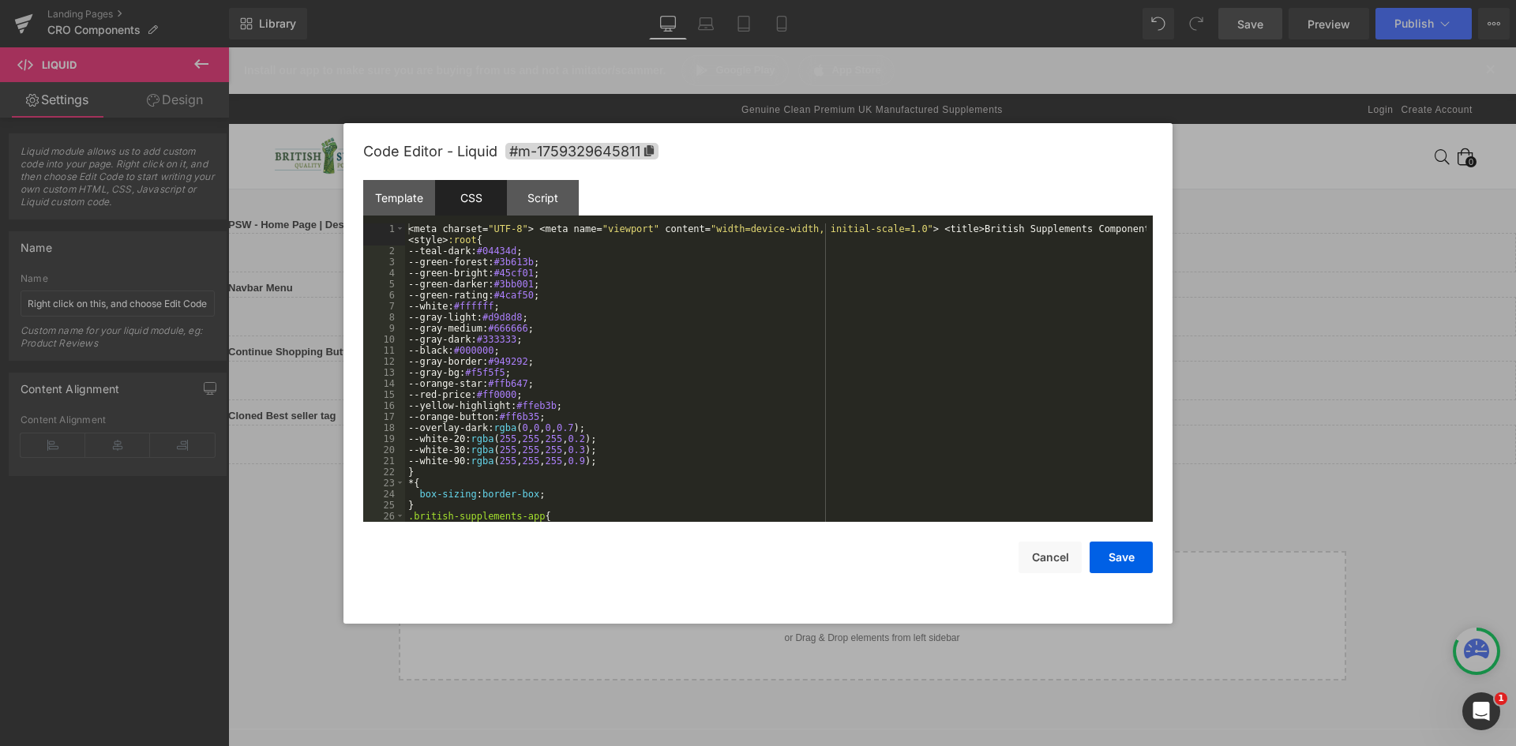
click at [499, 270] on div "< meta charset = " UTF-8 " > < meta name = " viewport " content = " width=devic…" at bounding box center [775, 389] width 741 height 332
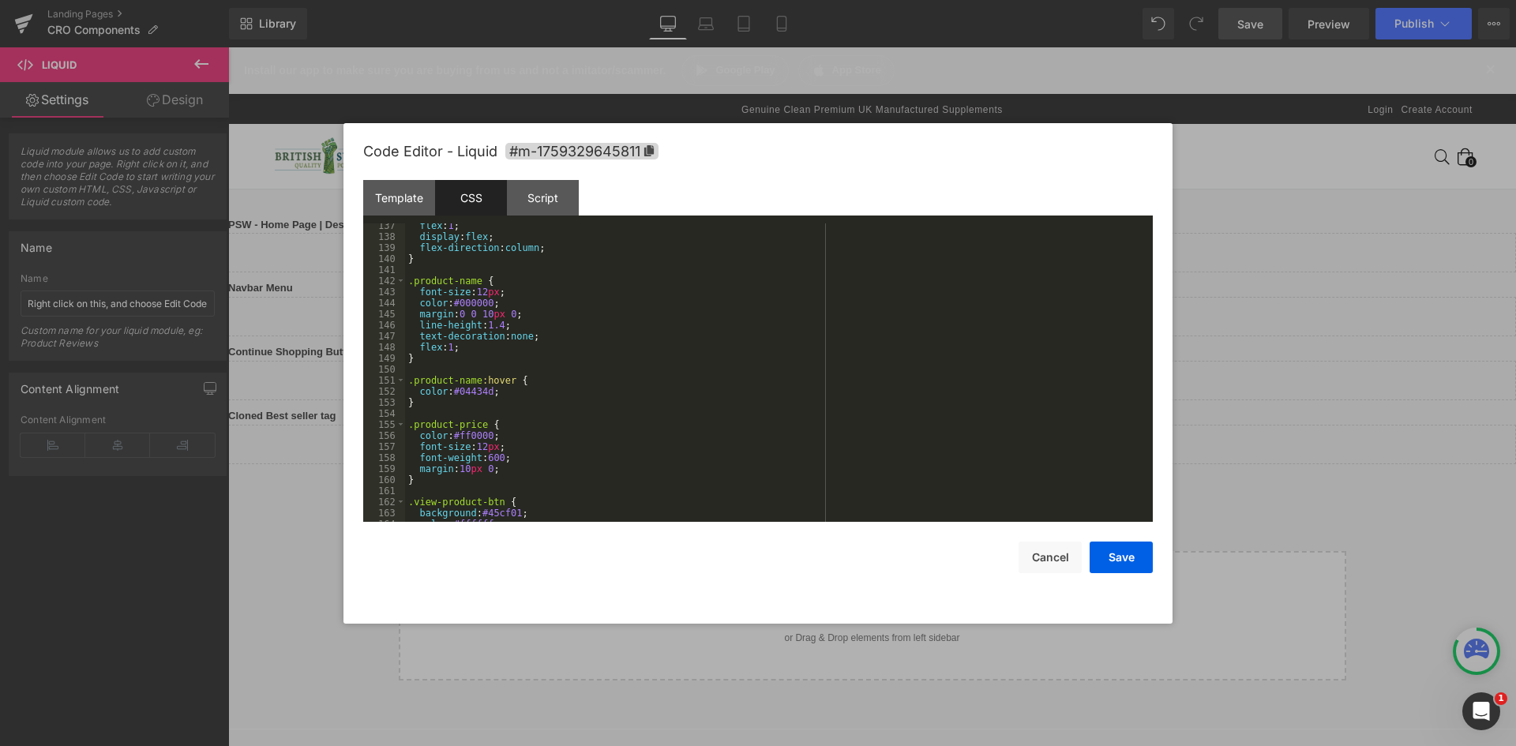
scroll to position [0, 0]
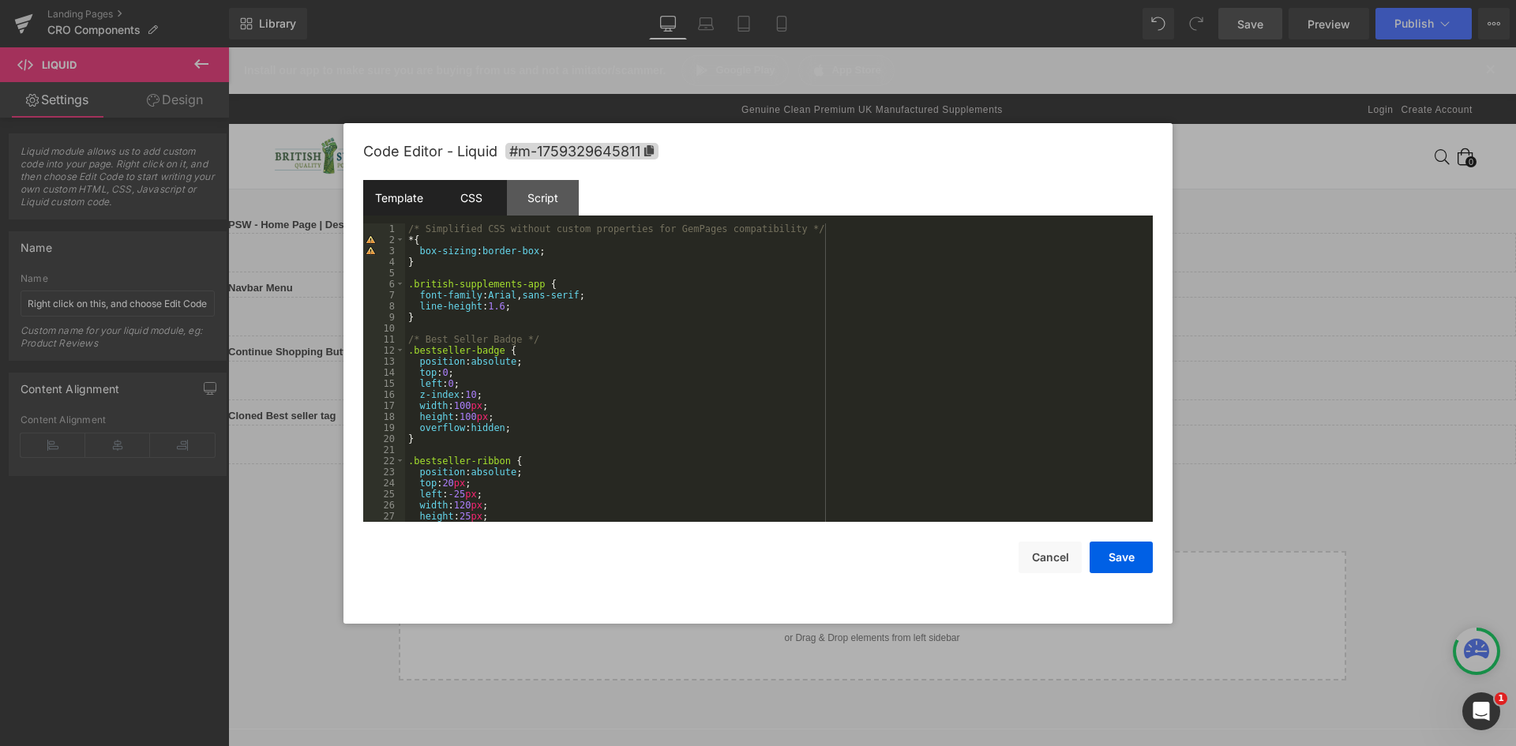
click at [419, 207] on div "Template" at bounding box center [399, 198] width 72 height 36
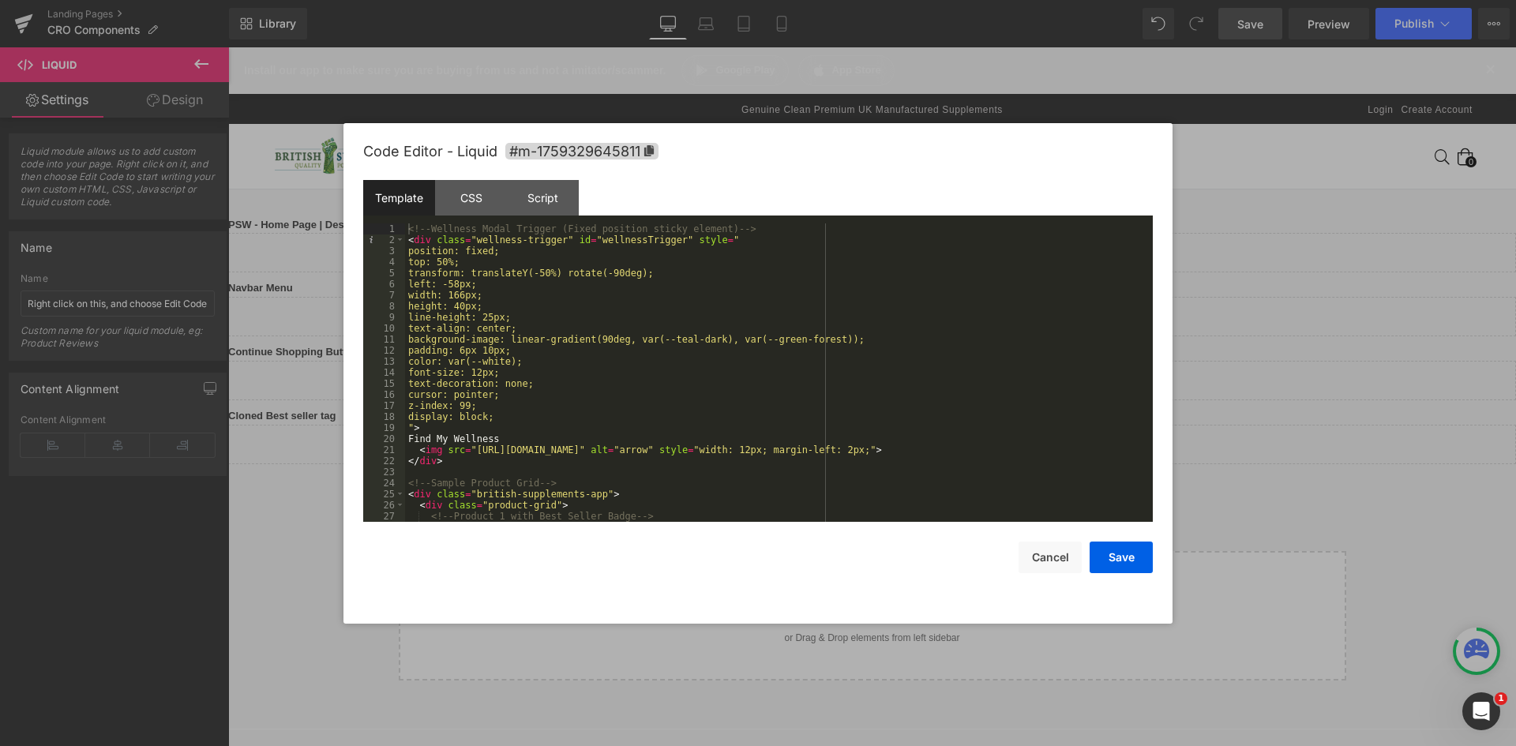
click at [577, 268] on div "<!-- Wellness Modal Trigger (Fixed position sticky element) --> < div class = "…" at bounding box center [775, 383] width 741 height 321
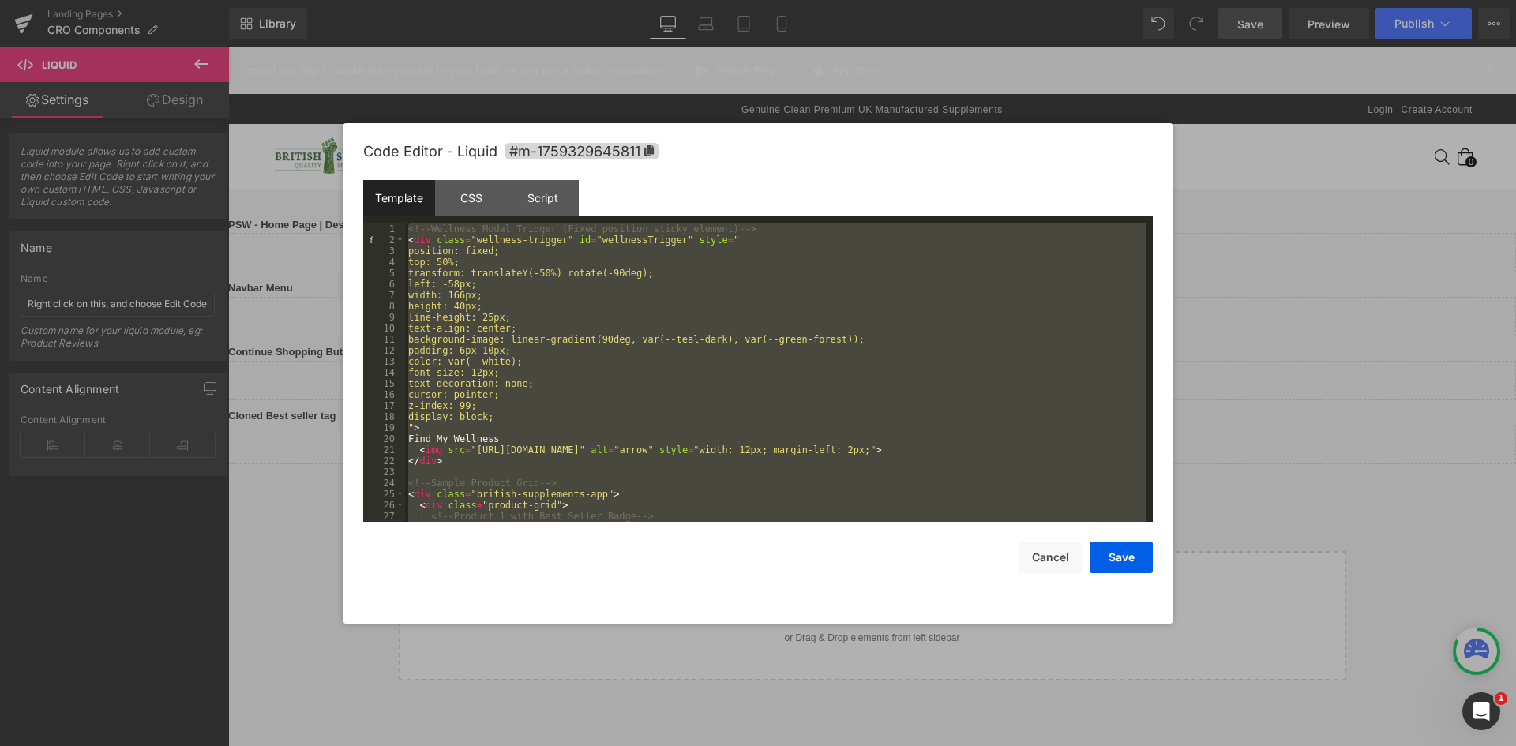
scroll to position [1802, 0]
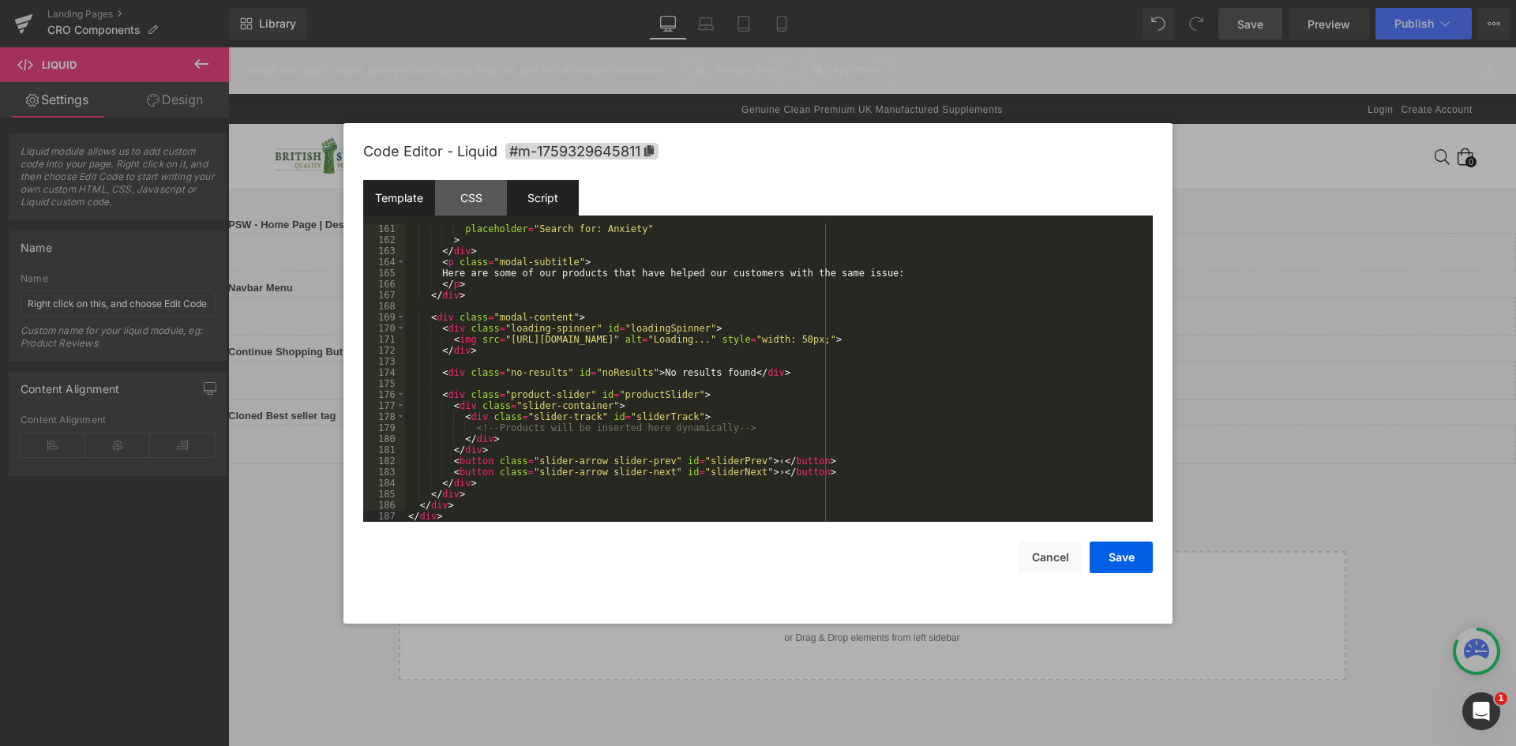
click at [558, 206] on div "Script" at bounding box center [543, 198] width 72 height 36
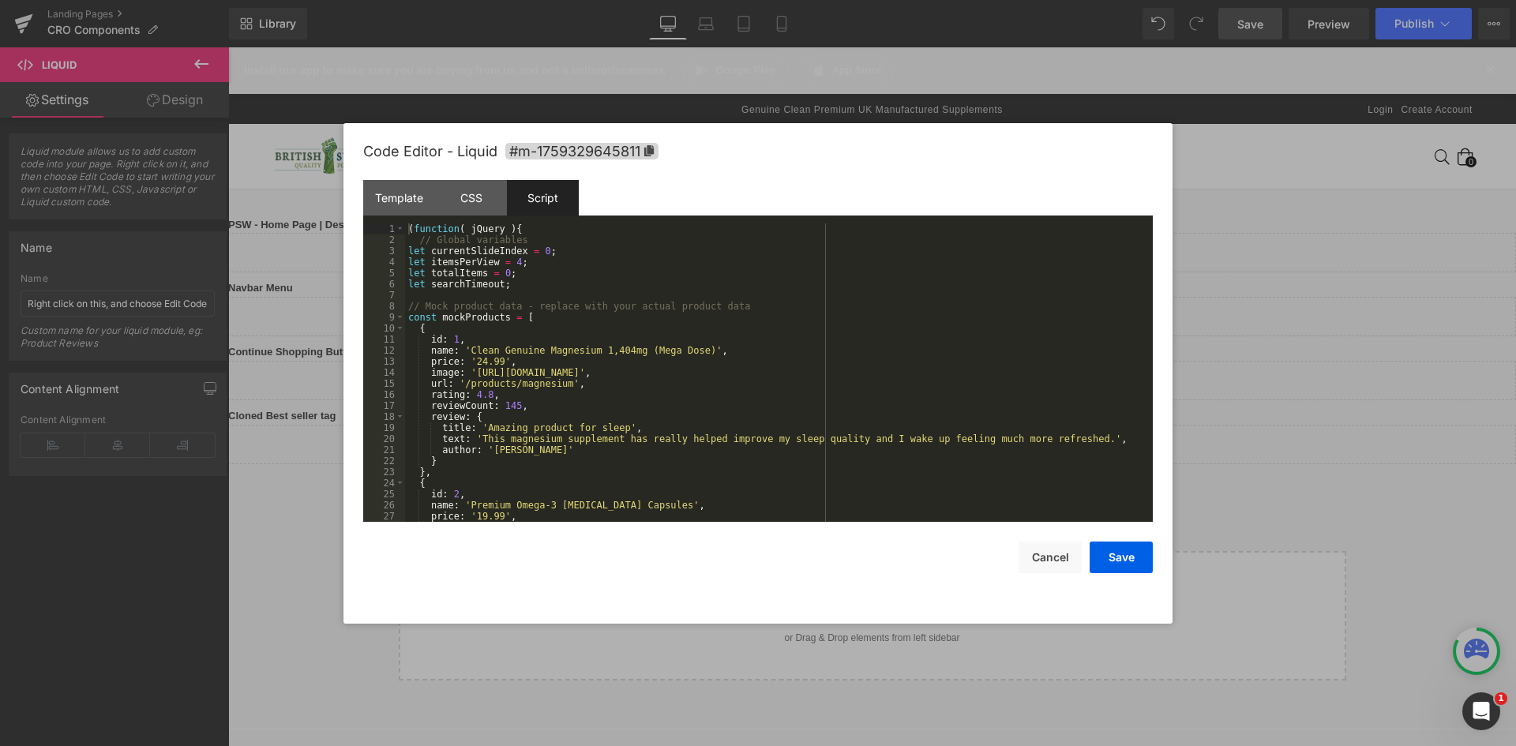
click at [648, 278] on div "( function ( jQuery ) { // Global variables let currentSlideIndex = 0 ; let ite…" at bounding box center [775, 383] width 741 height 321
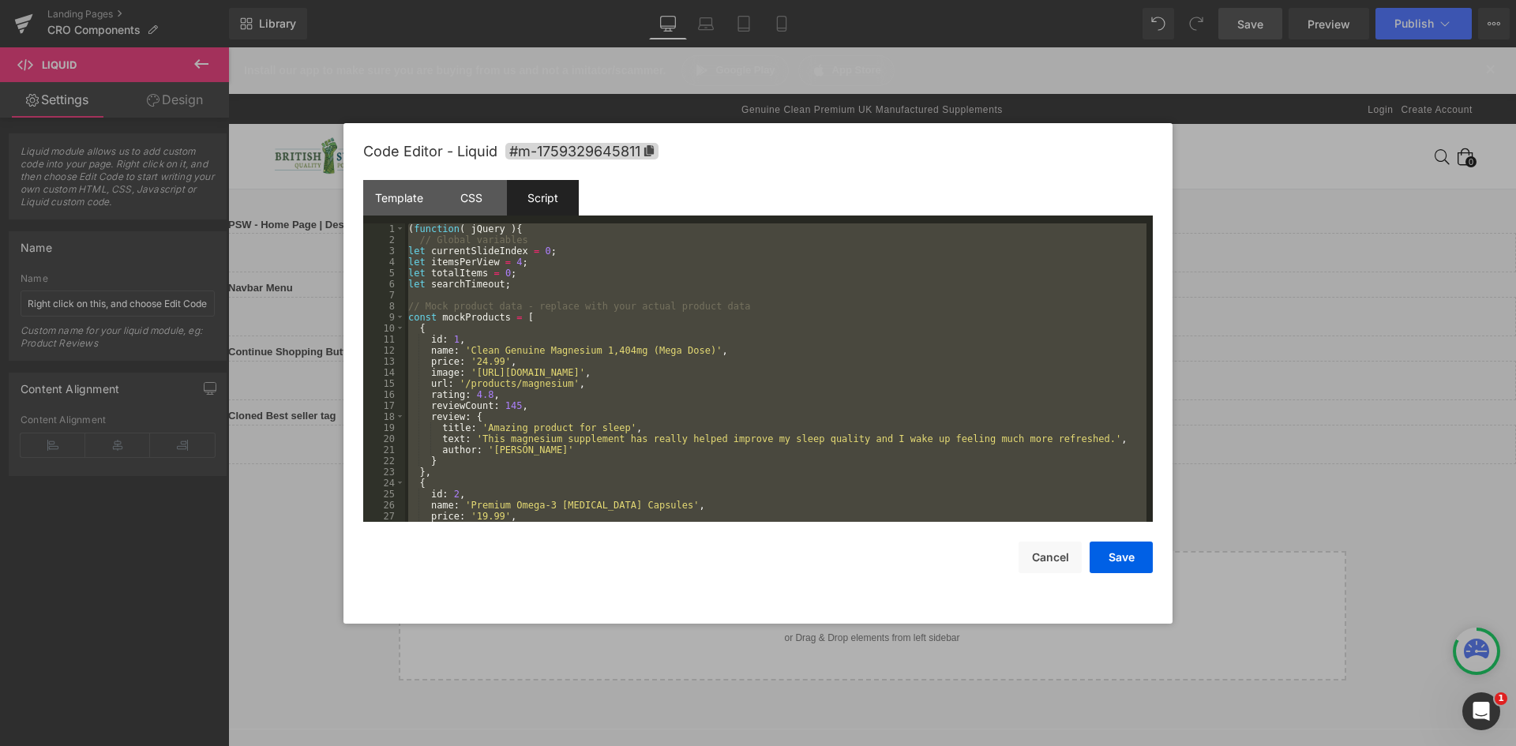
scroll to position [3947, 0]
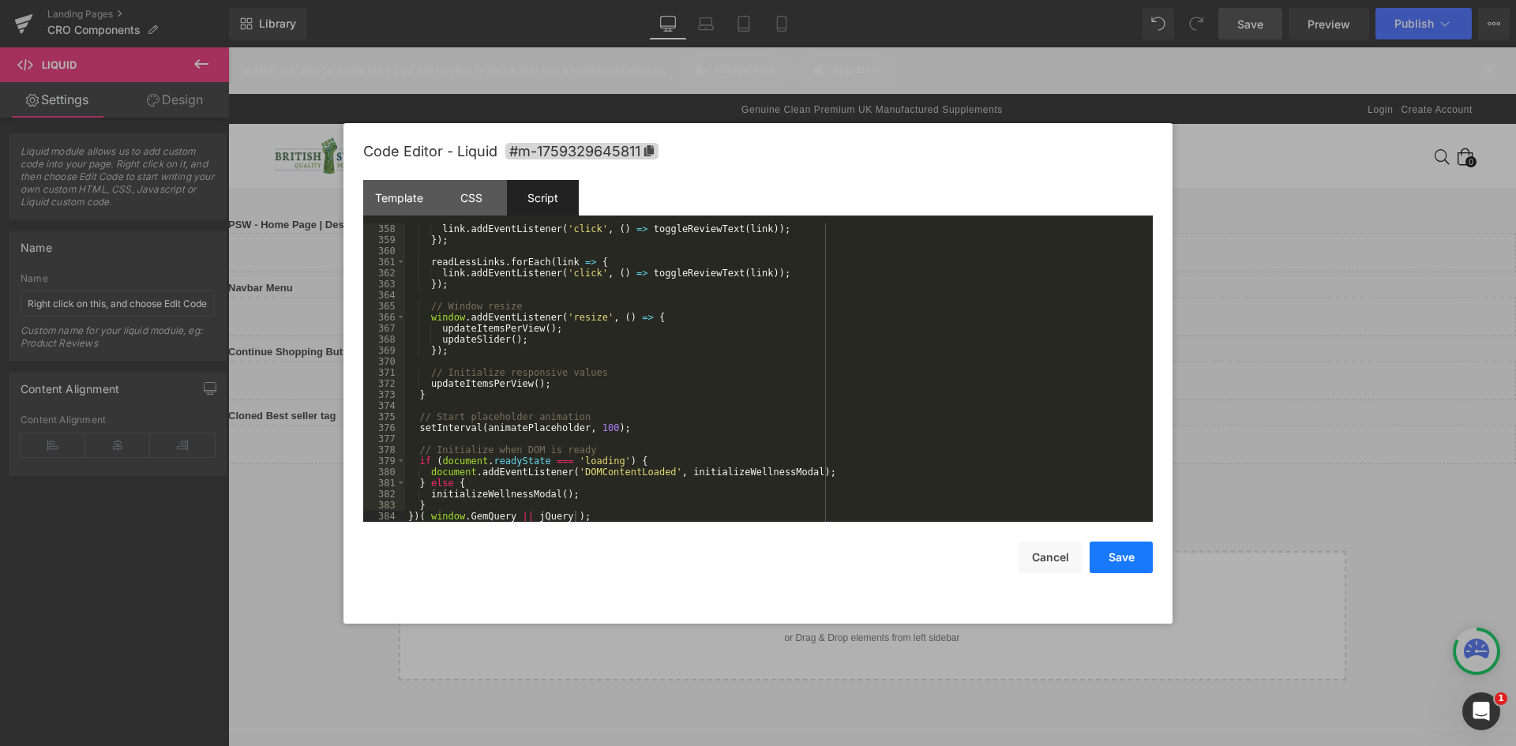
drag, startPoint x: 1122, startPoint y: 558, endPoint x: 992, endPoint y: 415, distance: 193.4
click at [1122, 558] on button "Save" at bounding box center [1121, 558] width 63 height 32
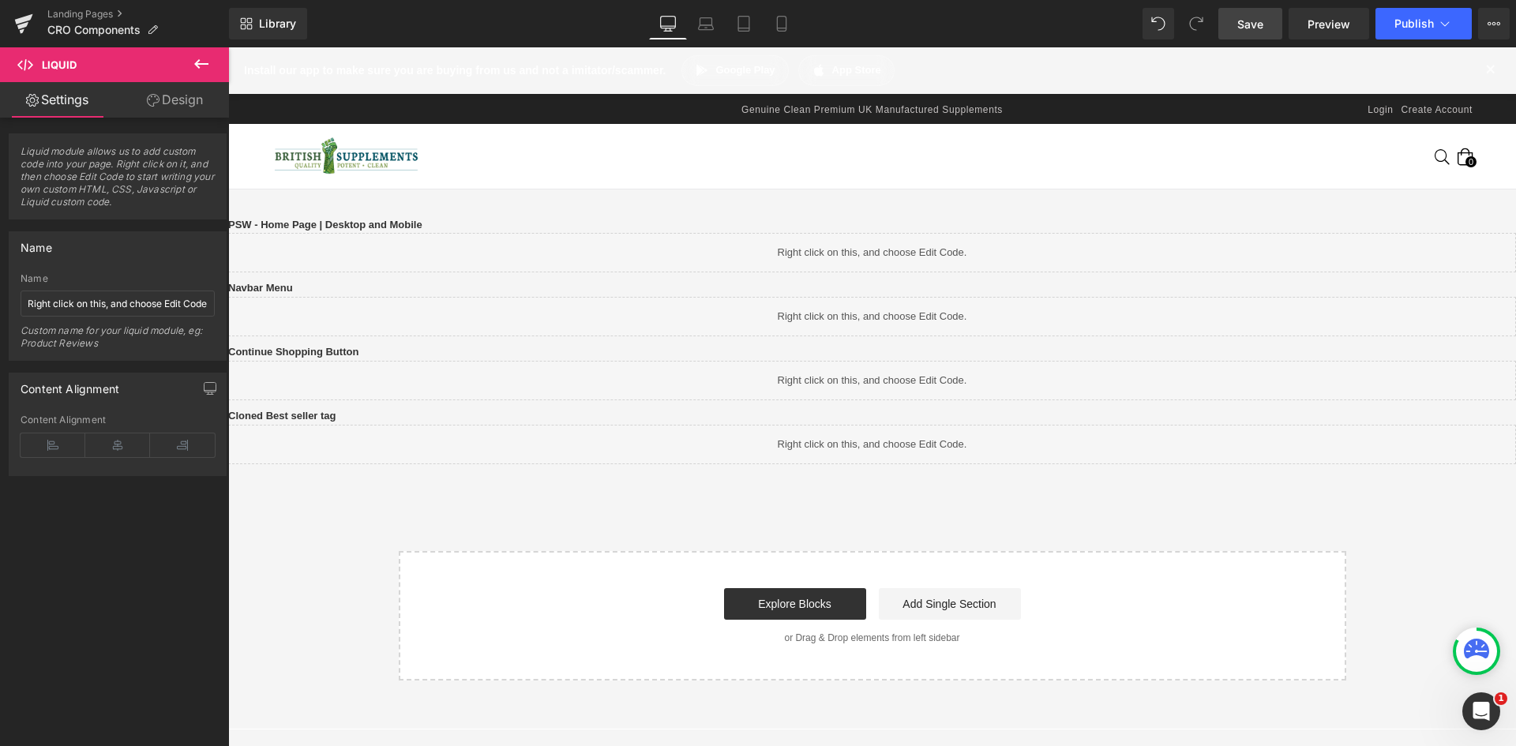
click at [1248, 31] on span "Save" at bounding box center [1250, 24] width 26 height 17
drag, startPoint x: 1264, startPoint y: 31, endPoint x: 1285, endPoint y: 36, distance: 21.1
click at [1263, 31] on span "Save" at bounding box center [1250, 24] width 26 height 17
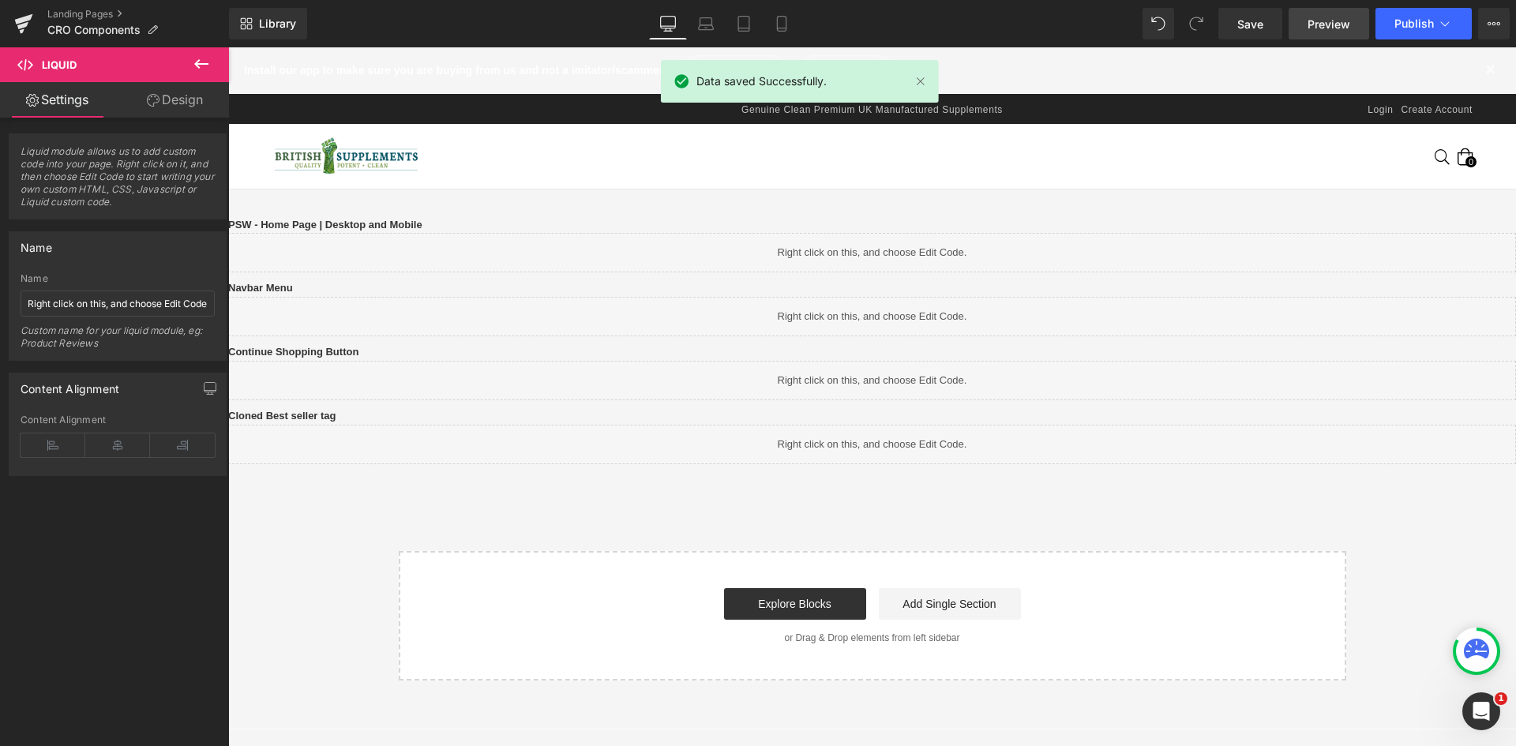
click at [1324, 30] on span "Preview" at bounding box center [1329, 24] width 43 height 17
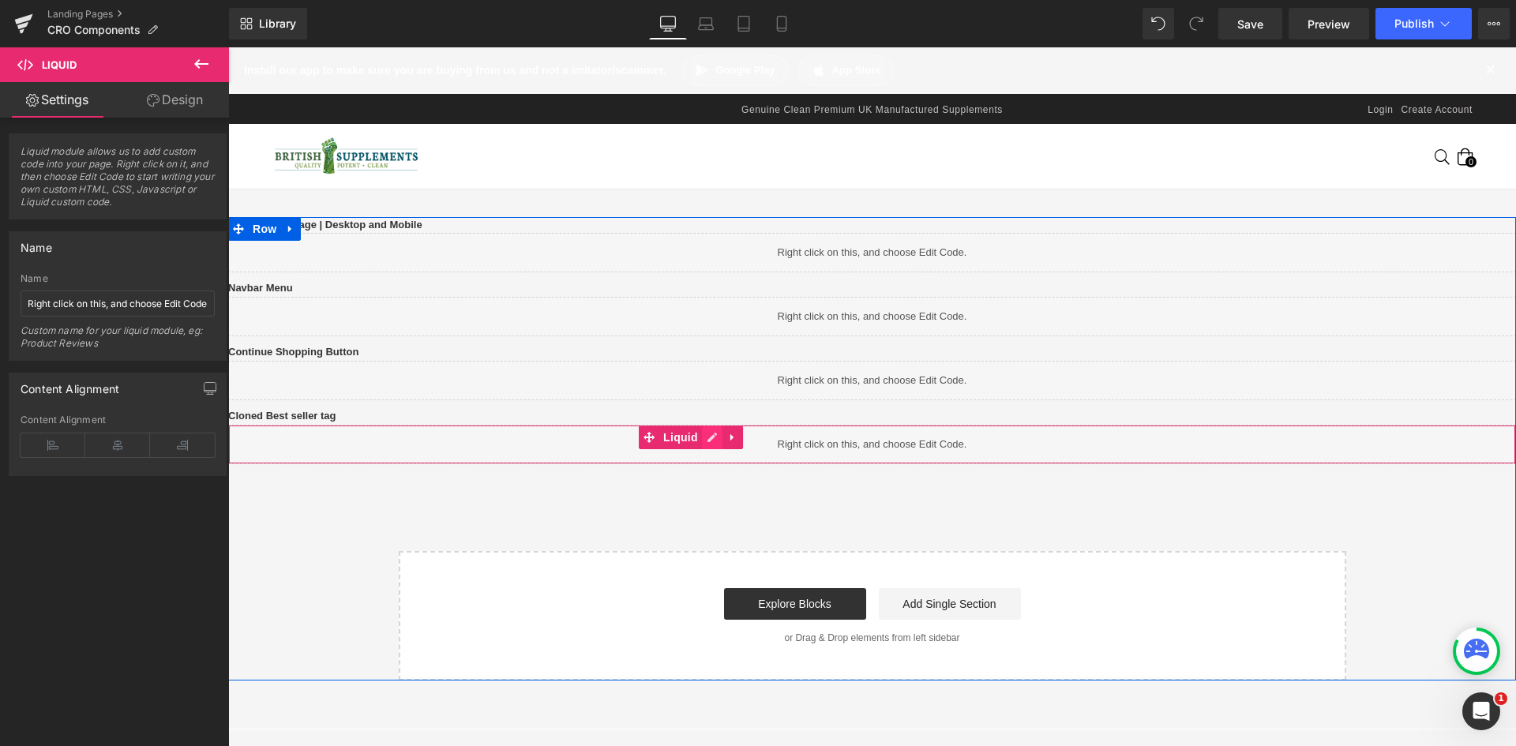
click at [723, 449] on link at bounding box center [712, 438] width 21 height 24
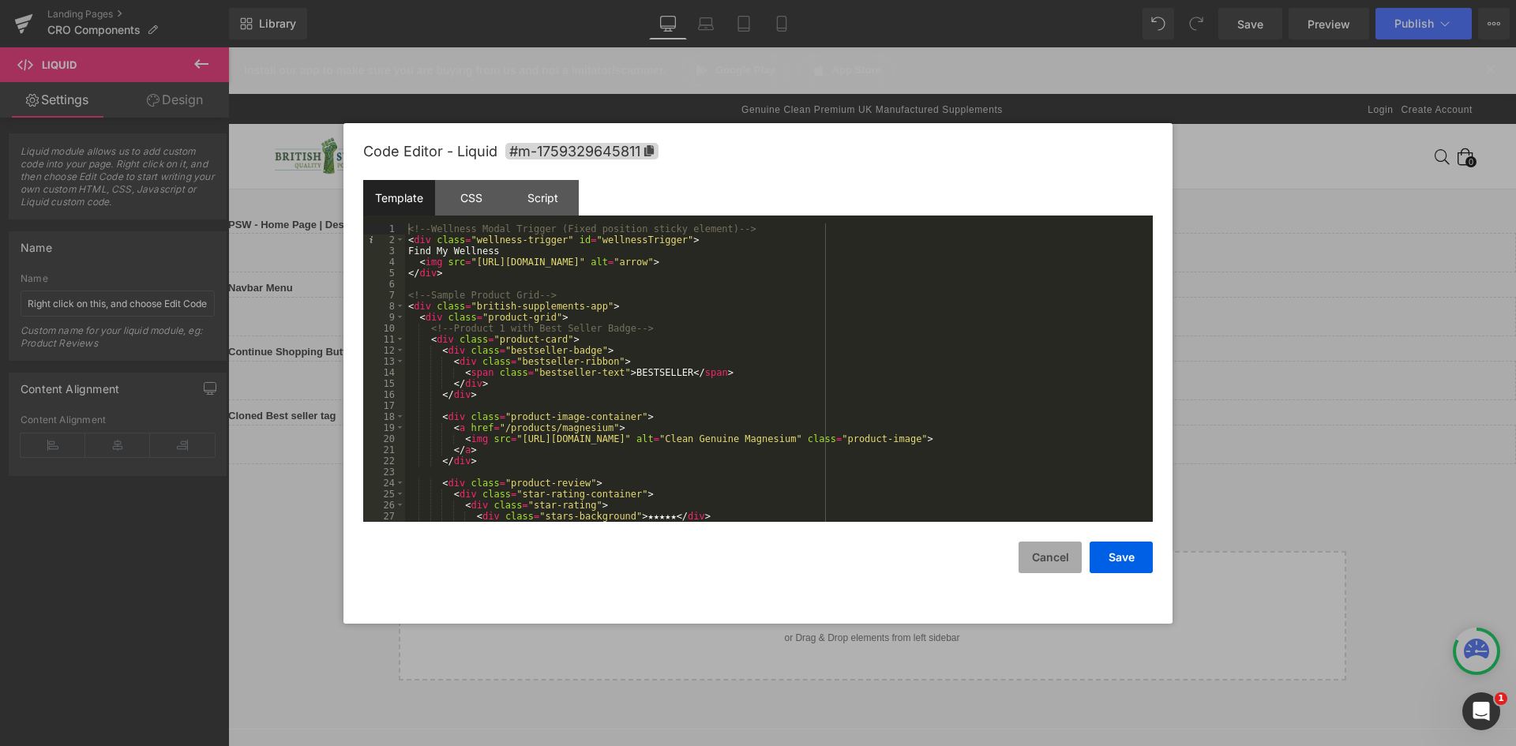
click at [1056, 558] on button "Cancel" at bounding box center [1050, 558] width 63 height 32
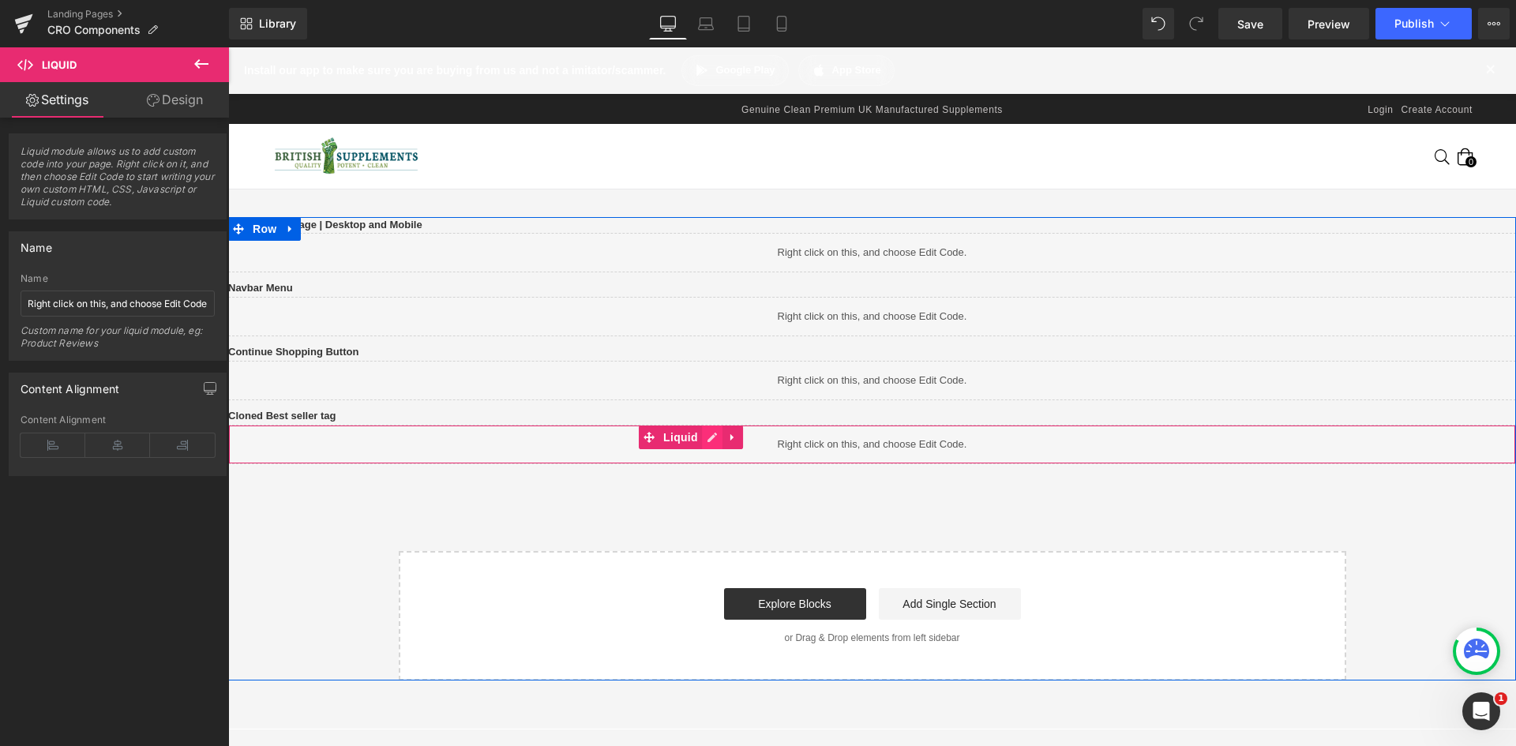
click at [723, 449] on link at bounding box center [712, 438] width 21 height 24
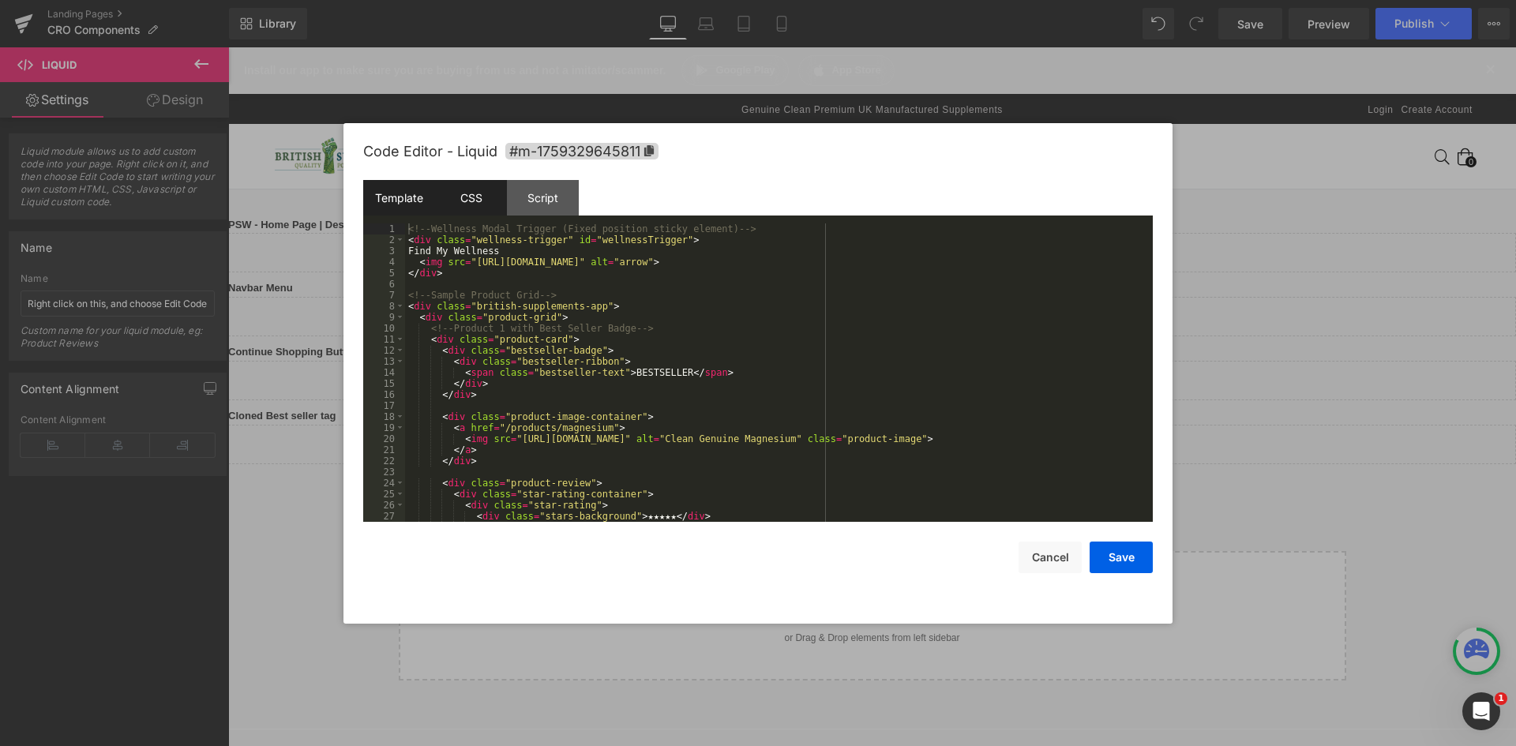
click at [465, 203] on div "CSS" at bounding box center [471, 198] width 72 height 36
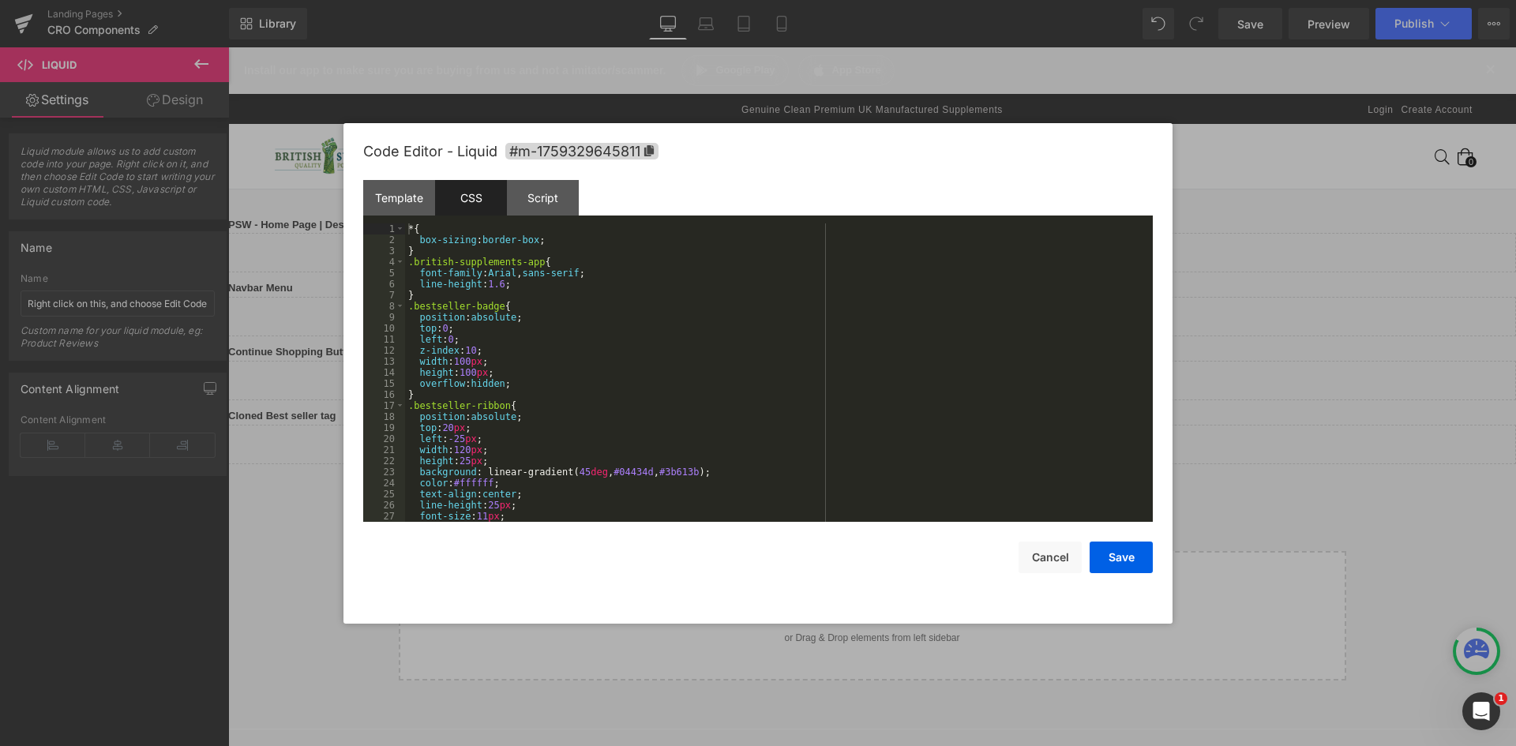
click at [558, 264] on div "* { box-sizing : border-box ; } .british-supplements-app { font-family : Arial …" at bounding box center [775, 383] width 741 height 321
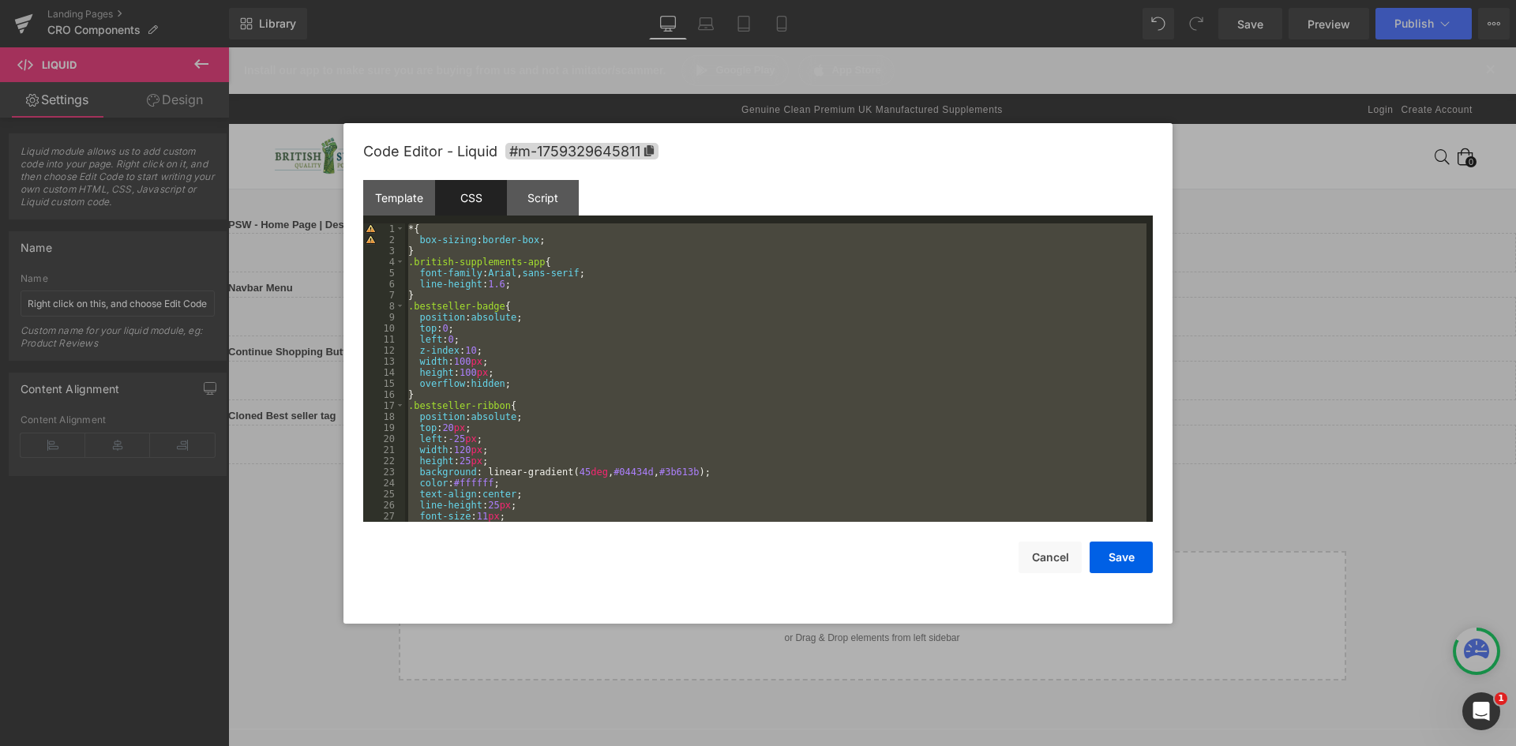
scroll to position [4776, 0]
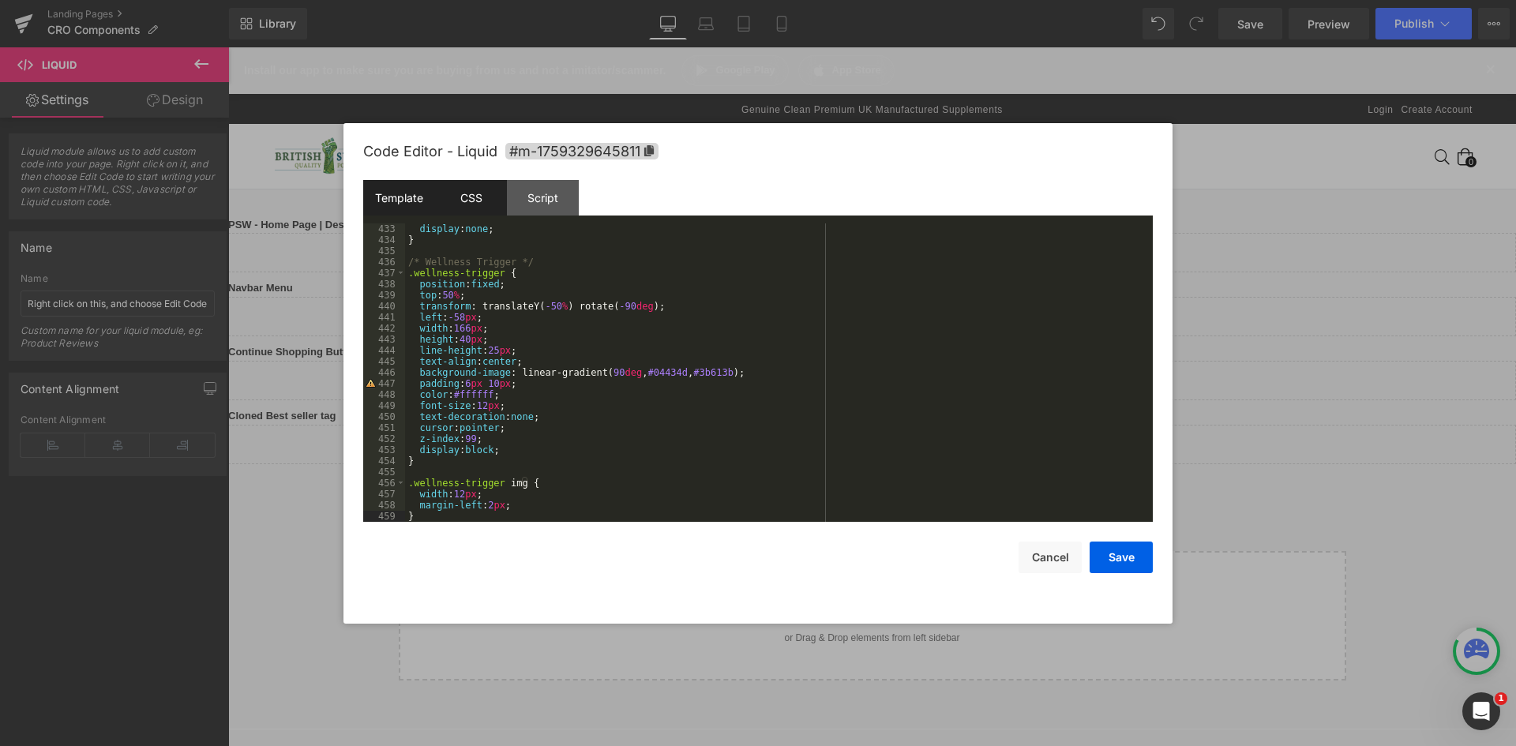
click at [412, 197] on div "Template" at bounding box center [399, 198] width 72 height 36
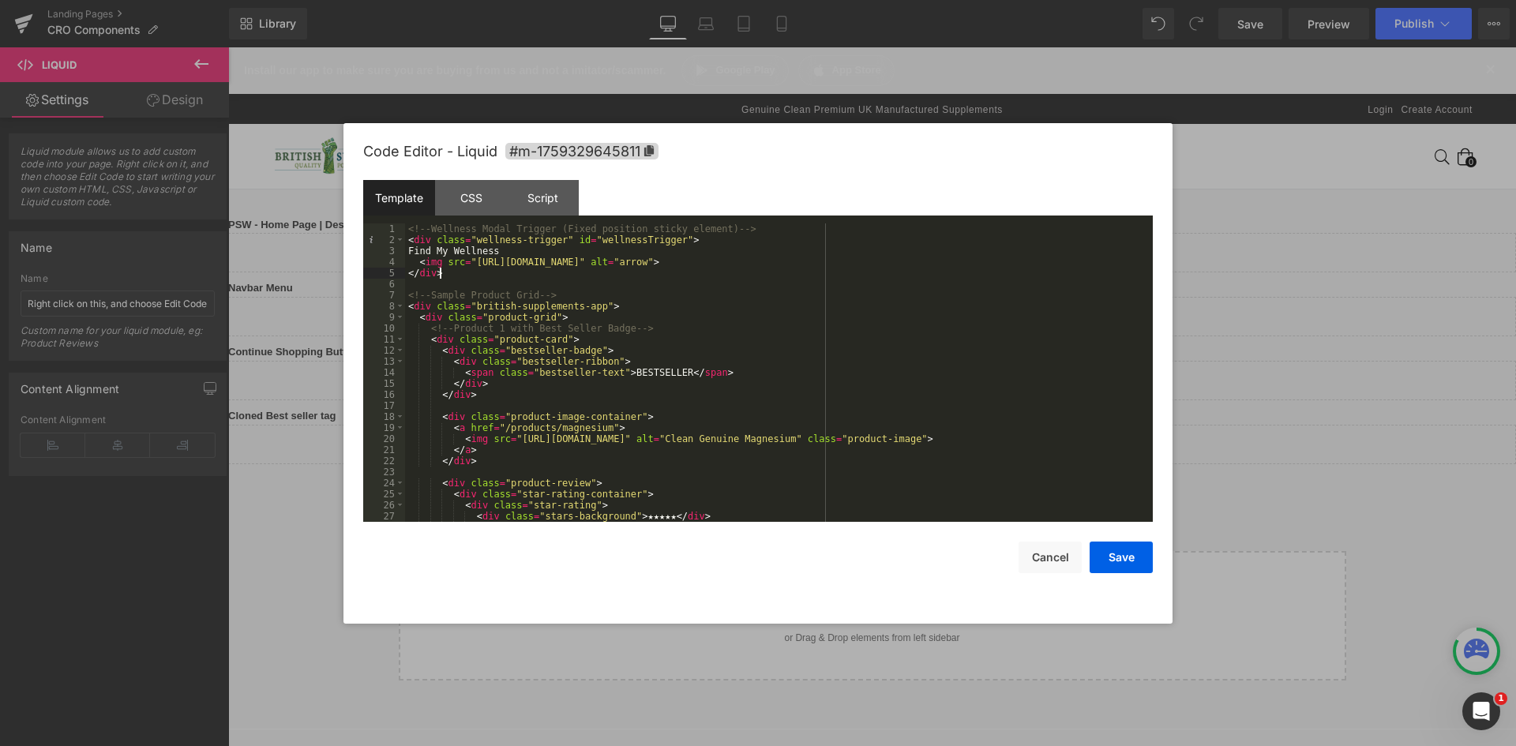
click at [553, 276] on div "<!-- Wellness Modal Trigger (Fixed position sticky element) --> < div class = "…" at bounding box center [775, 383] width 741 height 321
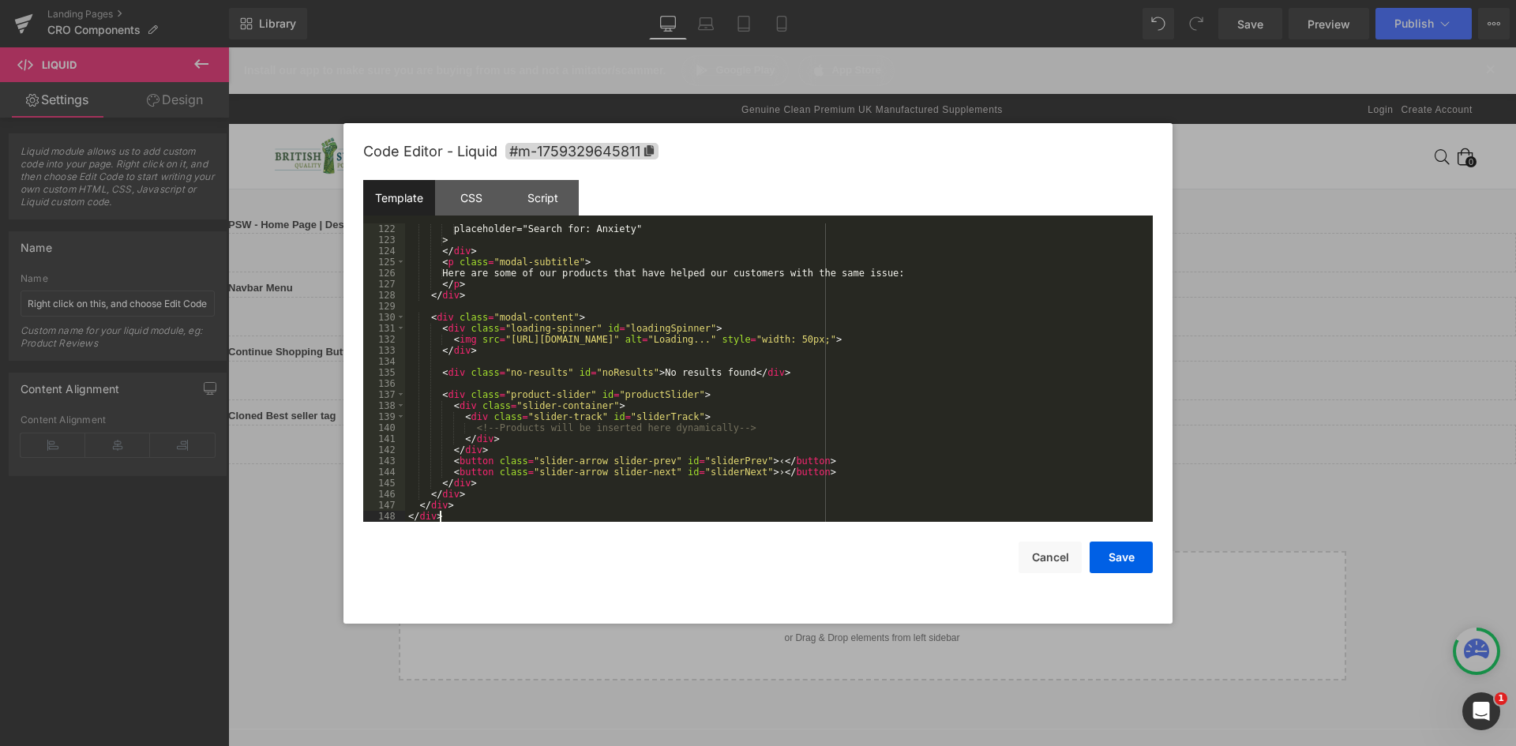
scroll to position [1338, 0]
click at [542, 210] on div "Script" at bounding box center [543, 198] width 72 height 36
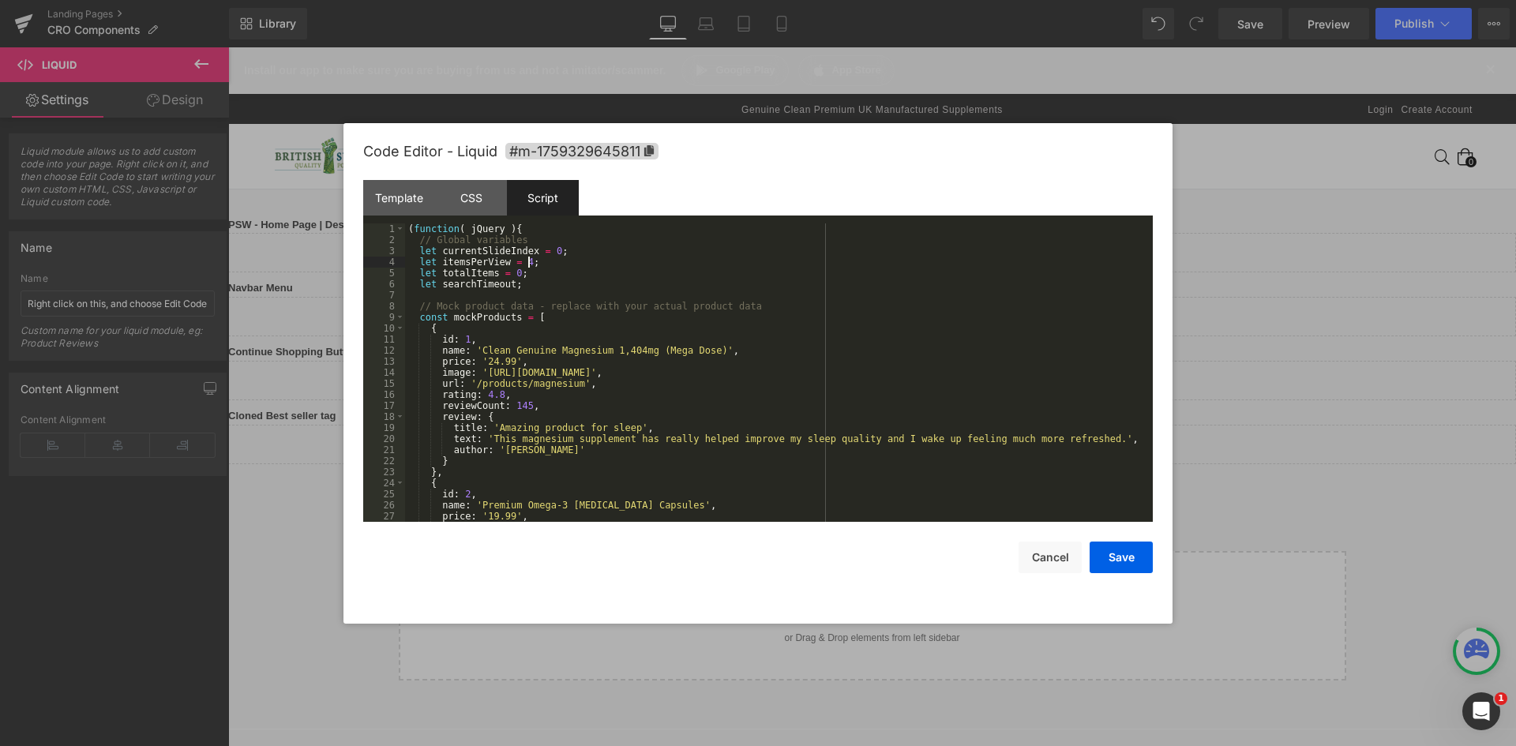
click at [587, 267] on div "( function ( jQuery ) { // Global variables let currentSlideIndex = 0 ; let ite…" at bounding box center [775, 383] width 741 height 321
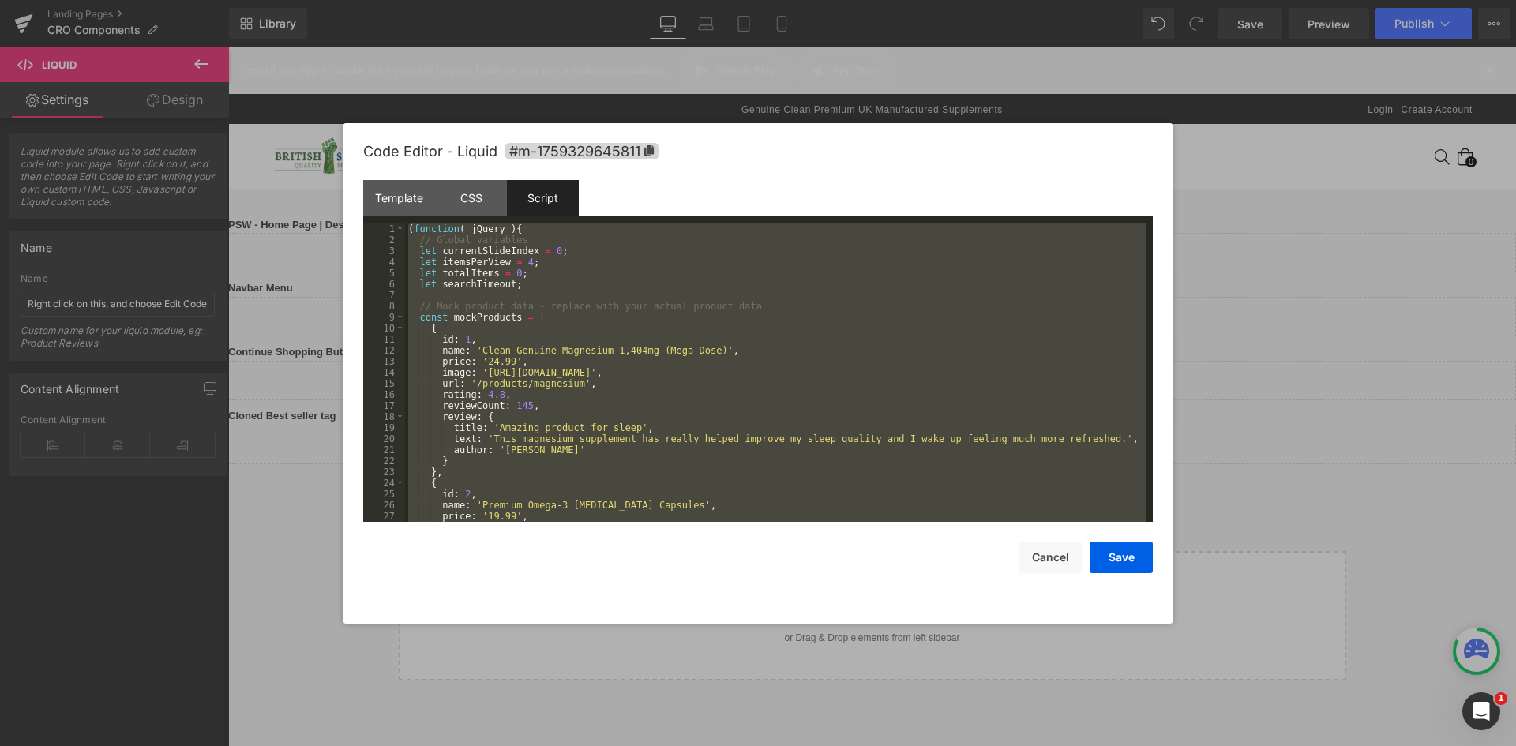
scroll to position [3261, 0]
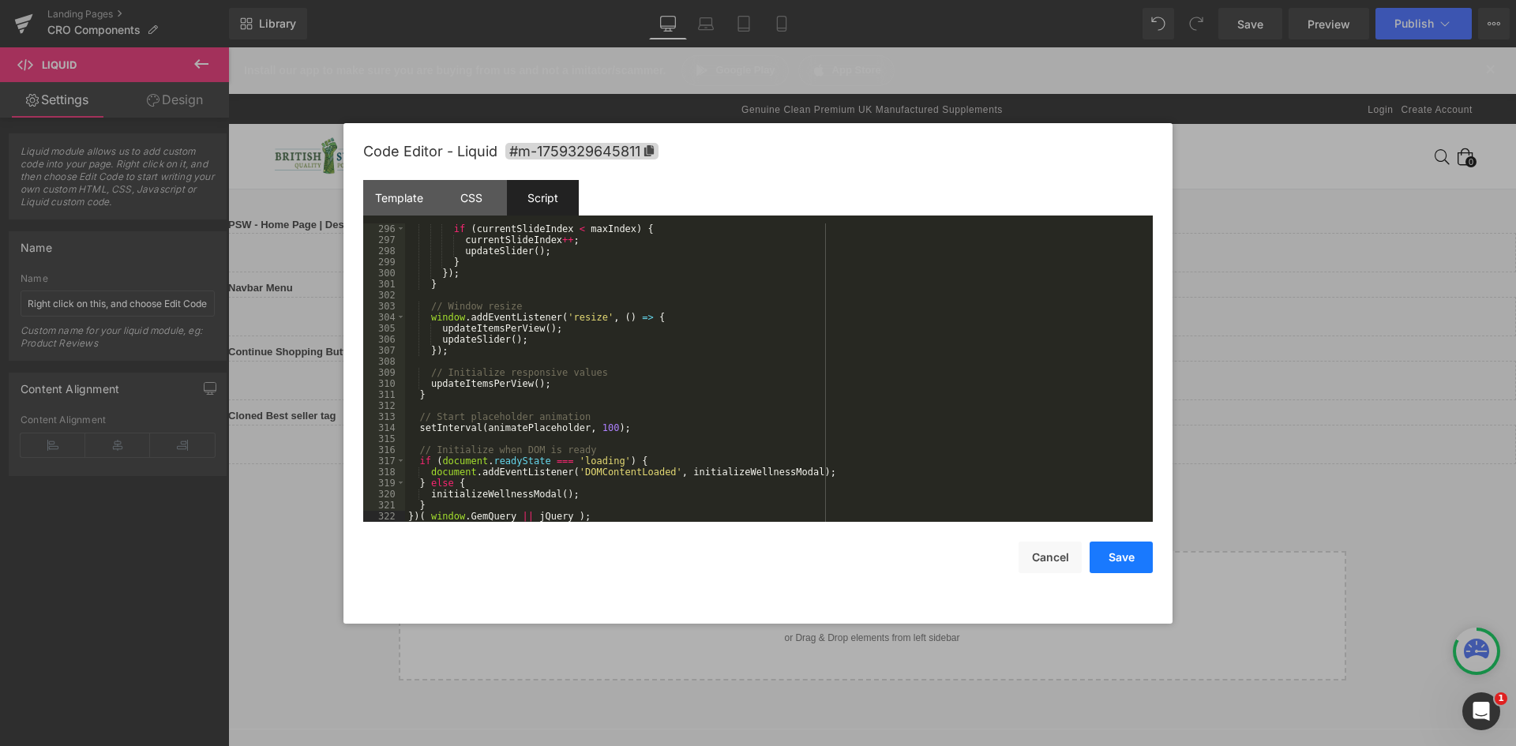
drag, startPoint x: 1105, startPoint y: 550, endPoint x: 1007, endPoint y: 335, distance: 236.8
click at [1105, 550] on button "Save" at bounding box center [1121, 558] width 63 height 32
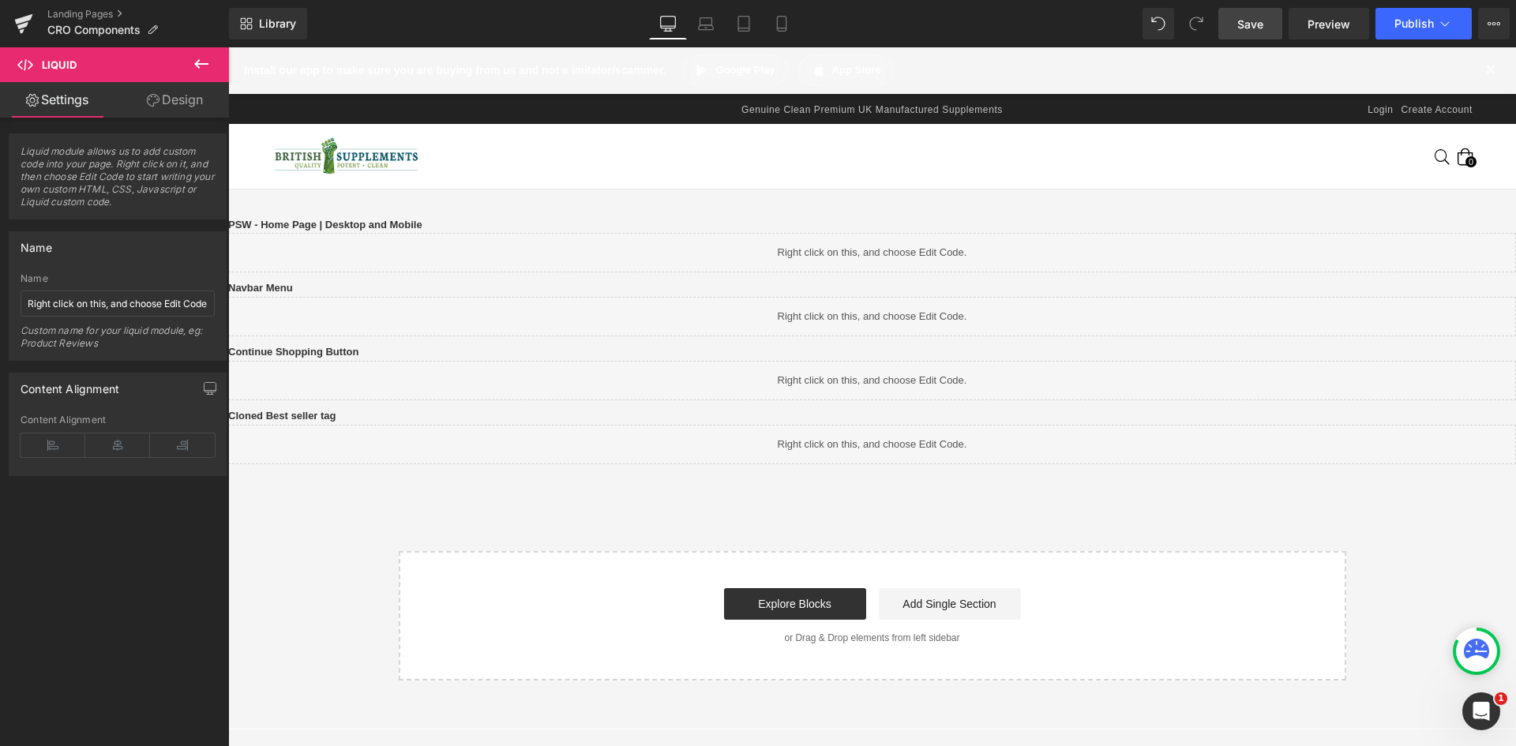
click at [1247, 23] on span "Save" at bounding box center [1250, 24] width 26 height 17
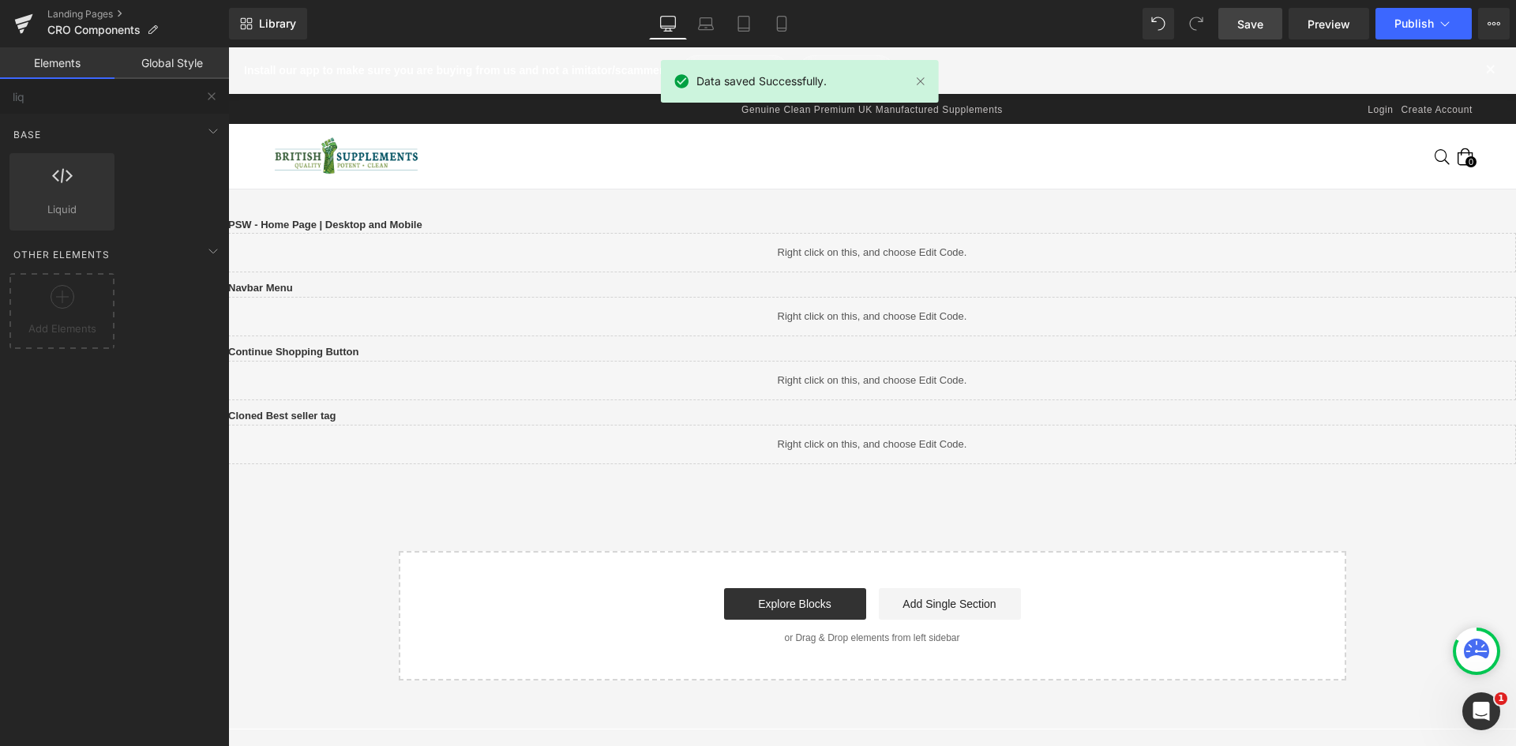
drag, startPoint x: 637, startPoint y: 137, endPoint x: 975, endPoint y: 148, distance: 338.2
click at [978, 145] on nav "Home All Products Link All Products Drop Down Home All Products Collection Clea…" at bounding box center [872, 156] width 901 height 65
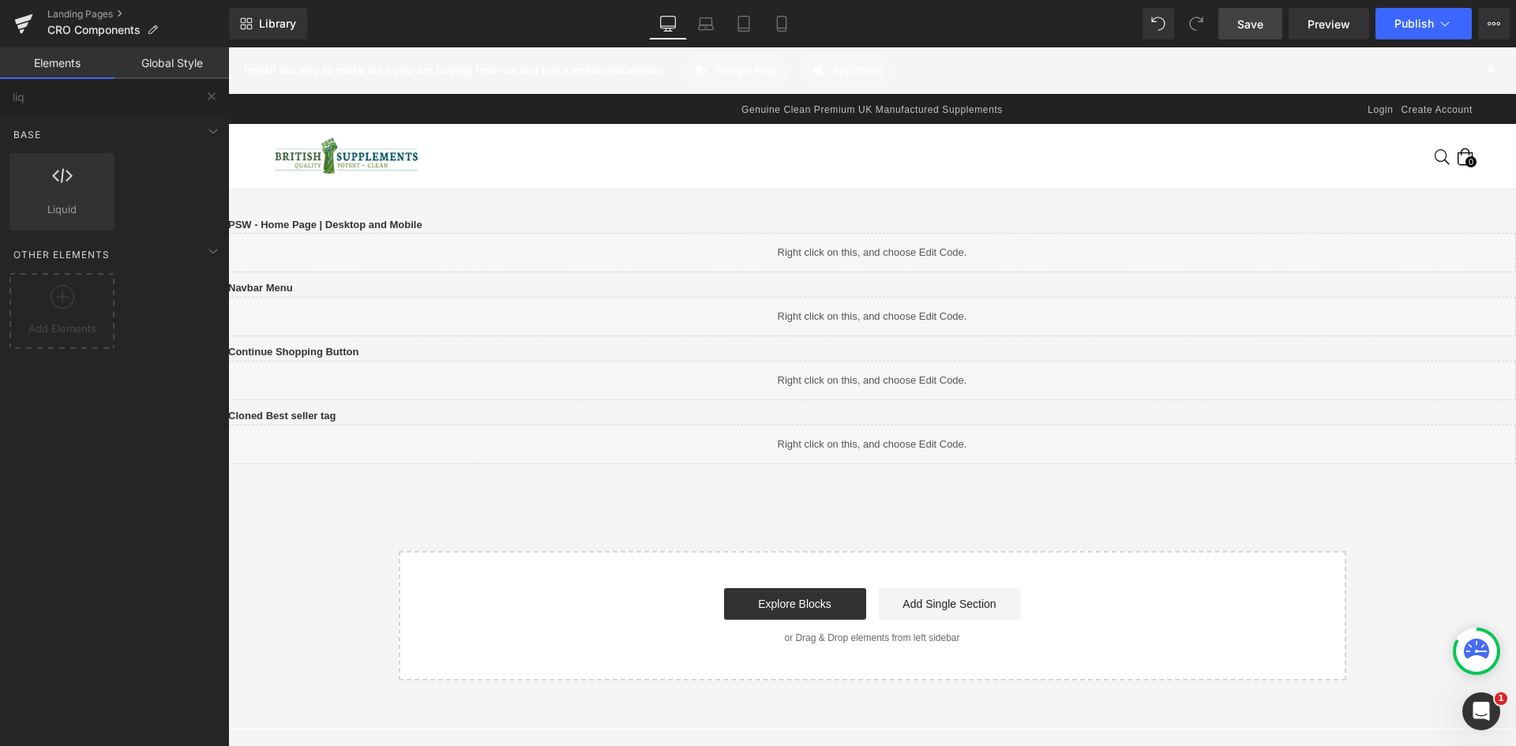
click at [1250, 26] on span "Save" at bounding box center [1250, 24] width 26 height 17
click at [1354, 28] on link "Preview" at bounding box center [1329, 24] width 81 height 32
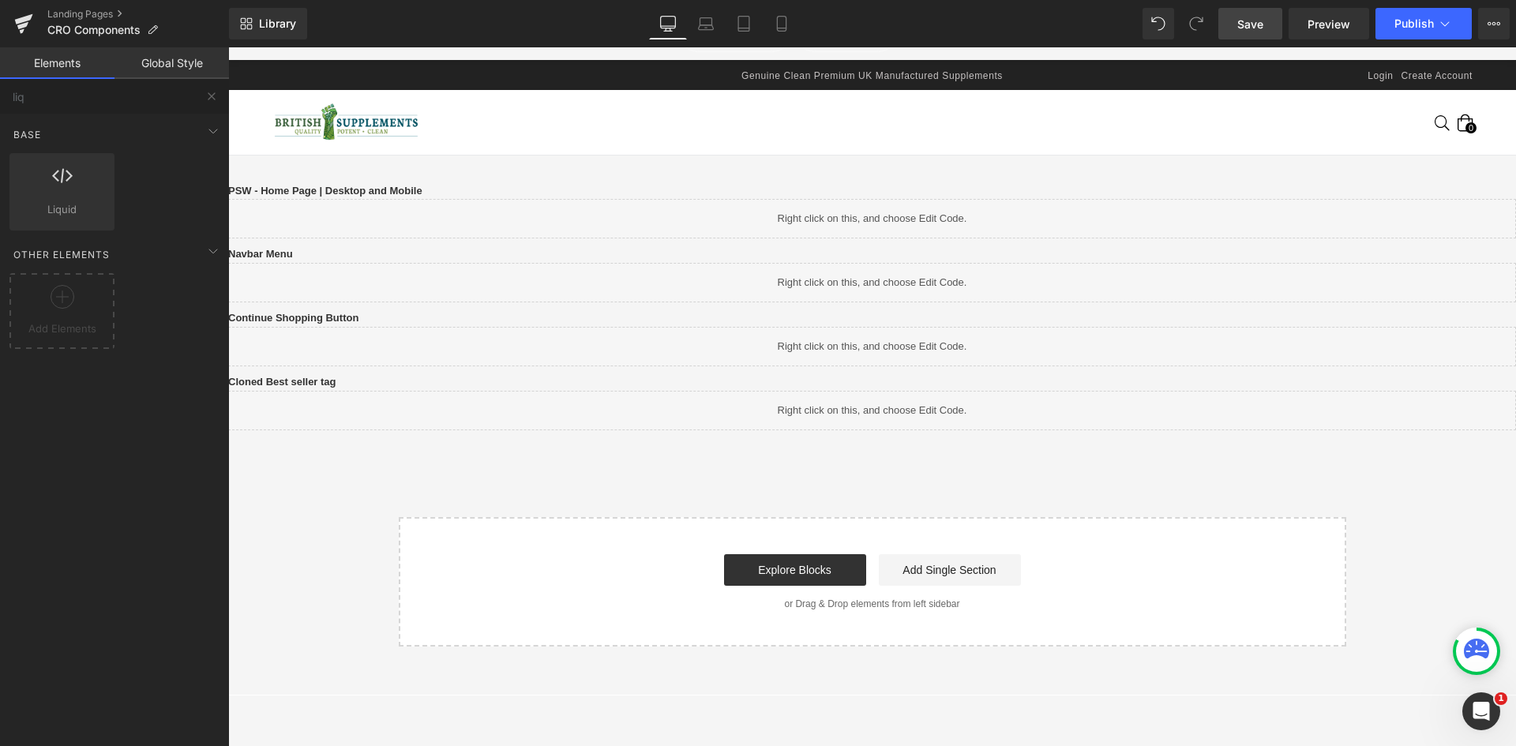
scroll to position [271, 0]
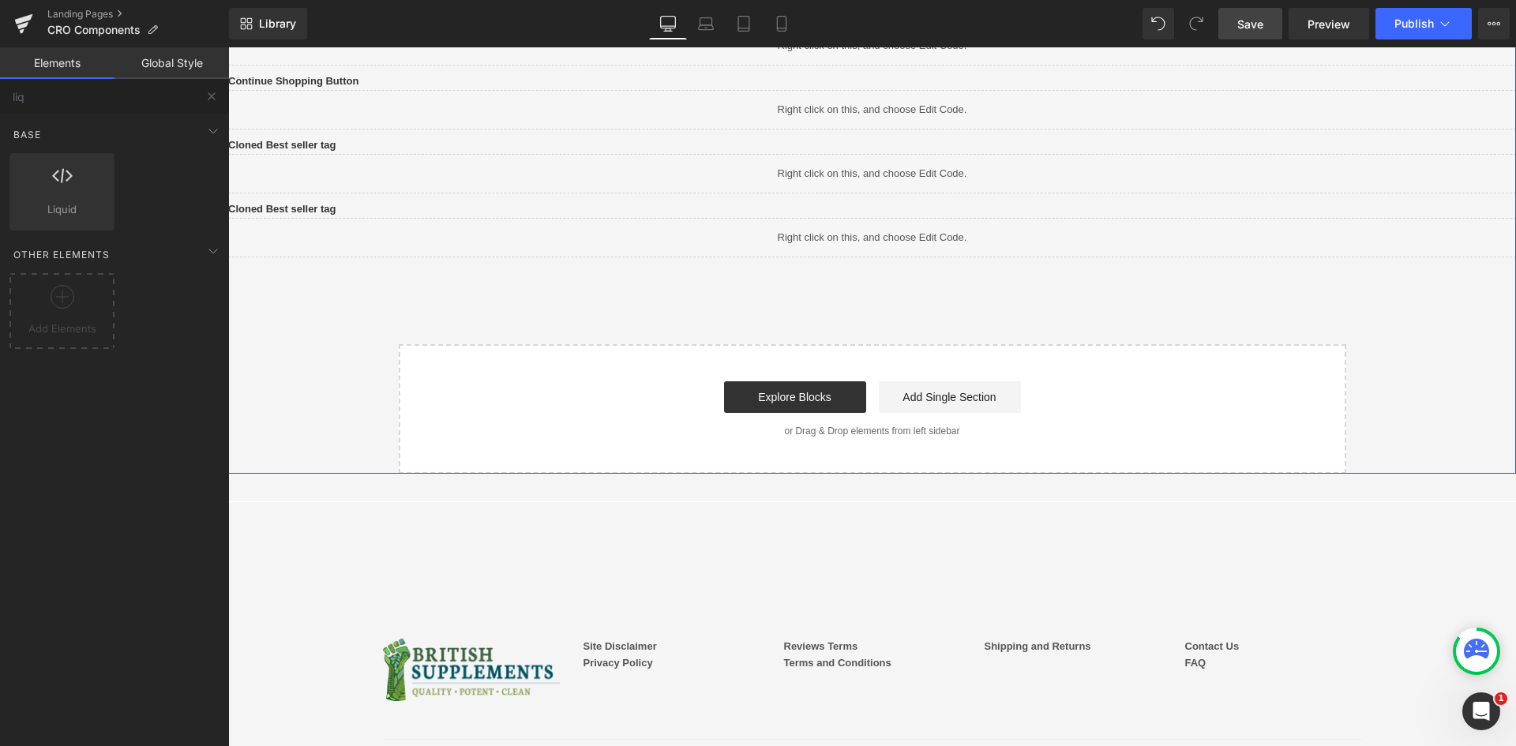
click at [336, 215] on b "Cloned Best seller tag" at bounding box center [282, 209] width 108 height 12
click at [535, 218] on p "Cloned Best seller tag" at bounding box center [872, 209] width 1288 height 17
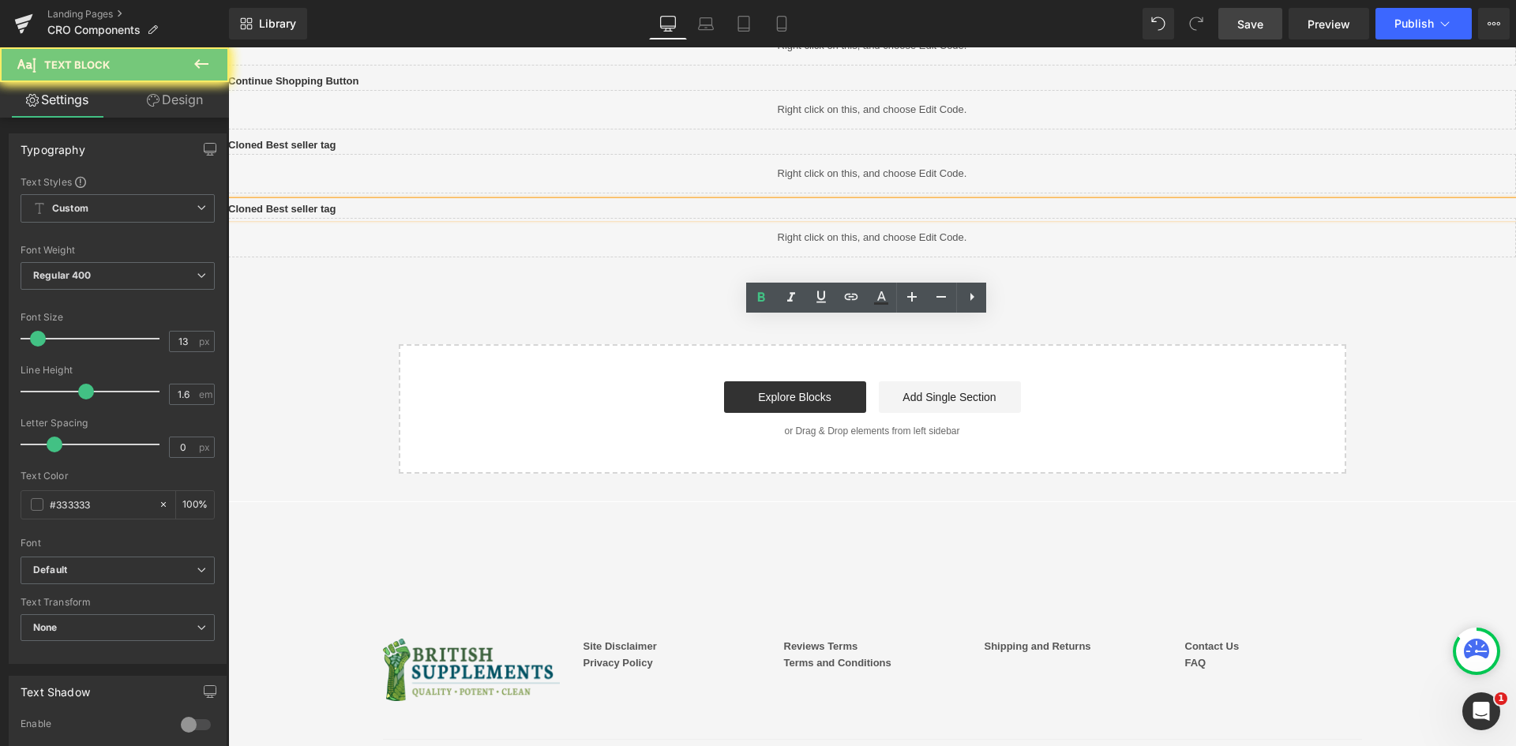
click at [336, 215] on b "Cloned Best seller tag" at bounding box center [282, 209] width 108 height 12
click at [675, 257] on div "Liquid" at bounding box center [872, 237] width 1288 height 39
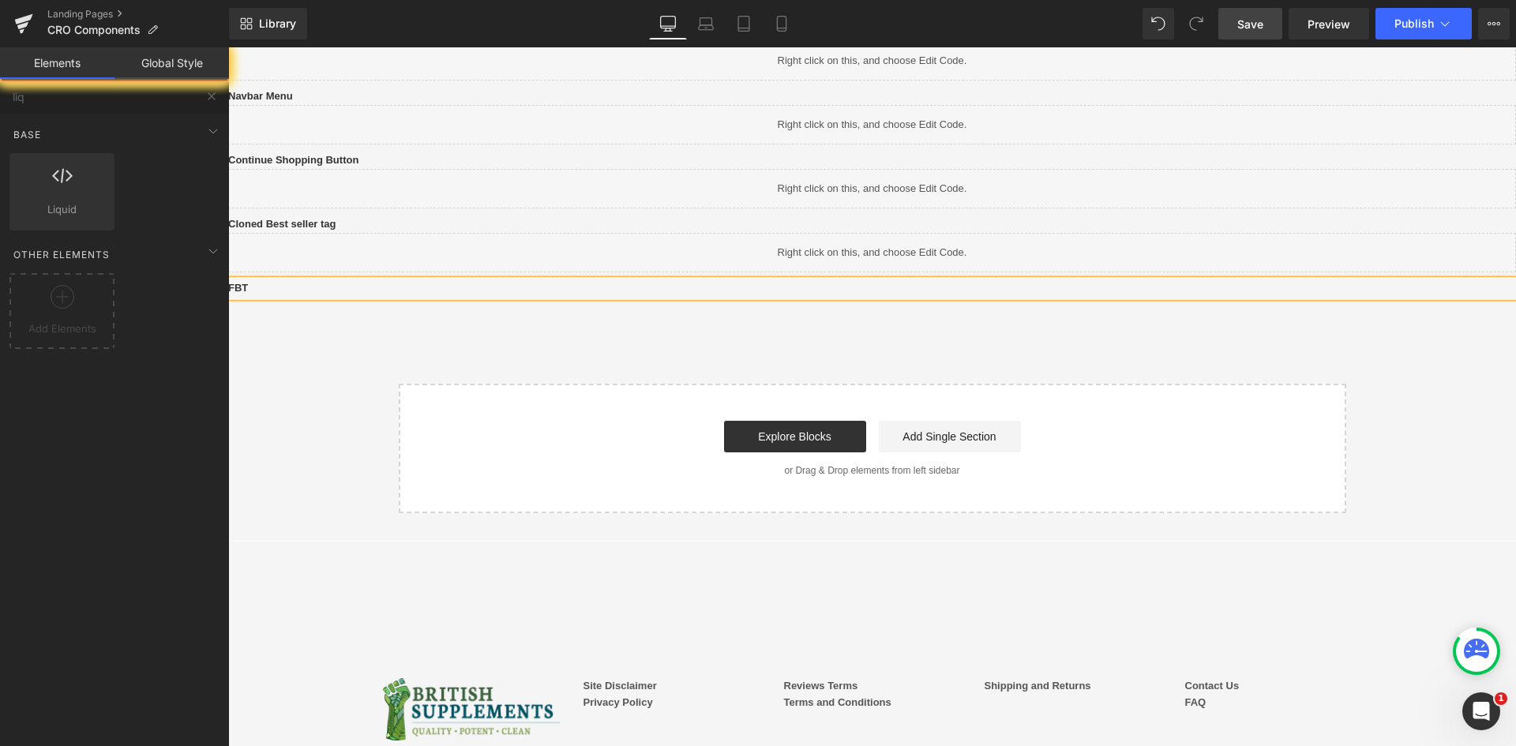
click at [539, 393] on div "PSW - Home Page | Desktop and Mobile Text Block Liquid Row Navbar Menu Text Blo…" at bounding box center [872, 229] width 1288 height 567
click at [307, 302] on div "PSW - Home Page | Desktop and Mobile Text Block Liquid Row Navbar Menu Text Blo…" at bounding box center [872, 229] width 1288 height 567
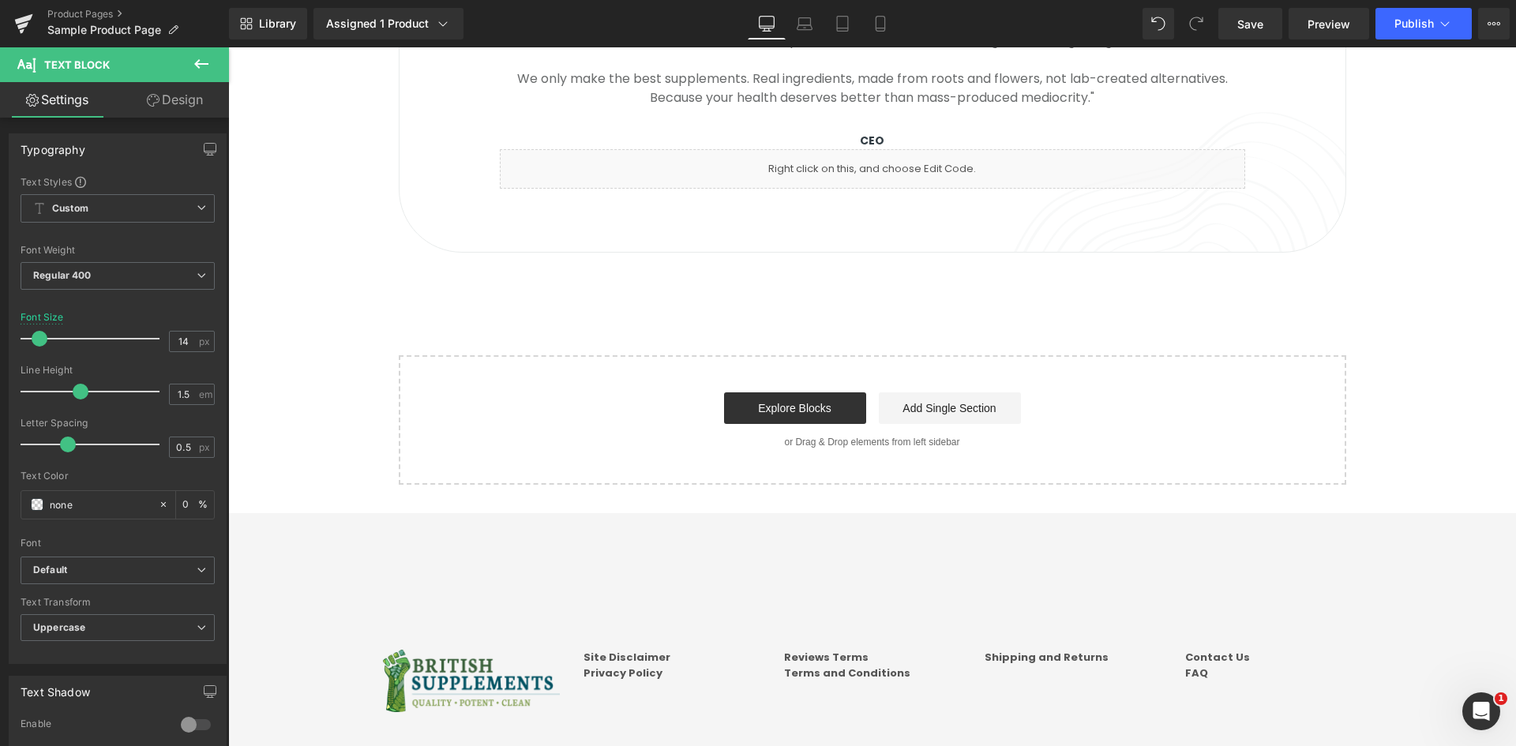
scroll to position [1973, 0]
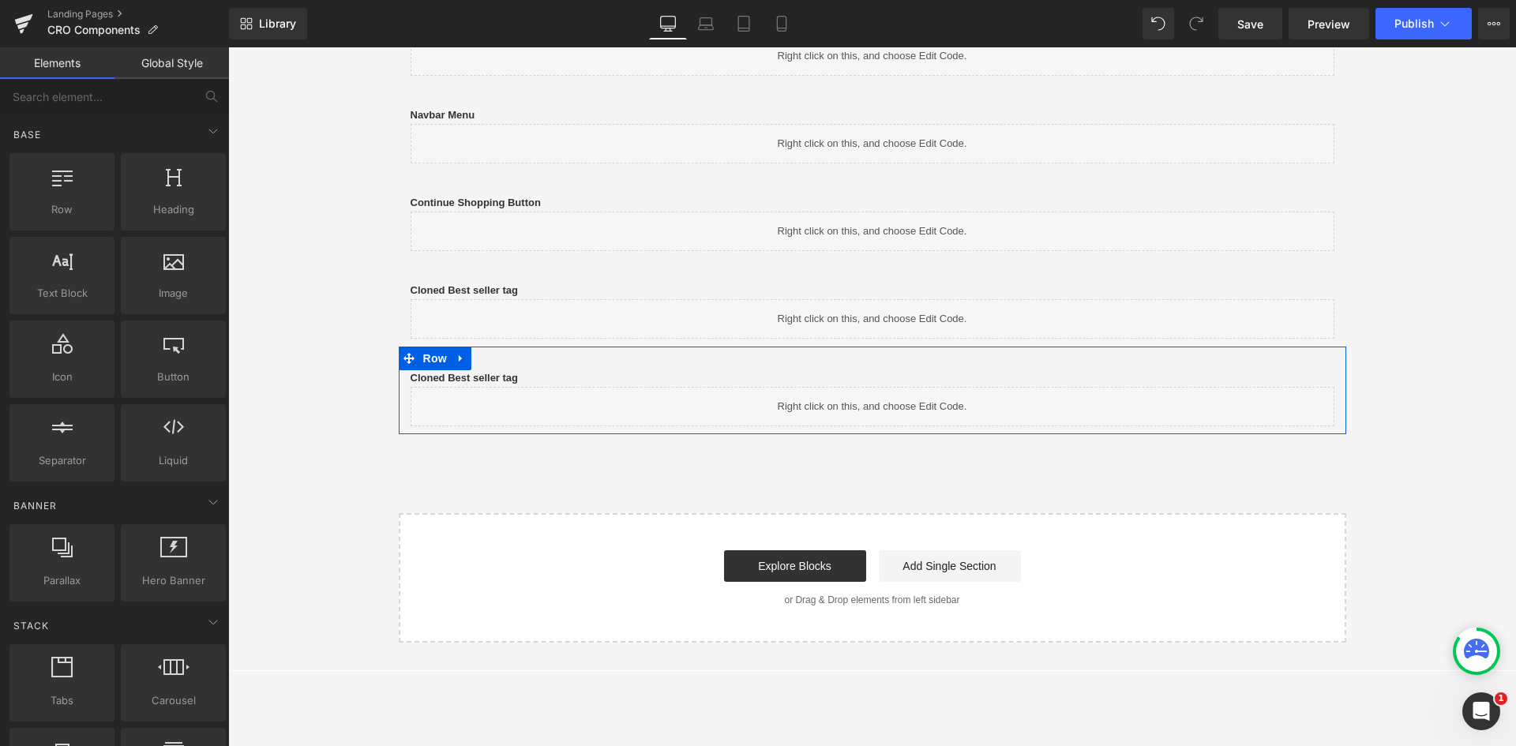
scroll to position [237, 0]
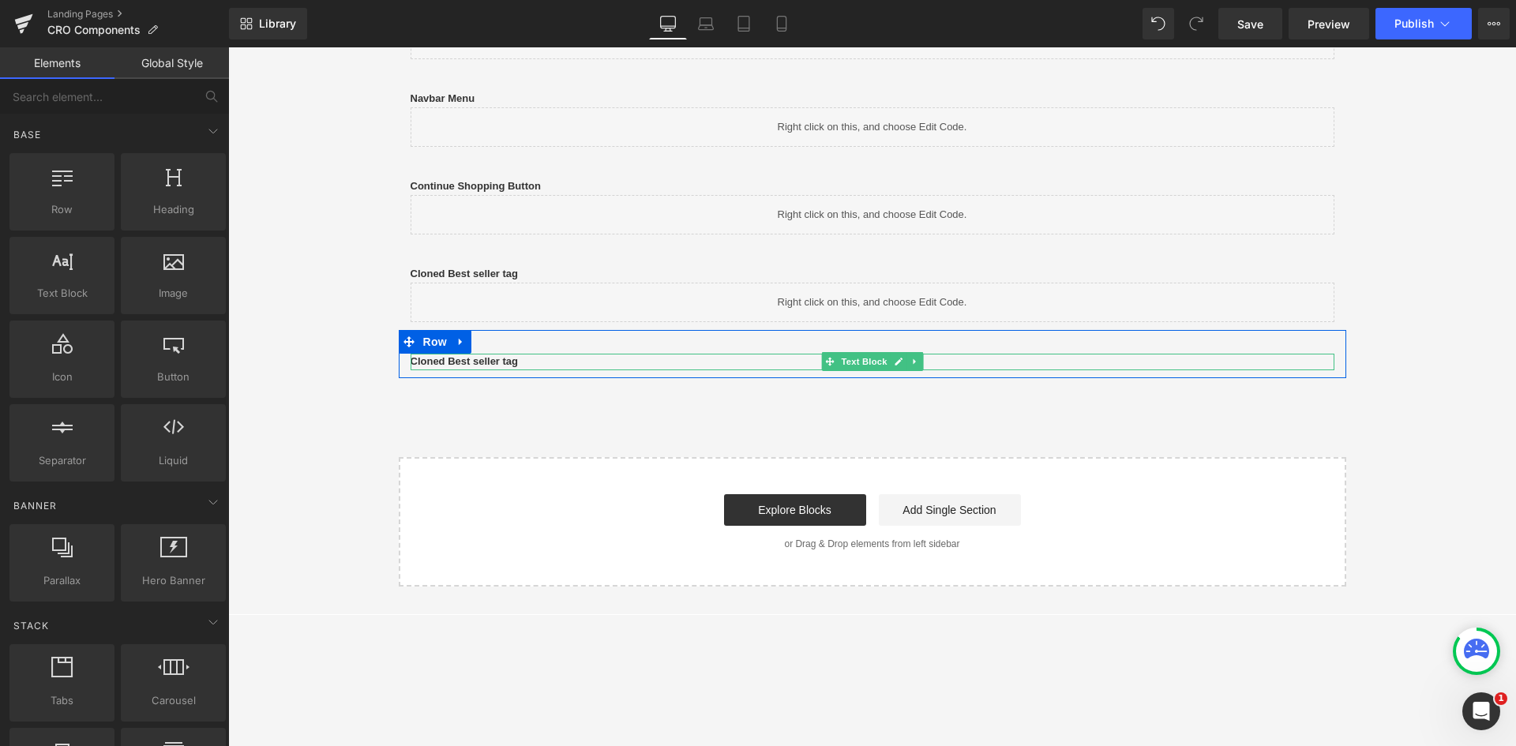
click at [464, 362] on b "Cloned Best seller tag" at bounding box center [465, 361] width 108 height 12
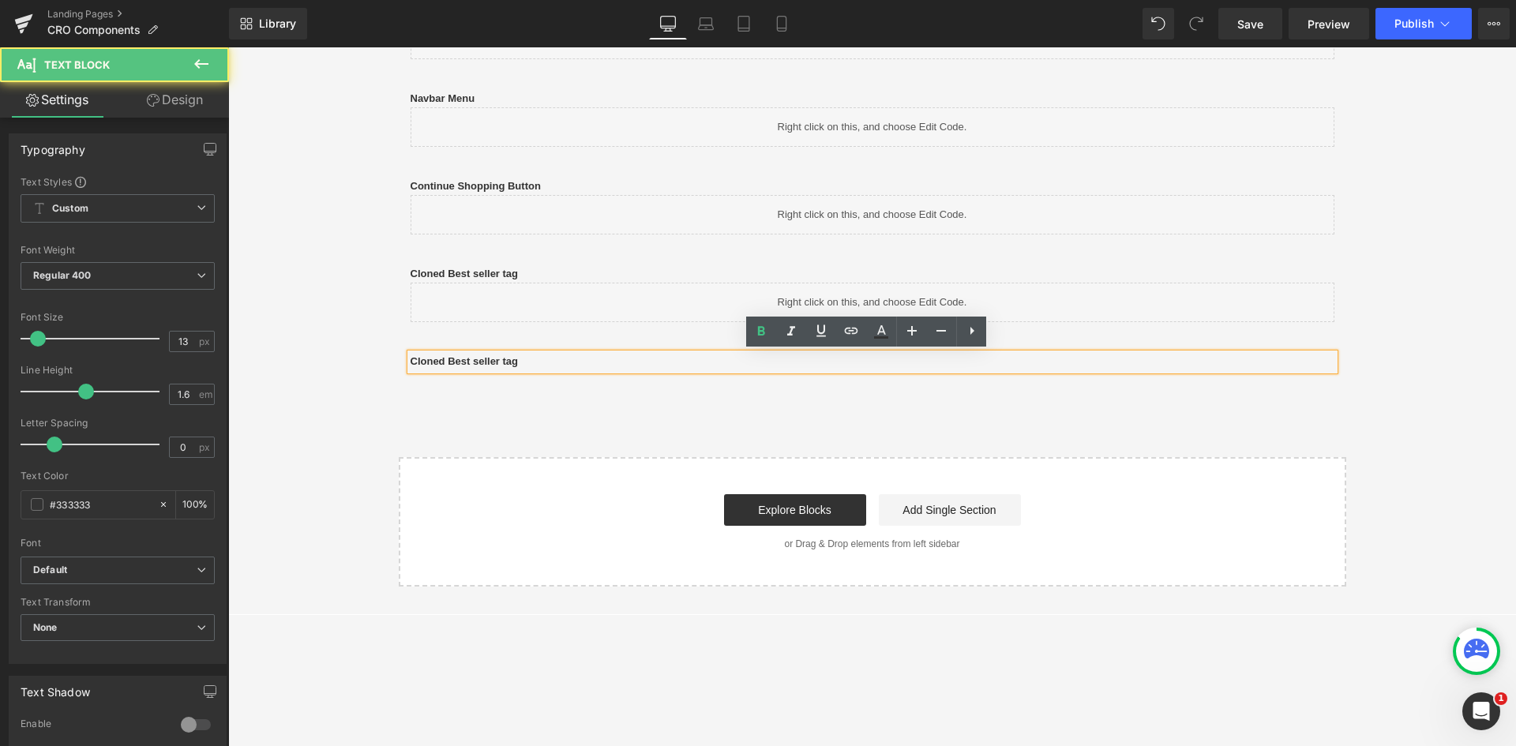
click at [493, 362] on b "Cloned Best seller tag" at bounding box center [465, 361] width 108 height 12
click at [525, 358] on p "Cloned Best seller tag" at bounding box center [873, 362] width 924 height 17
drag, startPoint x: 560, startPoint y: 359, endPoint x: 404, endPoint y: 356, distance: 155.6
click at [411, 356] on p "Cloned Best seller tag" at bounding box center [873, 362] width 924 height 17
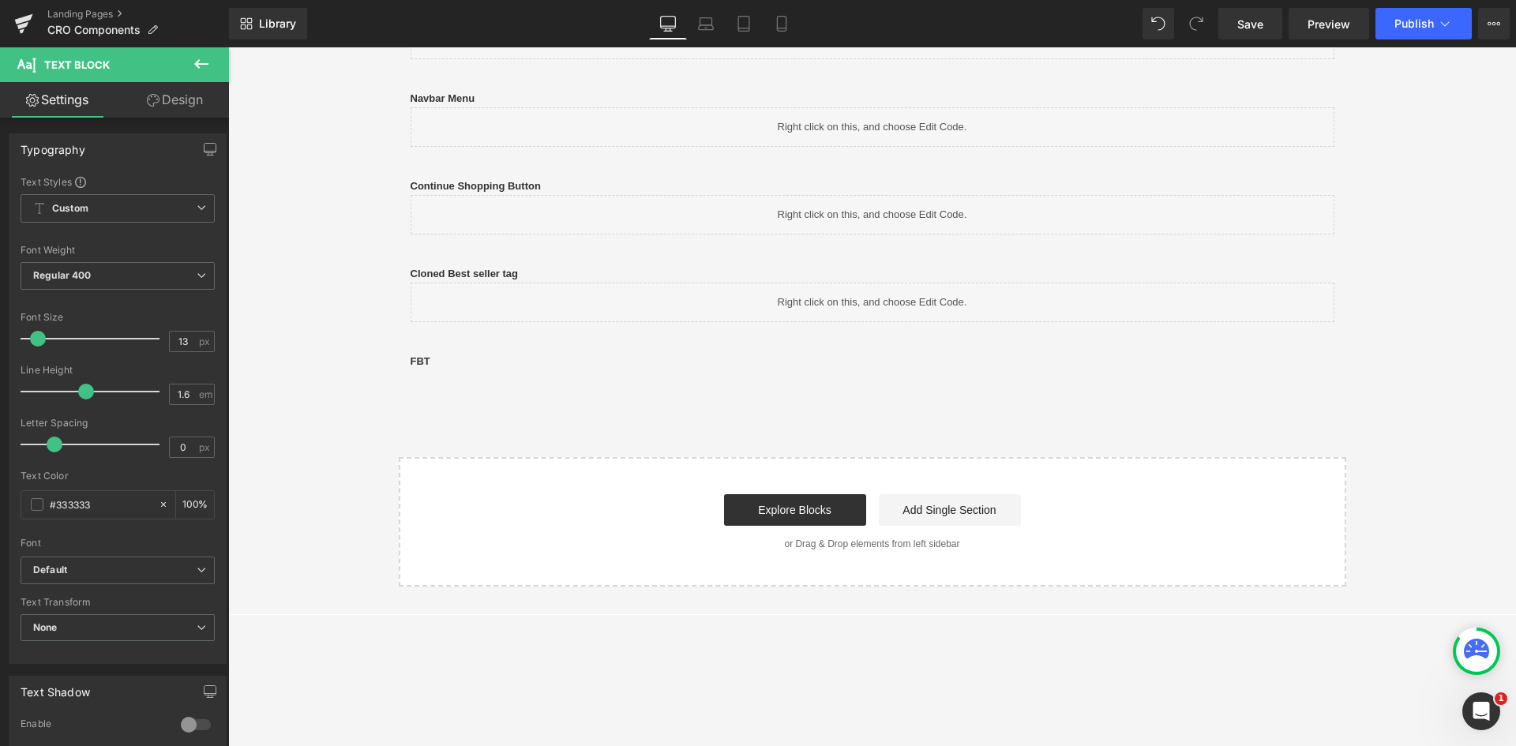
click at [203, 64] on icon at bounding box center [201, 63] width 14 height 9
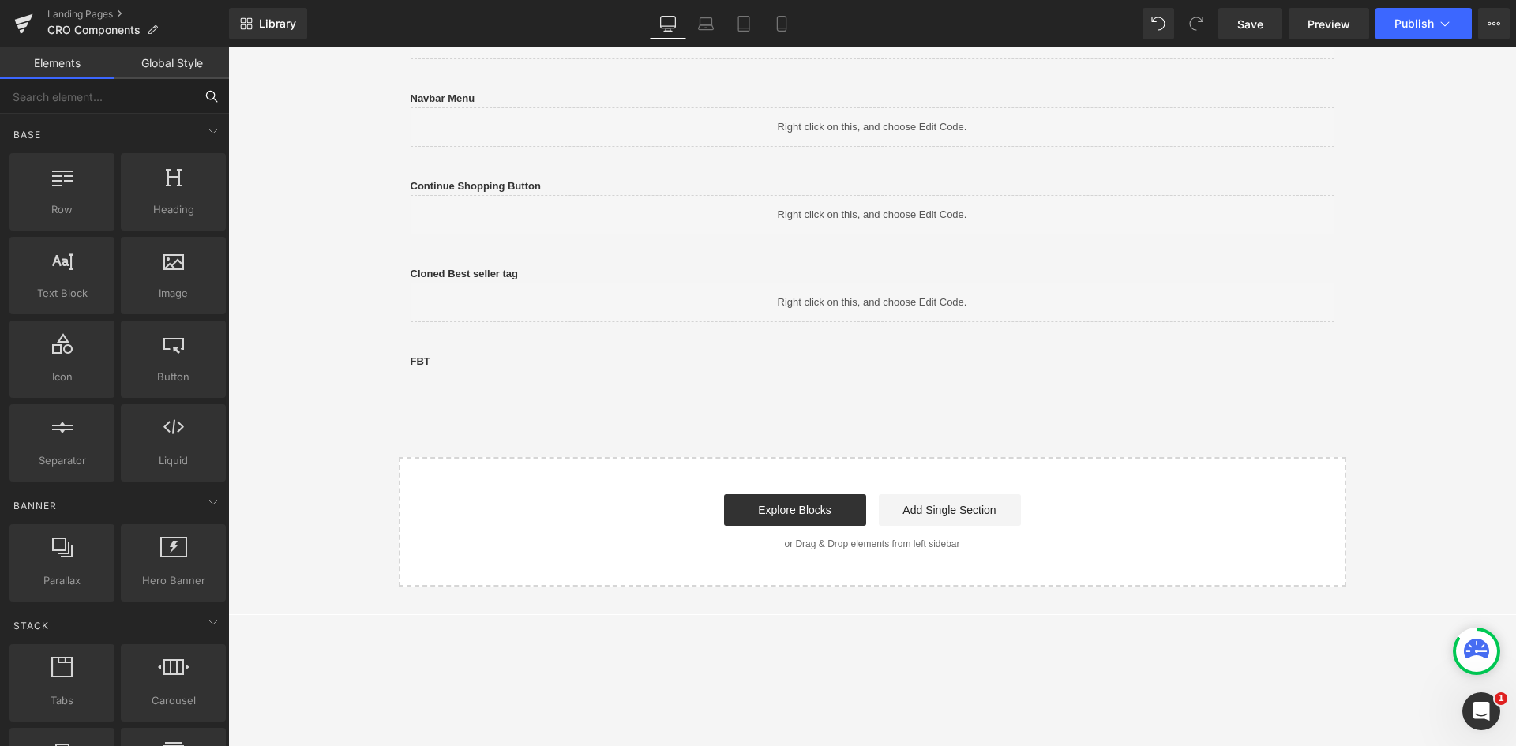
click at [103, 101] on input "text" at bounding box center [97, 96] width 194 height 35
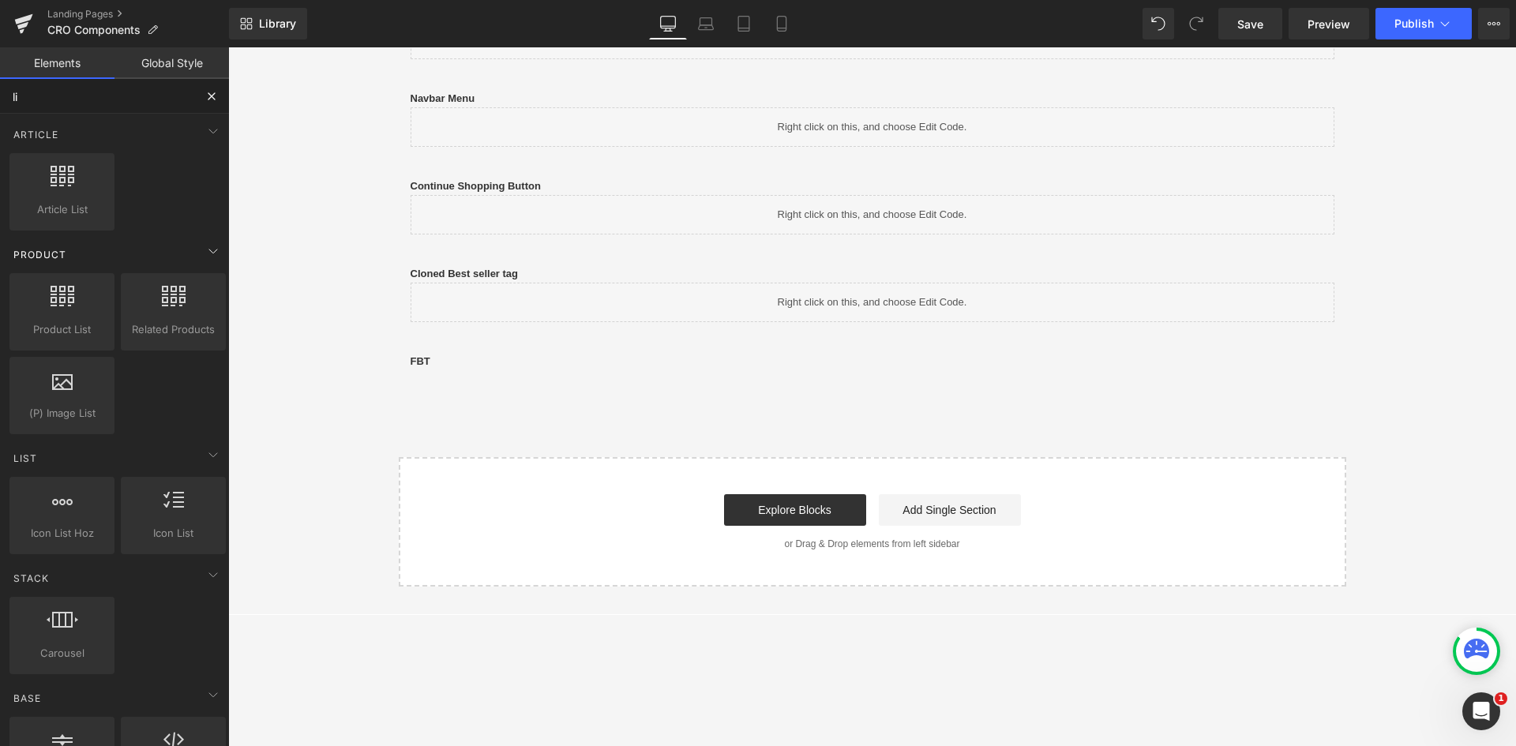
type input "liq"
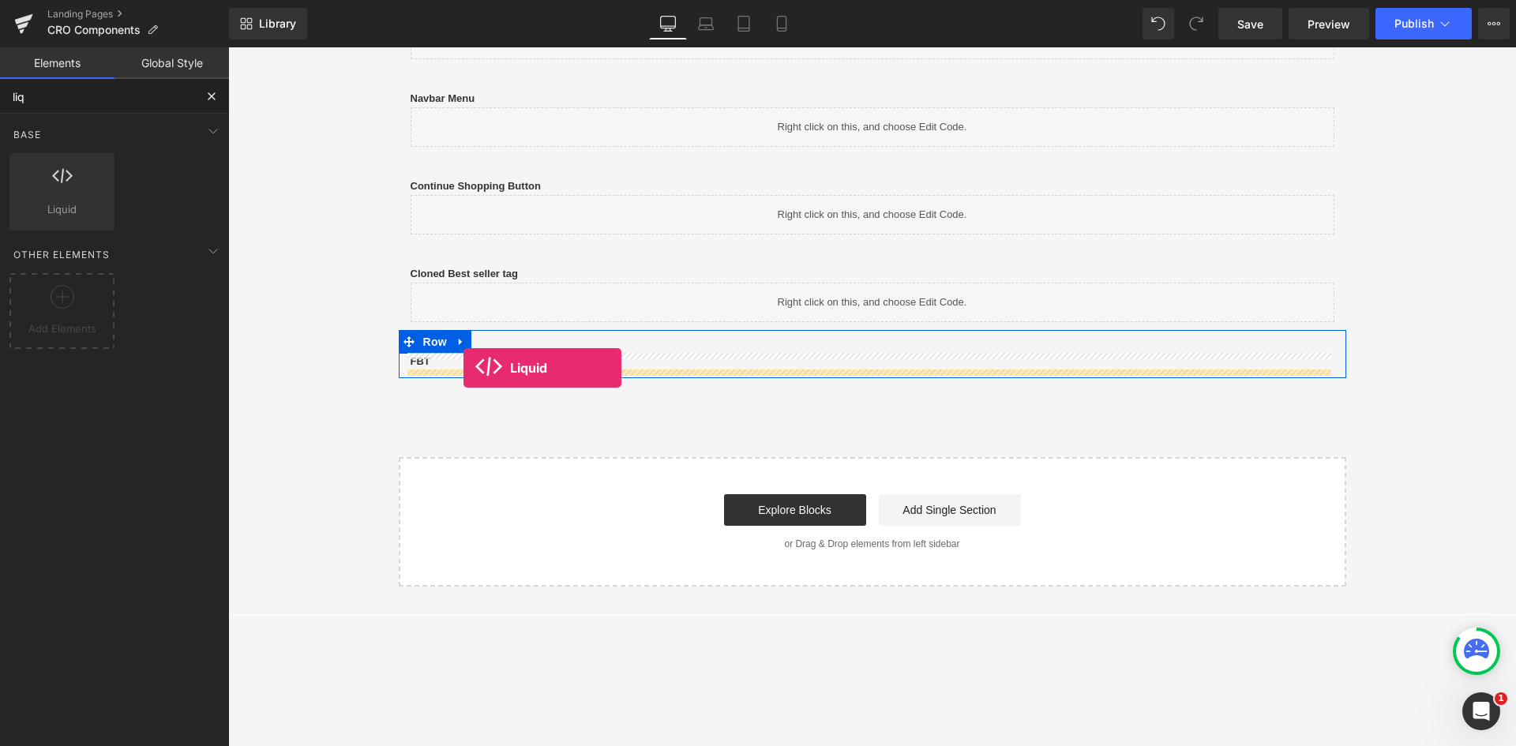
drag, startPoint x: 302, startPoint y: 227, endPoint x: 464, endPoint y: 368, distance: 213.8
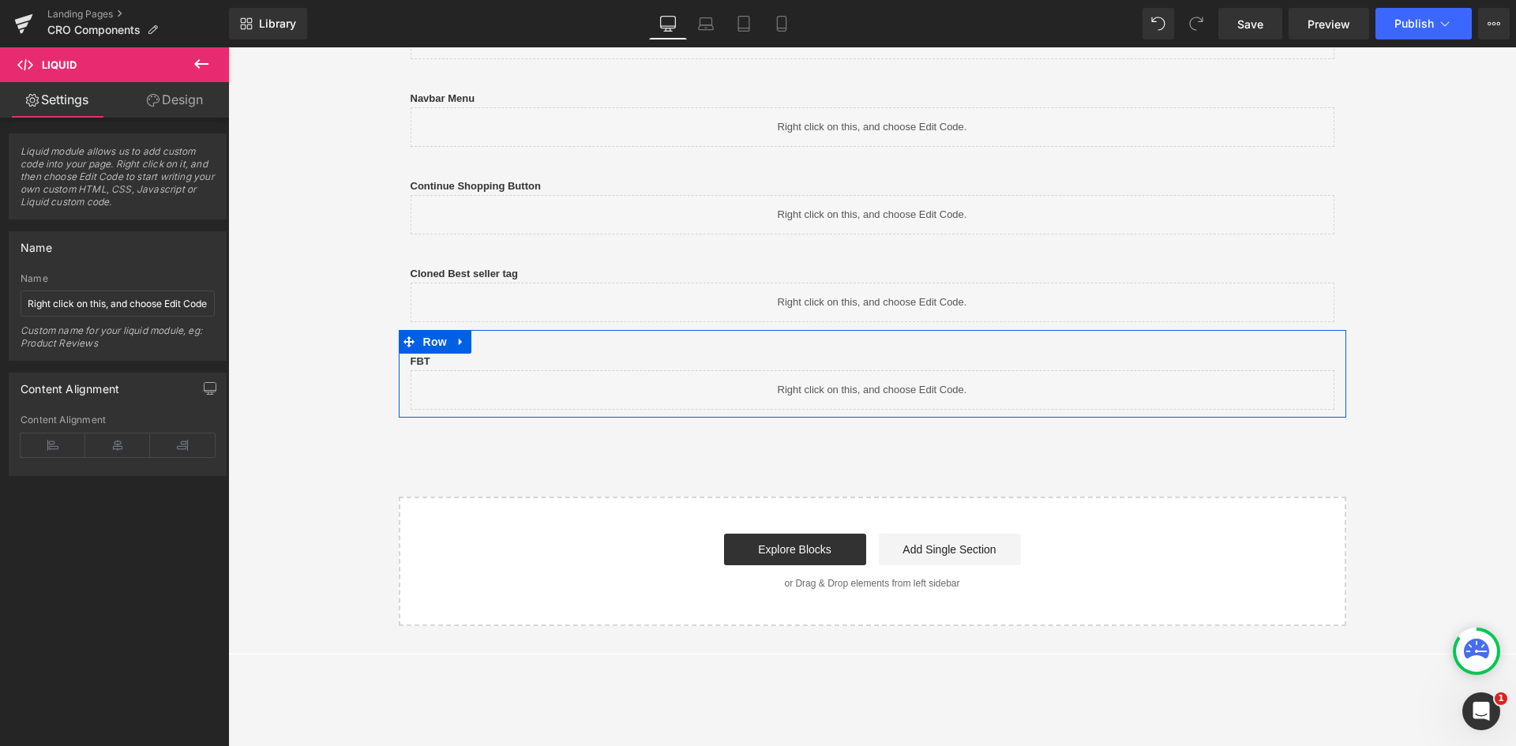
click at [888, 382] on icon at bounding box center [889, 382] width 9 height 9
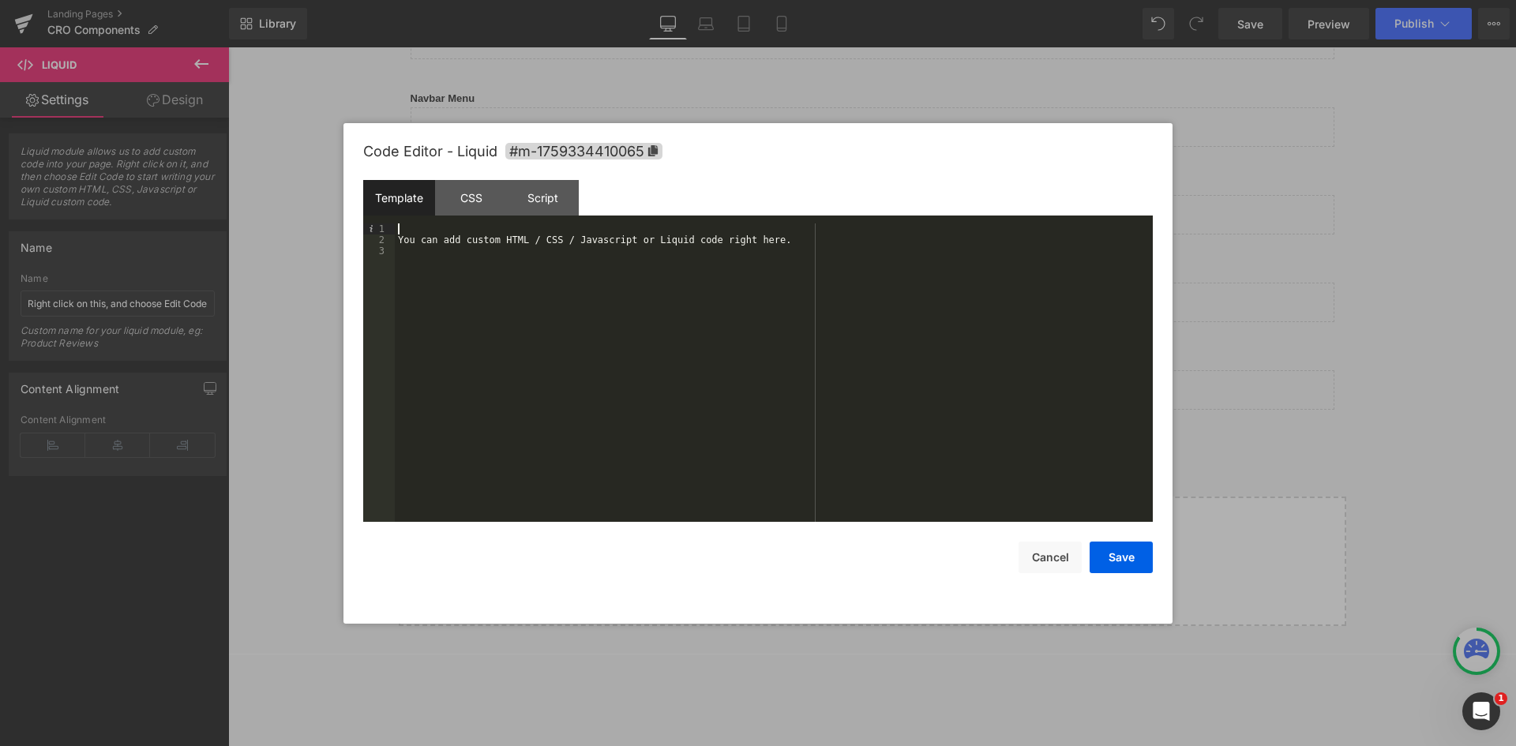
click at [472, 234] on div "You can add custom HTML / CSS / Javascript or Liquid code right here." at bounding box center [774, 383] width 758 height 321
click at [471, 197] on div "CSS" at bounding box center [471, 198] width 72 height 36
click at [535, 242] on div "#m-1759334410065 { }" at bounding box center [774, 383] width 758 height 321
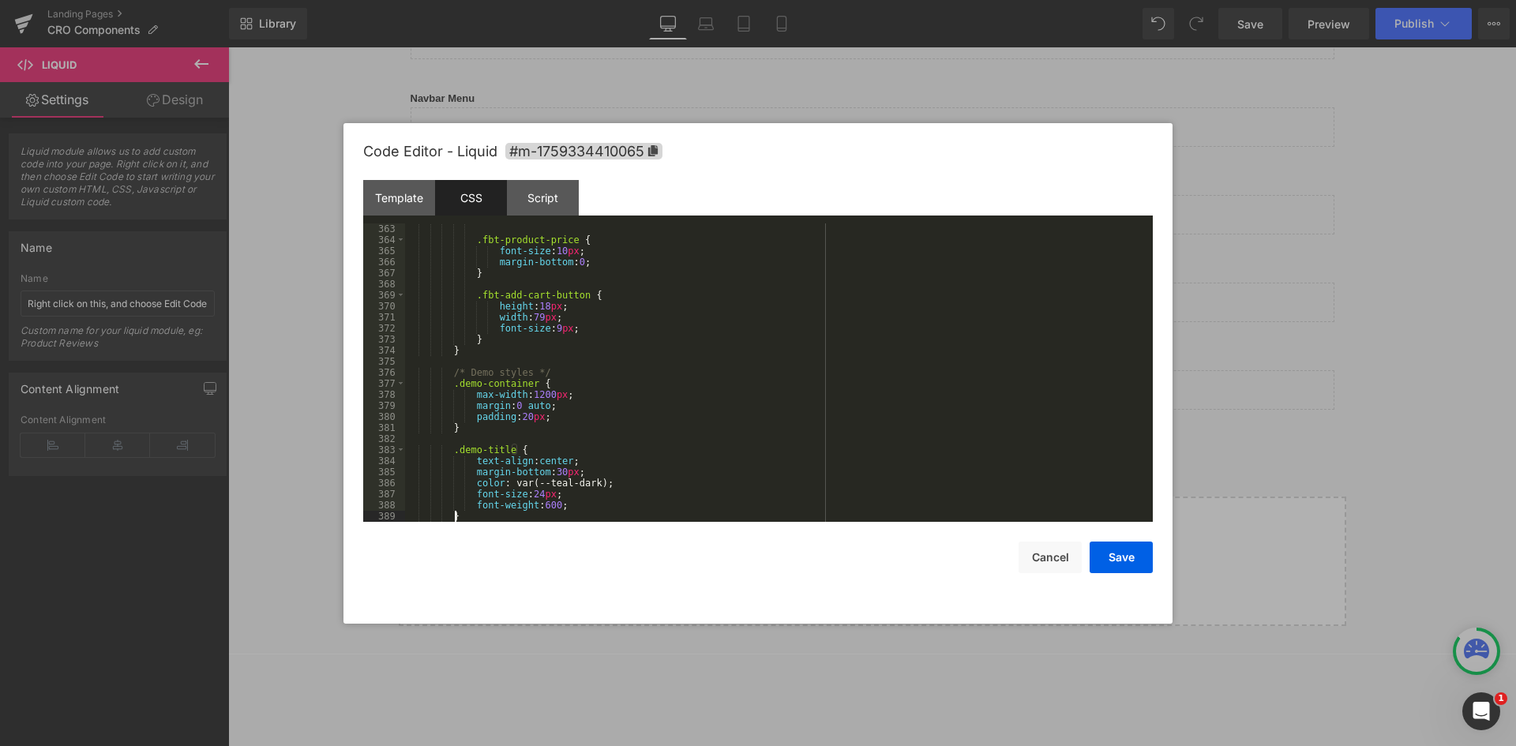
scroll to position [4002, 0]
click at [398, 189] on div "Template" at bounding box center [399, 198] width 72 height 36
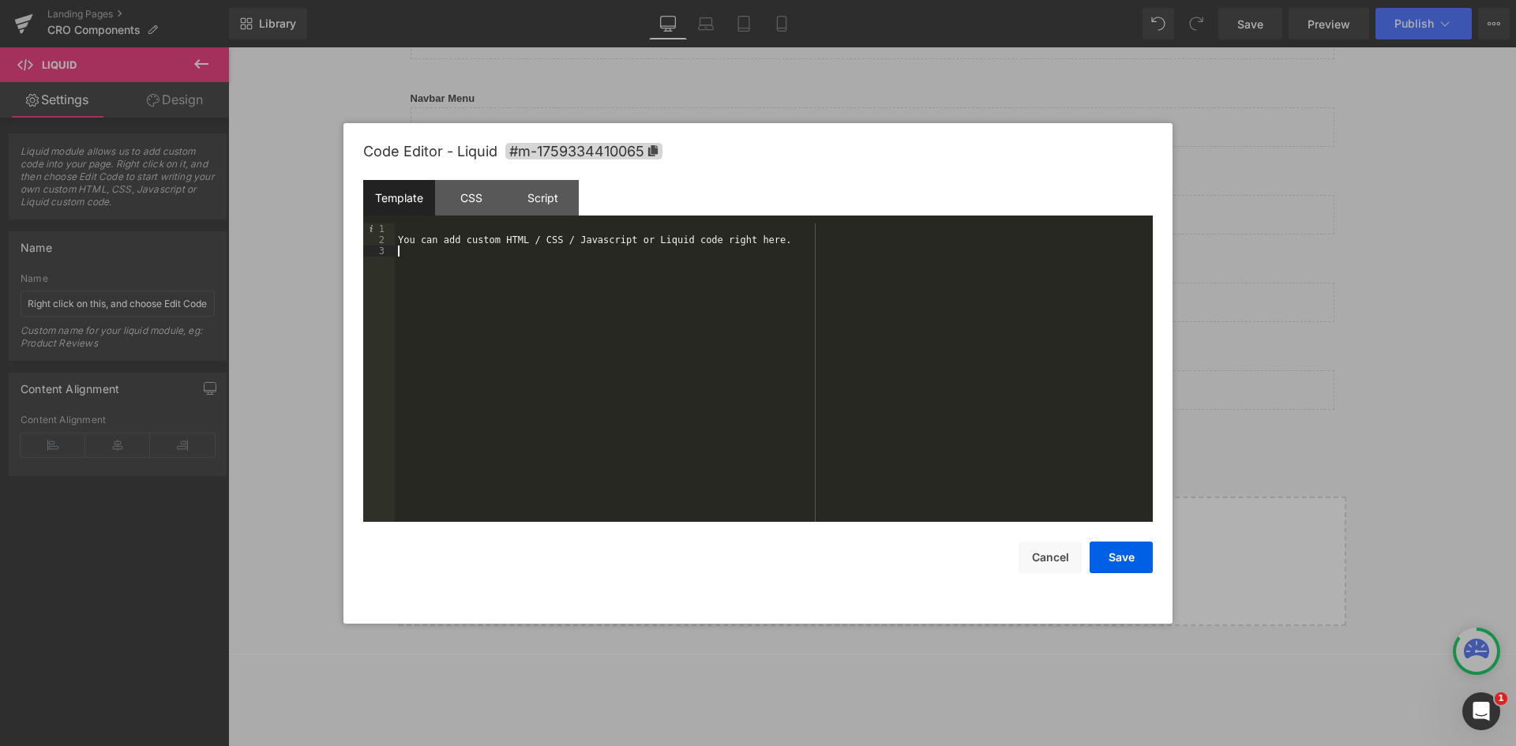
click at [533, 257] on div "You can add custom HTML / CSS / Javascript or Liquid code right here." at bounding box center [774, 383] width 758 height 321
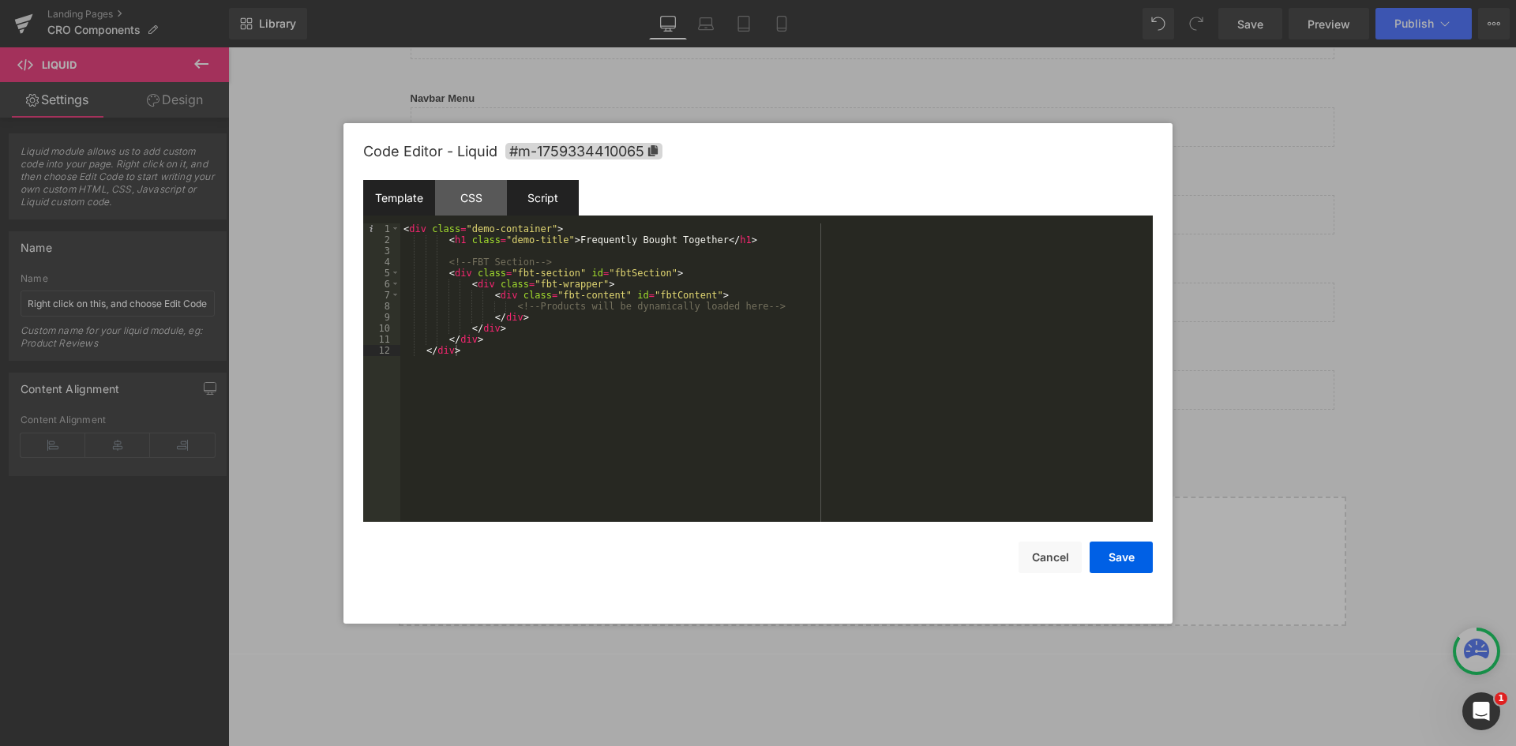
click at [556, 199] on div "Script" at bounding box center [543, 198] width 72 height 36
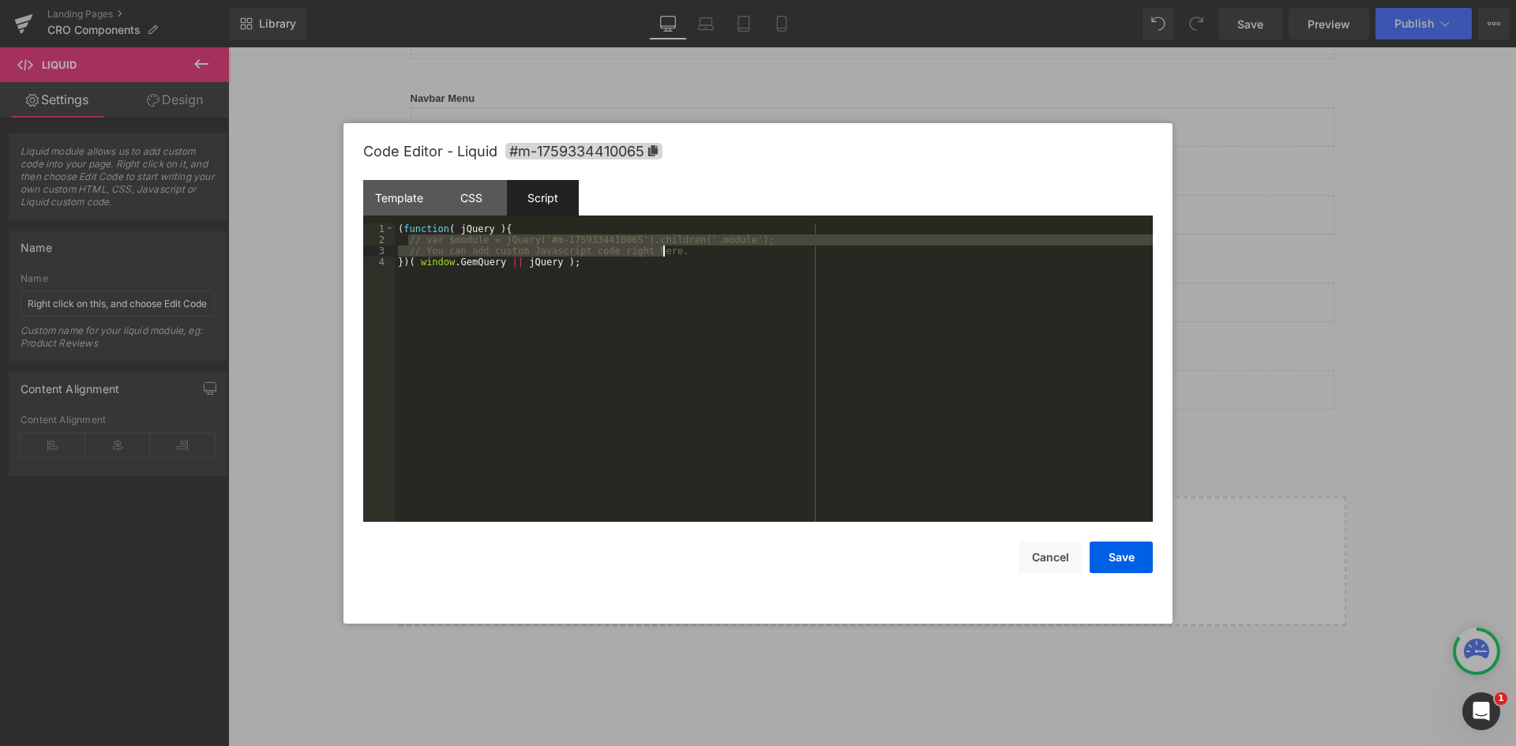
drag, startPoint x: 457, startPoint y: 243, endPoint x: 663, endPoint y: 249, distance: 206.2
click at [663, 249] on div "( function ( jQuery ) { // var $module = jQuery('#m-1759334410065').children('.…" at bounding box center [774, 383] width 758 height 321
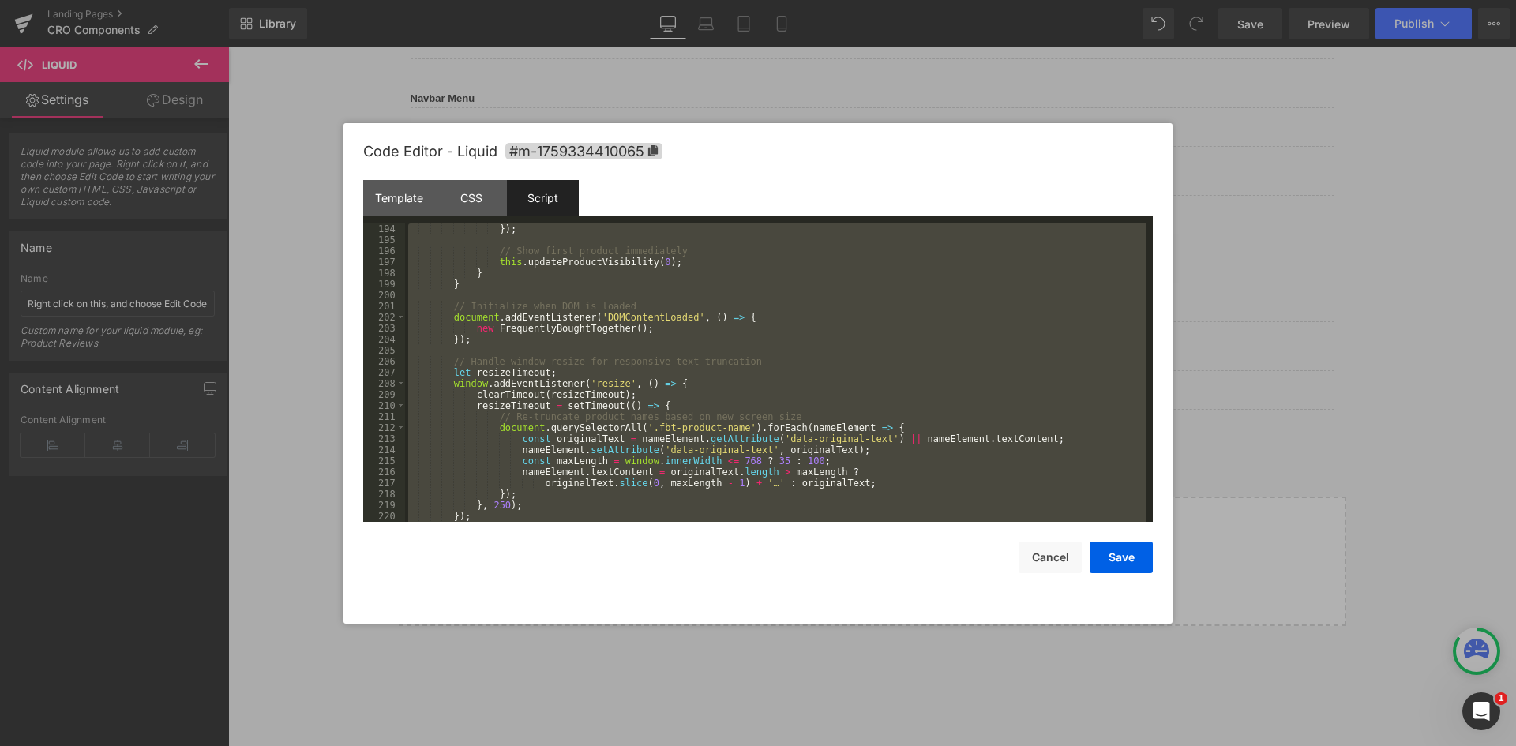
click at [564, 203] on div "Script" at bounding box center [543, 198] width 72 height 36
click at [505, 286] on div "}) ; // Show first product immediately this . updateProductVisibility ( 0 ) ; }…" at bounding box center [775, 372] width 741 height 298
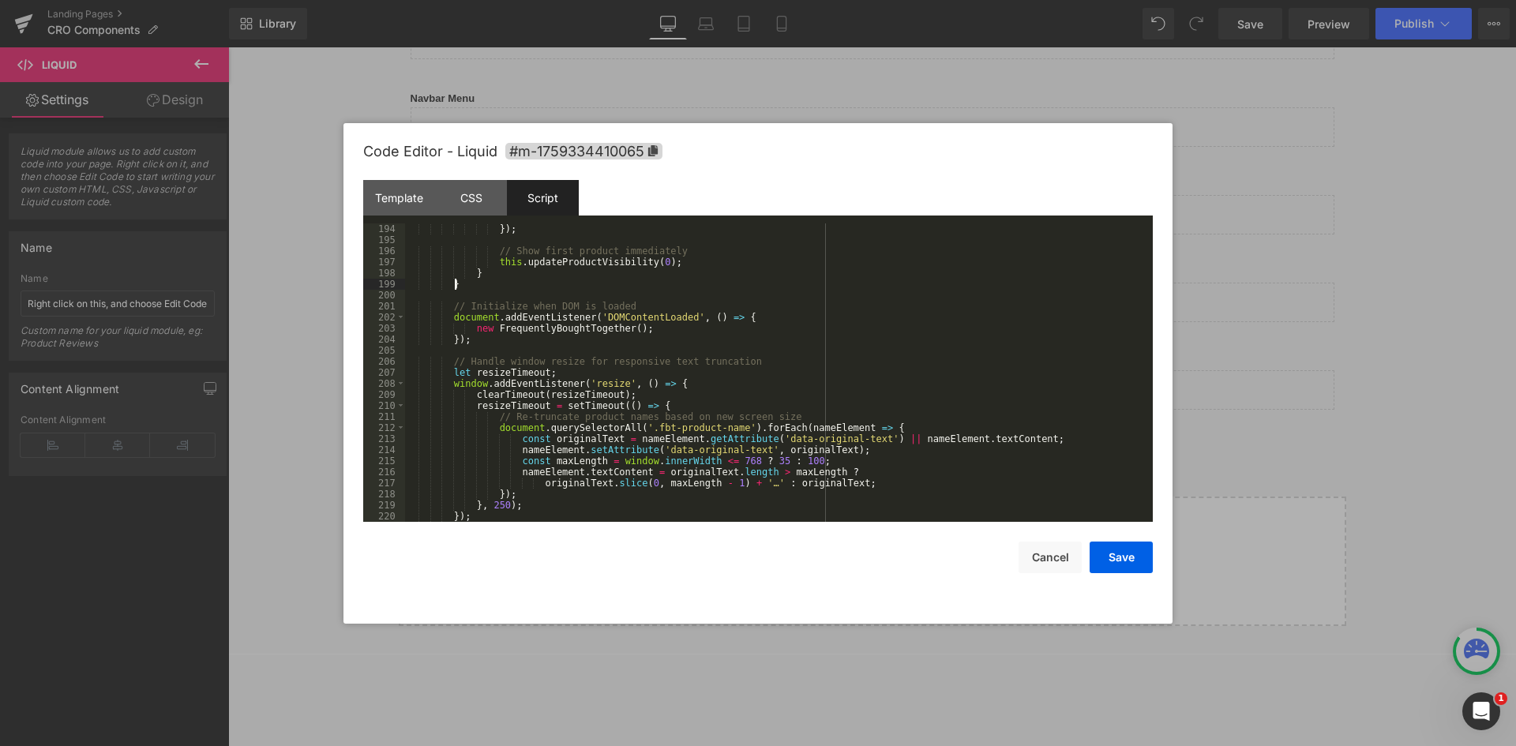
click at [600, 277] on div "}) ; // Show first product immediately this . updateProductVisibility ( 0 ) ; }…" at bounding box center [775, 383] width 741 height 321
click at [655, 263] on div "}) ; // Show first product immediately this . updateProductVisibility ( 0 ) ; }…" at bounding box center [775, 383] width 741 height 321
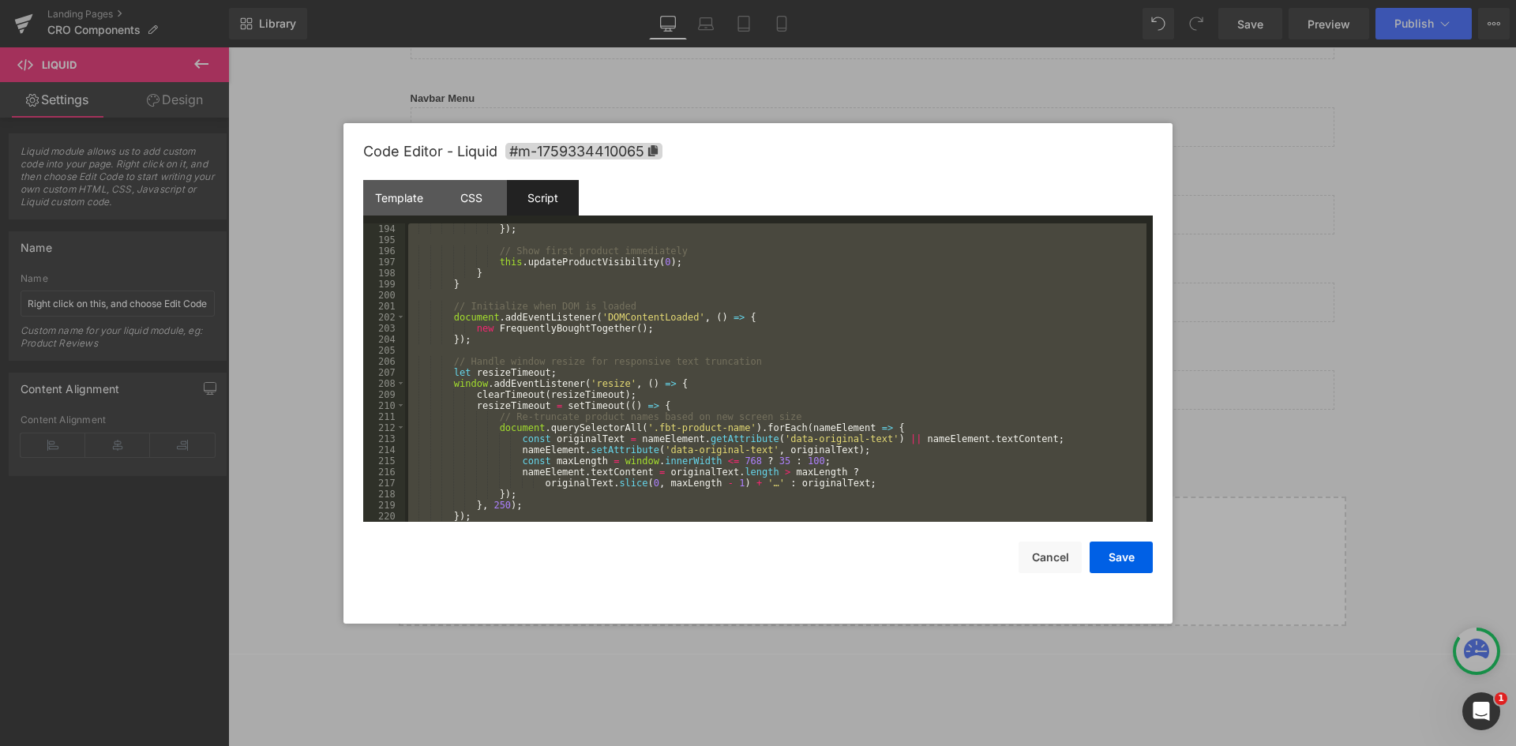
scroll to position [3018, 0]
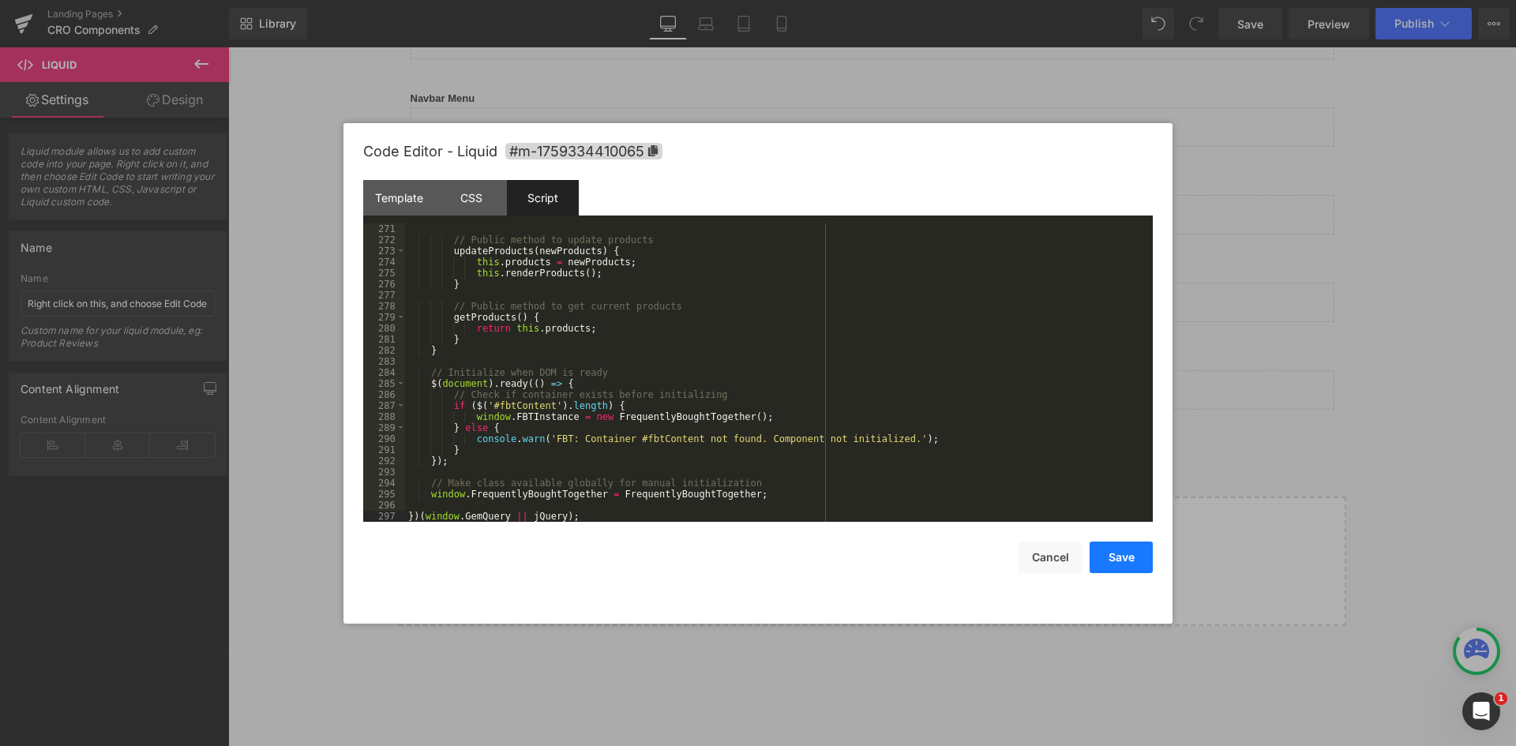
click at [1111, 561] on button "Save" at bounding box center [1121, 558] width 63 height 32
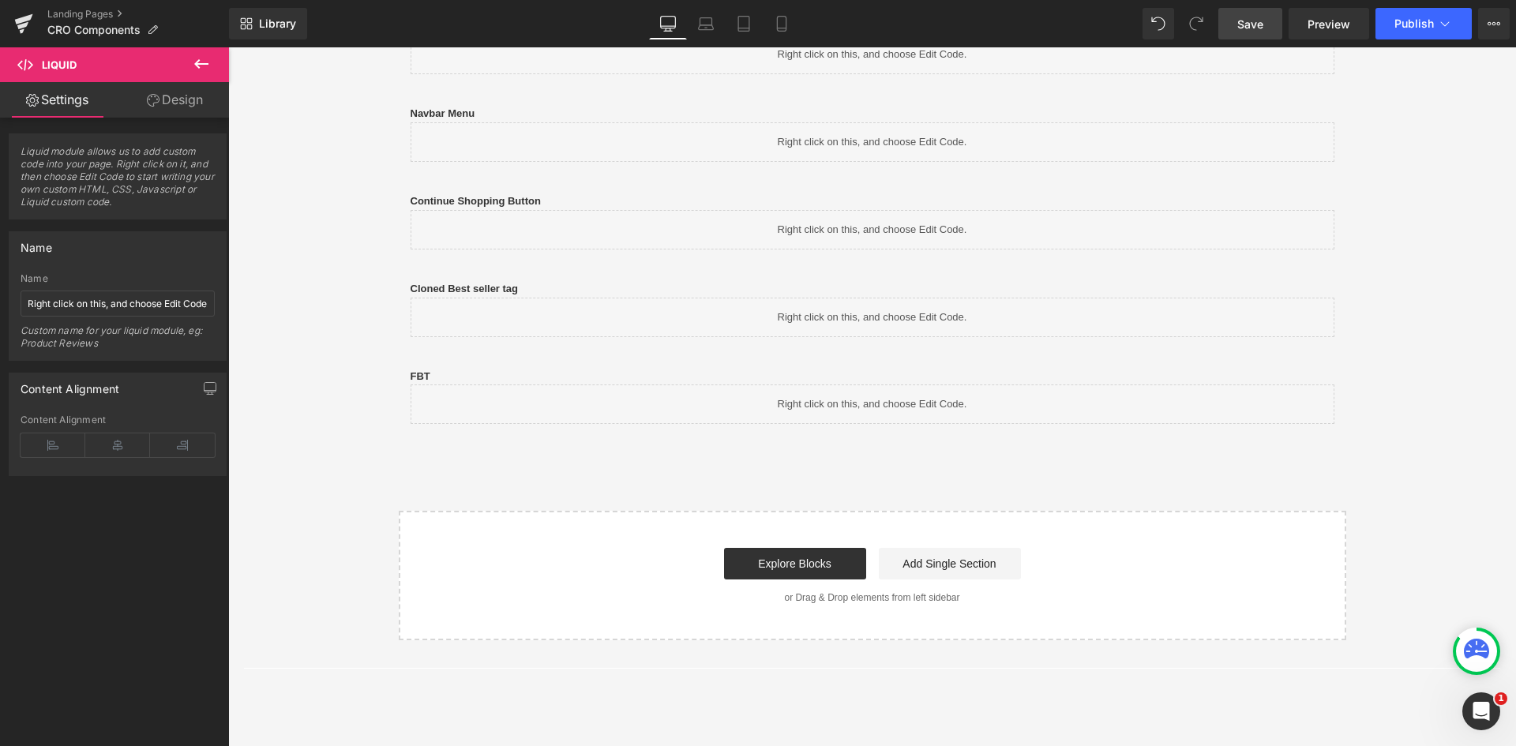
click at [1255, 38] on link "Save" at bounding box center [1250, 24] width 64 height 32
click at [1233, 31] on link "Save" at bounding box center [1250, 24] width 64 height 32
click at [1313, 17] on span "Preview" at bounding box center [1329, 24] width 43 height 17
